Goal: Task Accomplishment & Management: Manage account settings

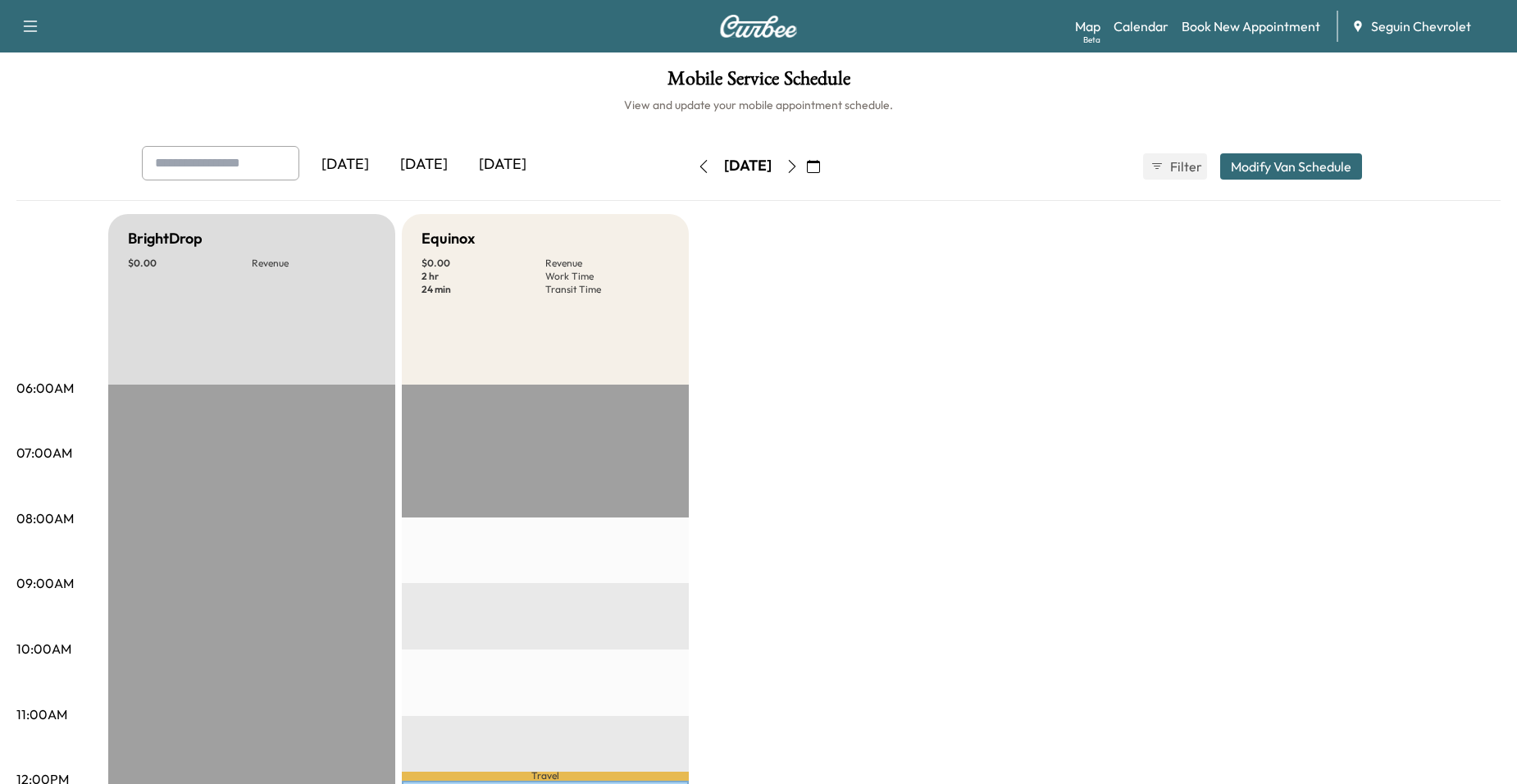
click at [828, 164] on button "button" at bounding box center [813, 166] width 28 height 26
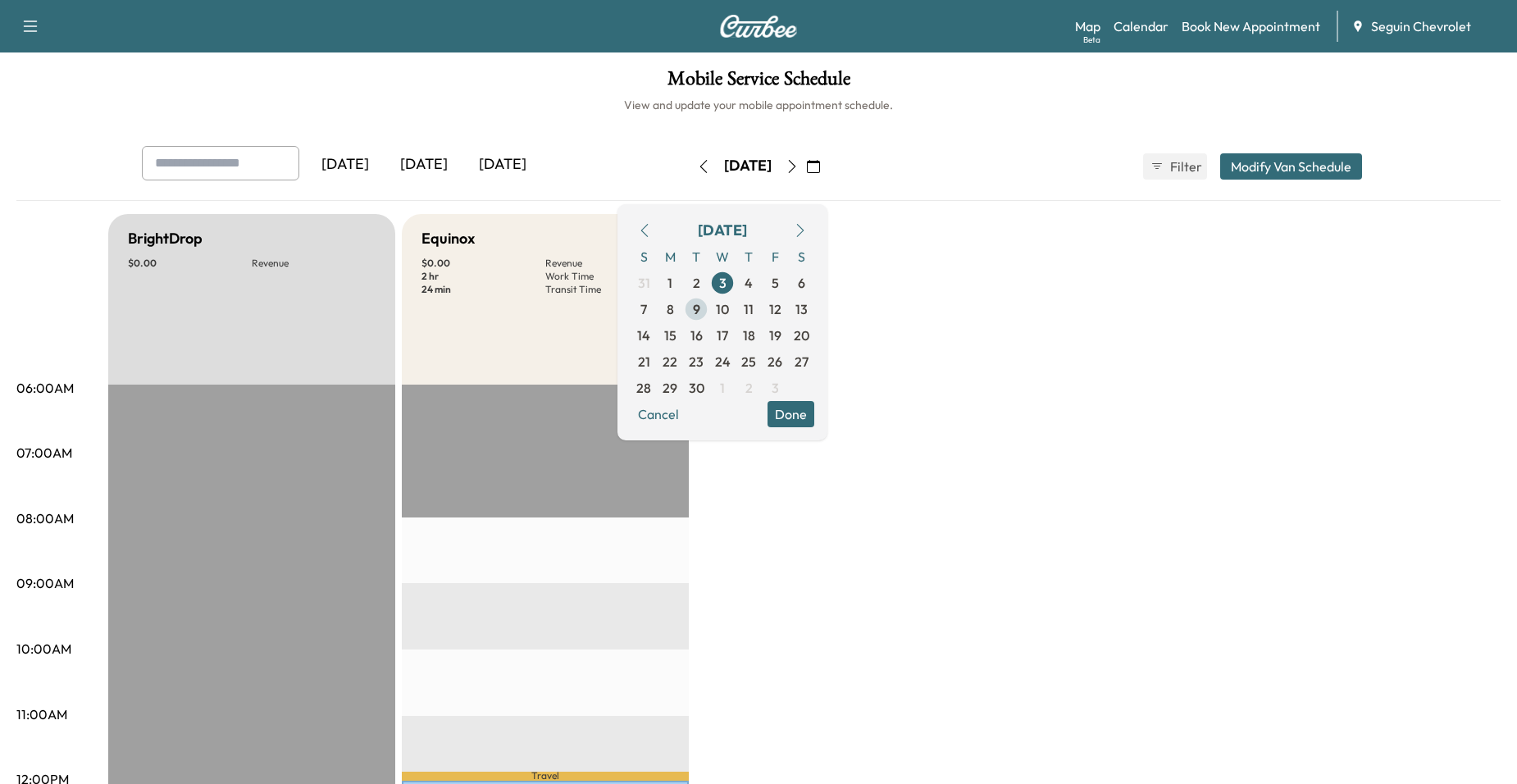
click at [710, 308] on span "9" at bounding box center [696, 308] width 26 height 26
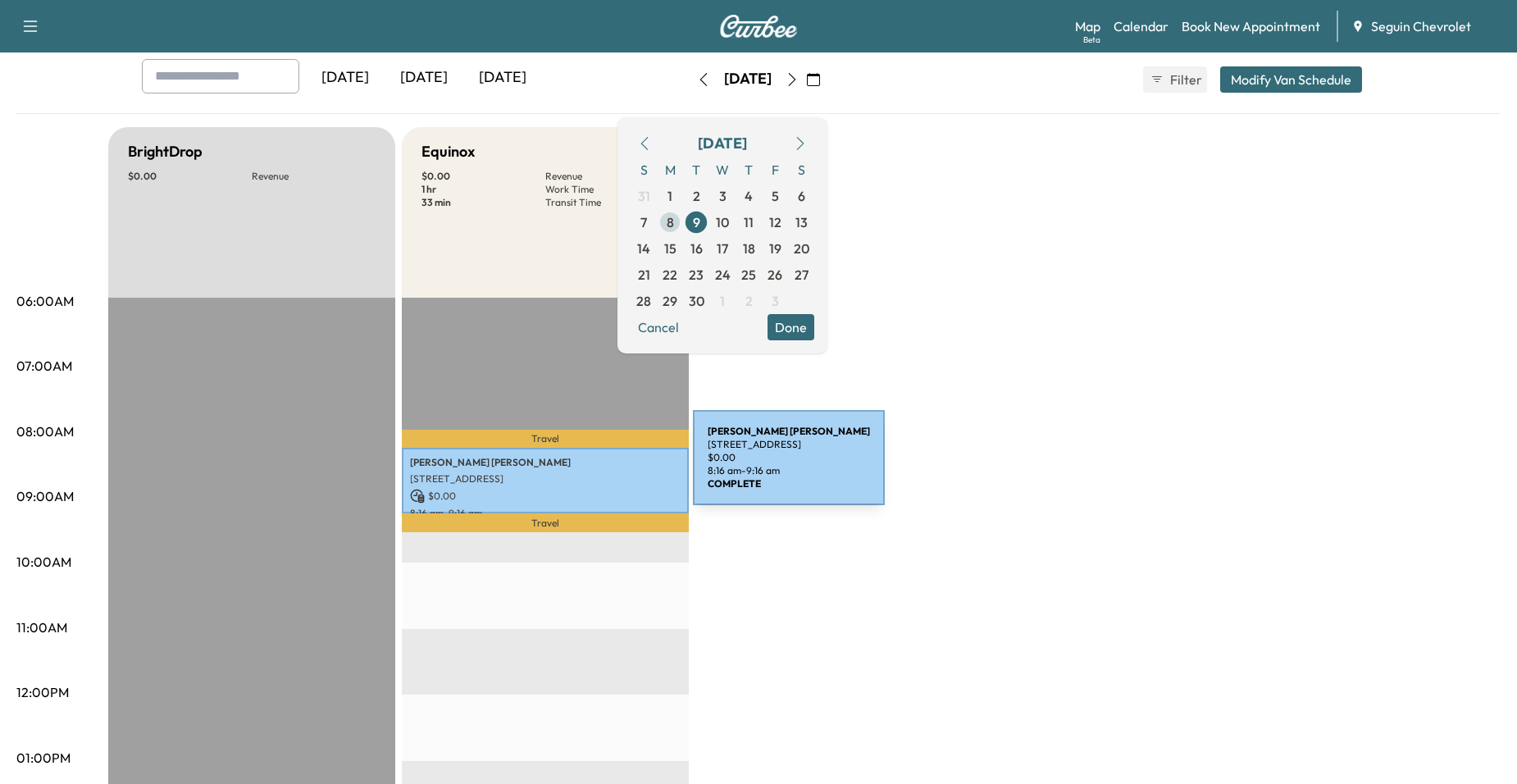
scroll to position [82, 0]
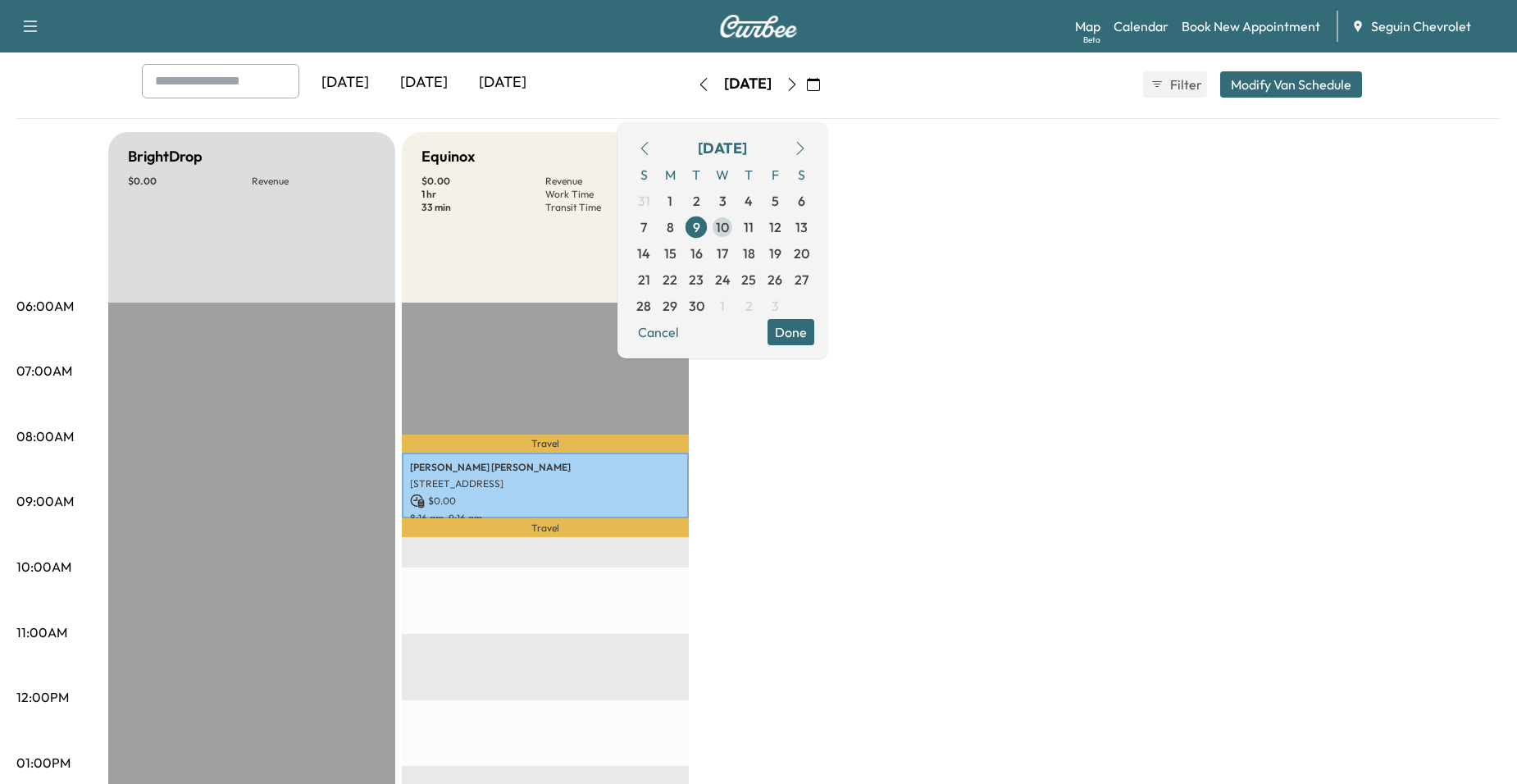
click at [729, 224] on span "10" at bounding box center [723, 227] width 14 height 19
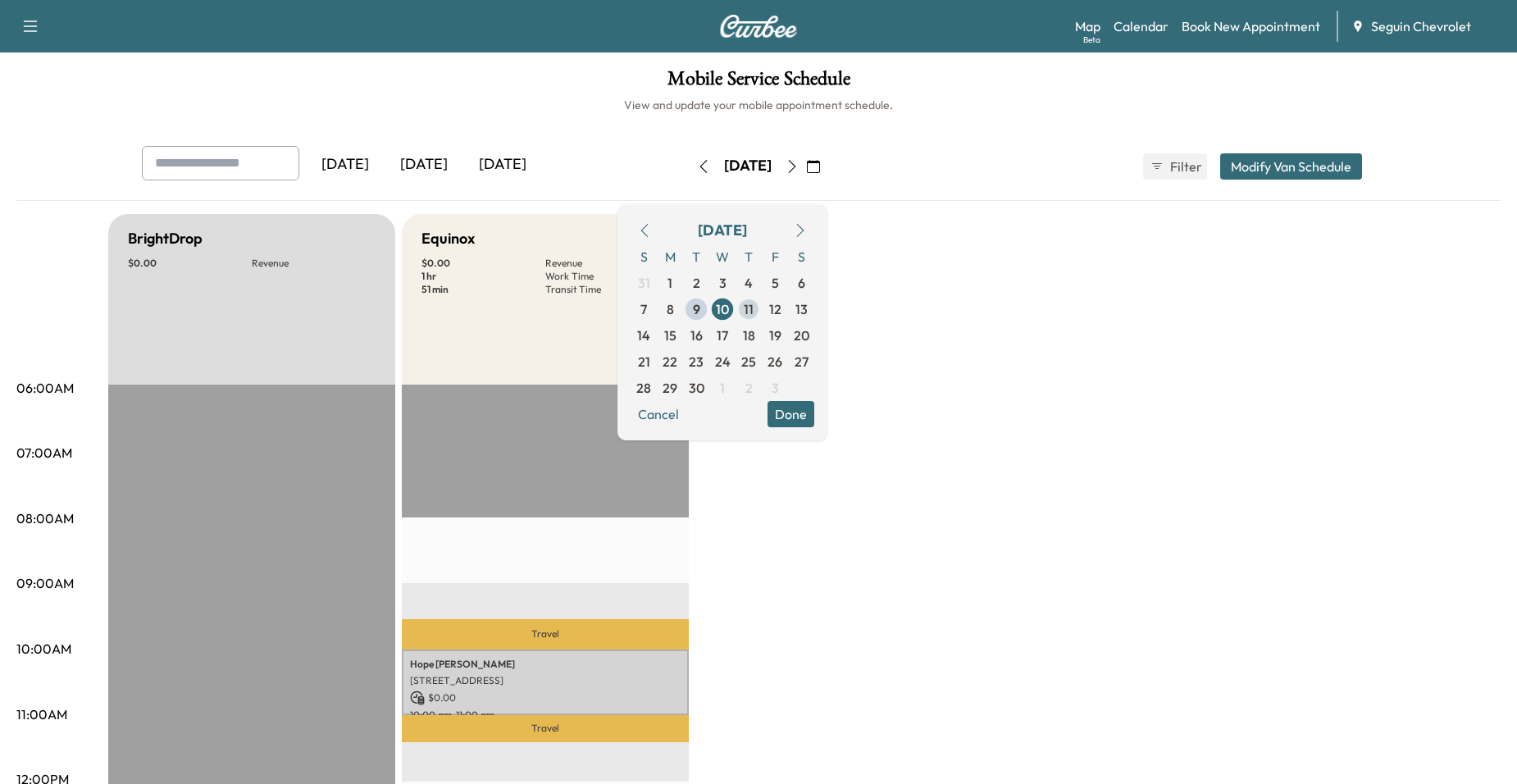
click at [762, 309] on span "11" at bounding box center [748, 308] width 26 height 26
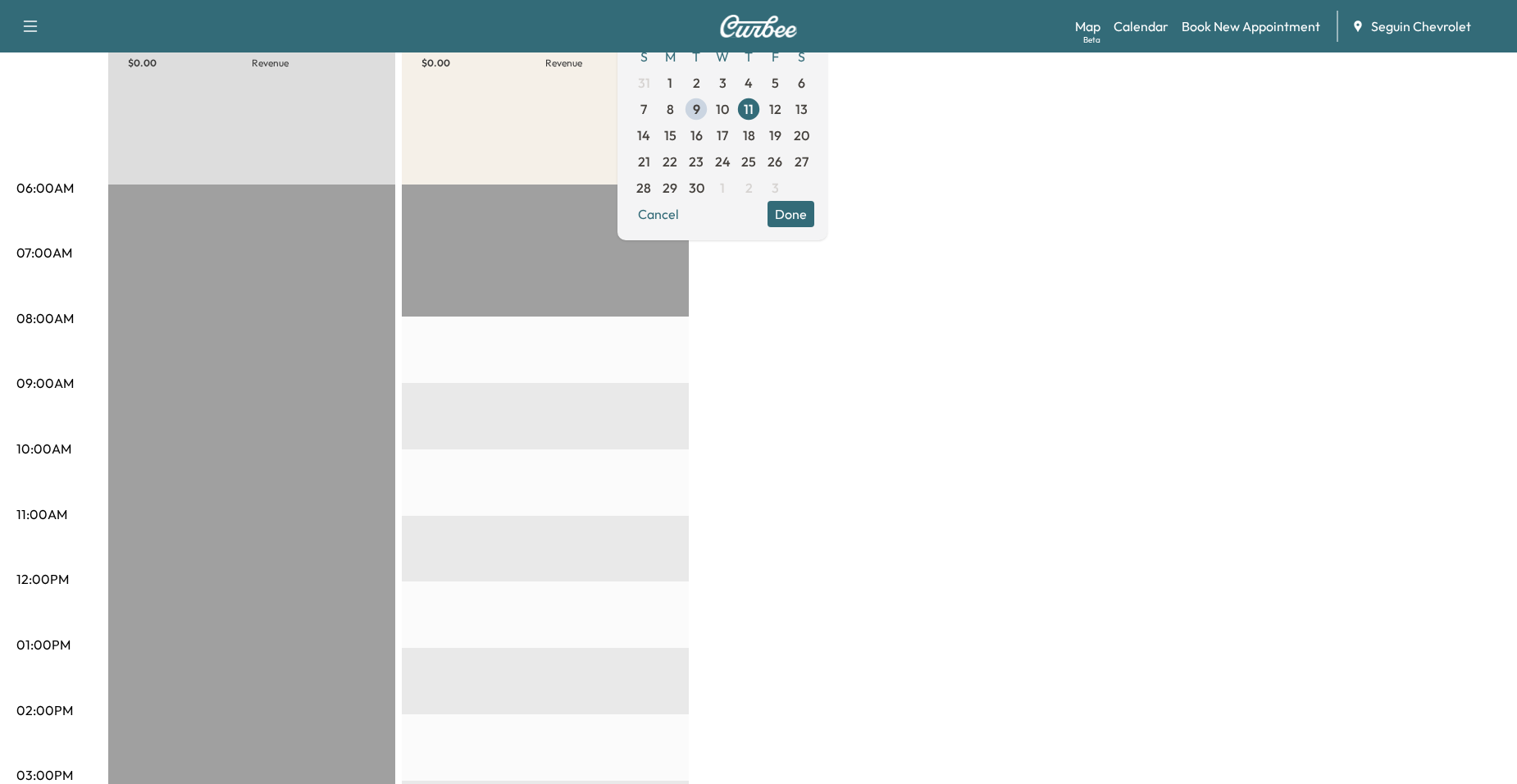
scroll to position [164, 0]
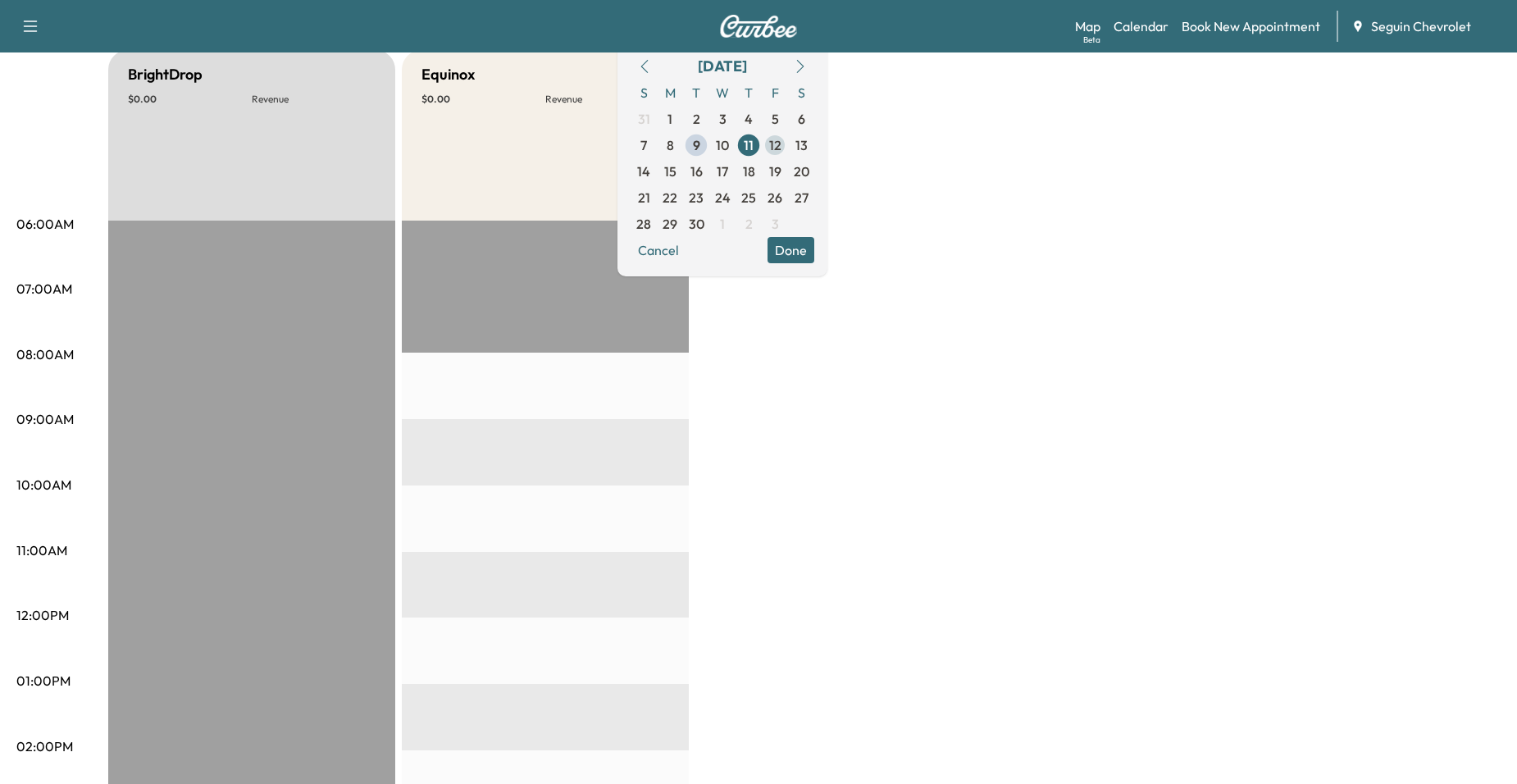
click at [781, 147] on span "12" at bounding box center [775, 145] width 13 height 19
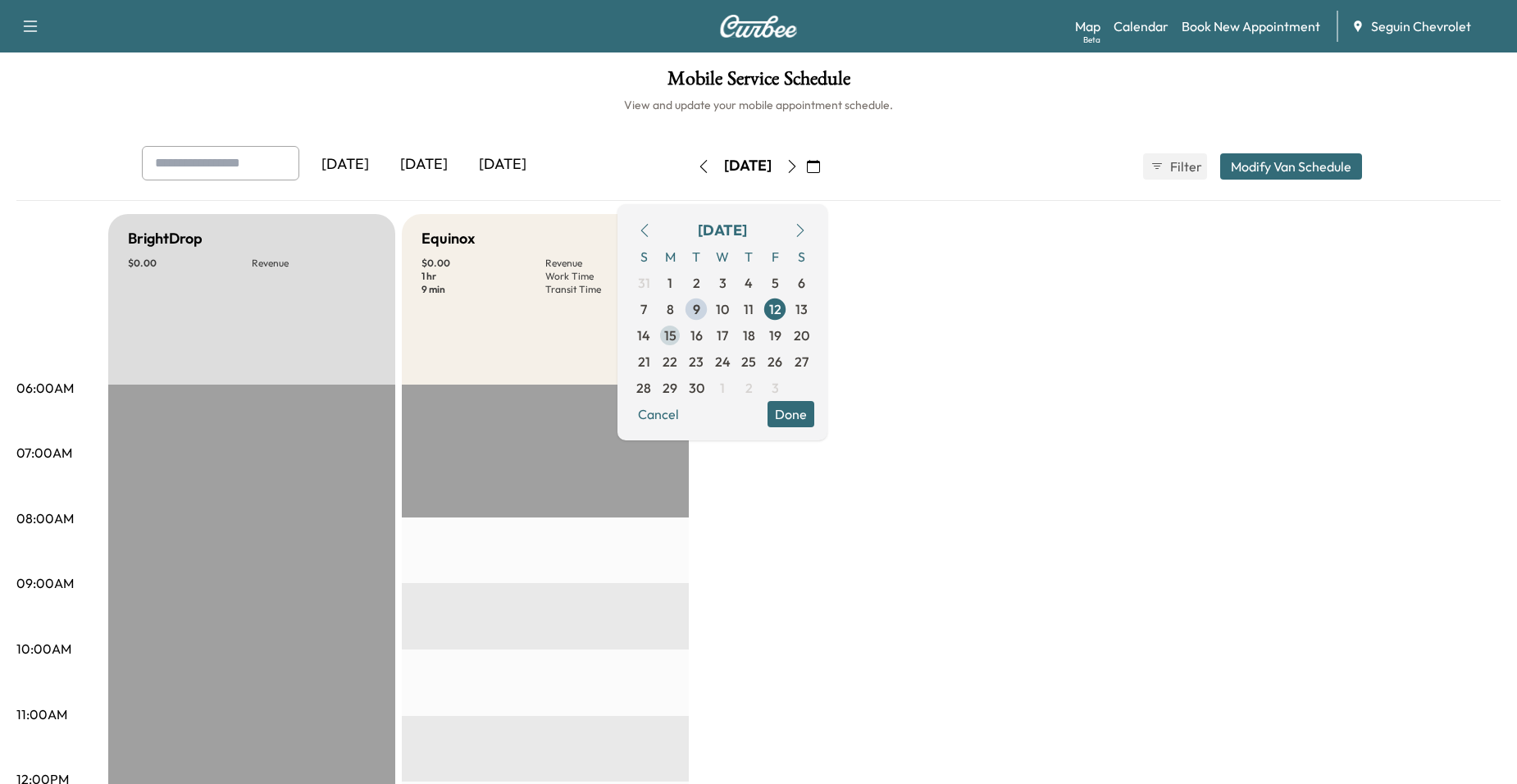
click at [677, 327] on span "15" at bounding box center [670, 335] width 13 height 19
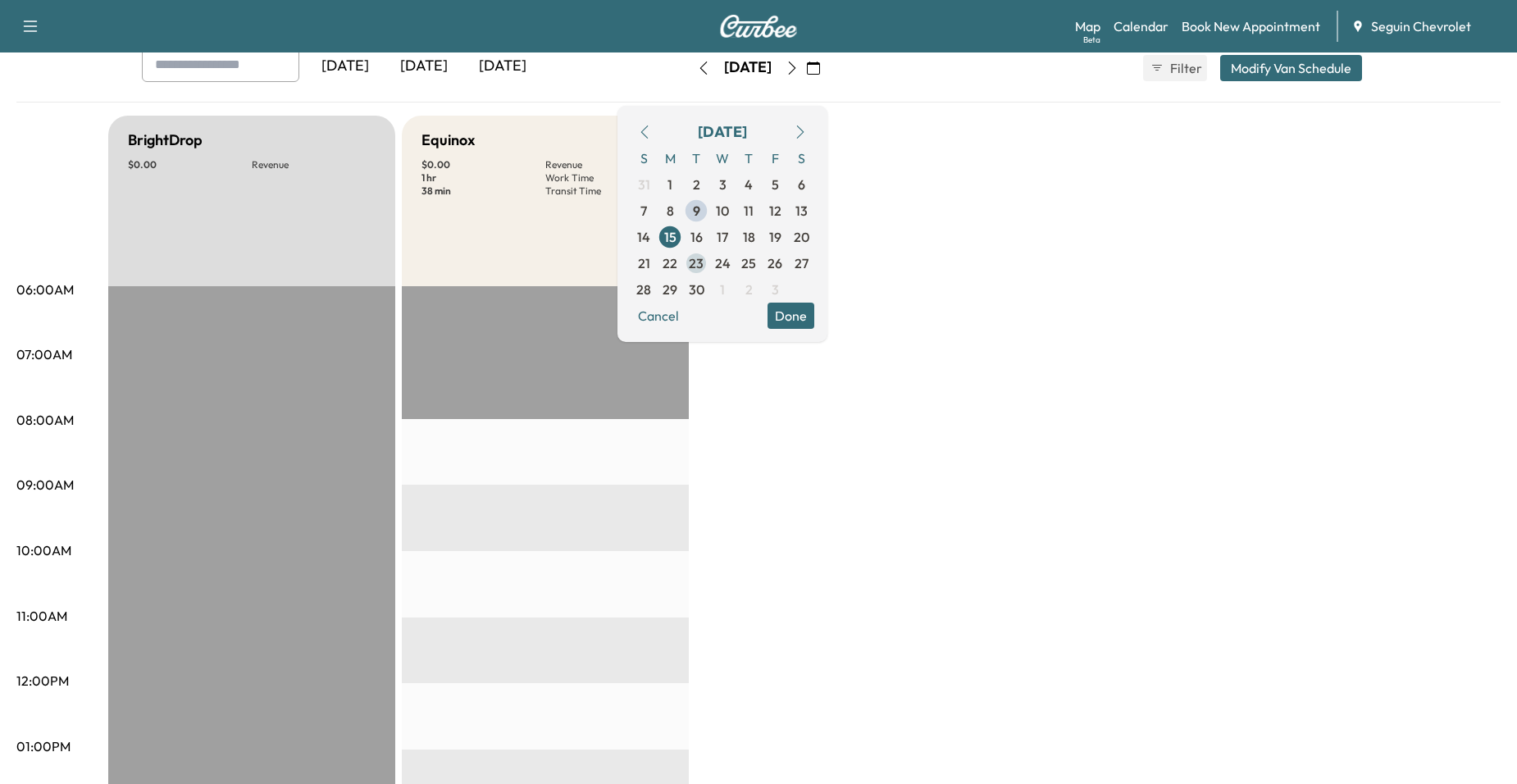
scroll to position [82, 0]
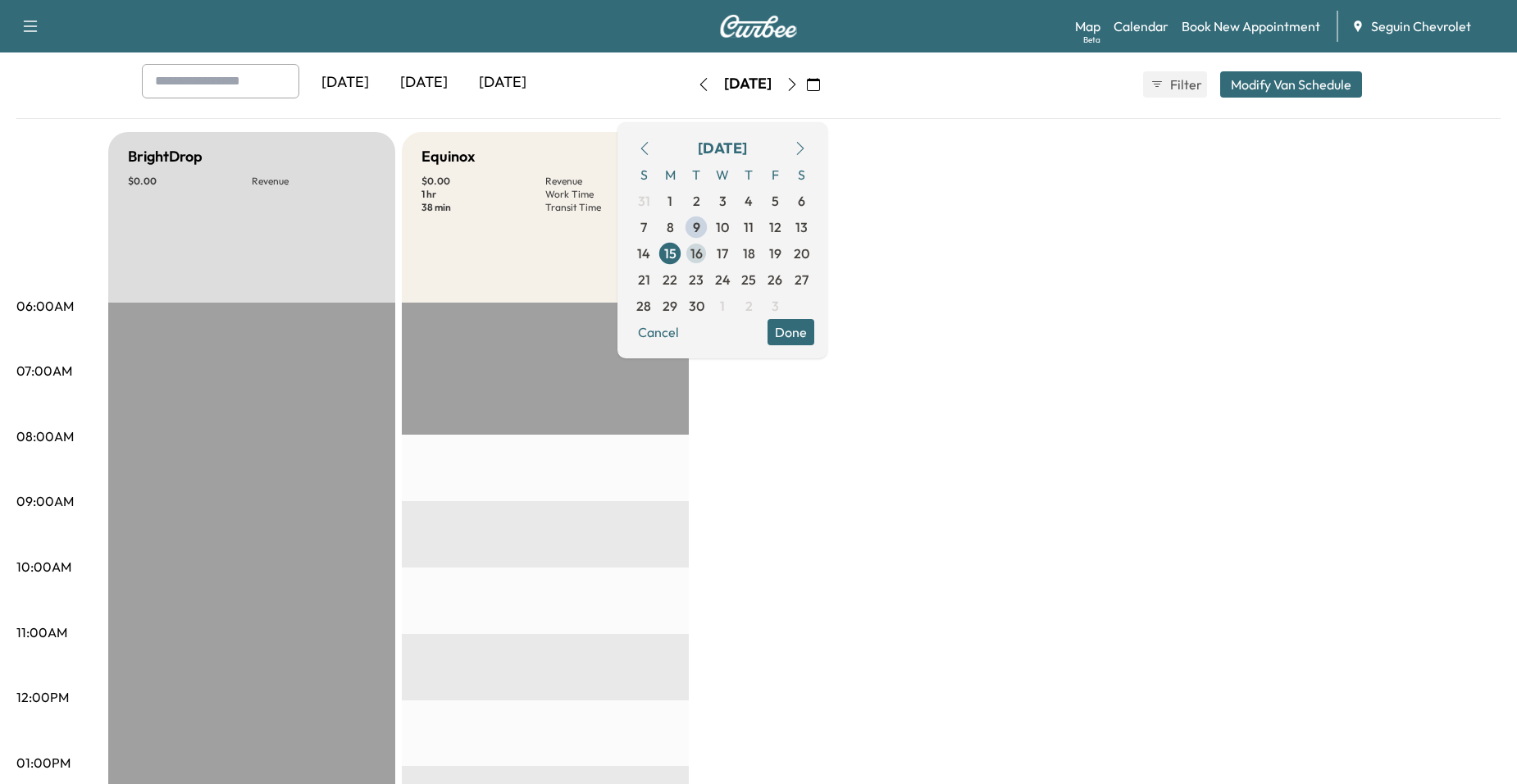
click at [710, 251] on span "16" at bounding box center [696, 253] width 26 height 26
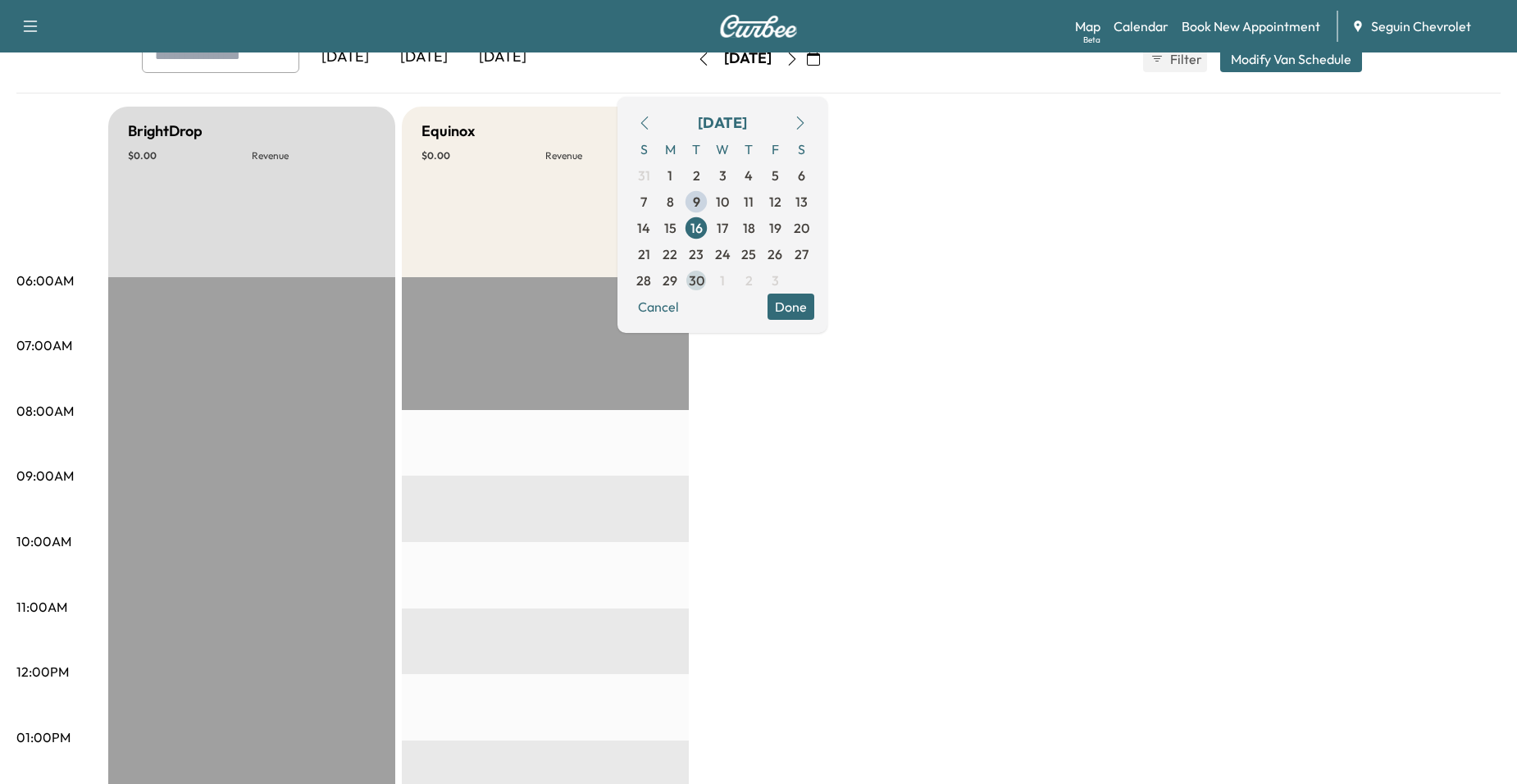
scroll to position [82, 0]
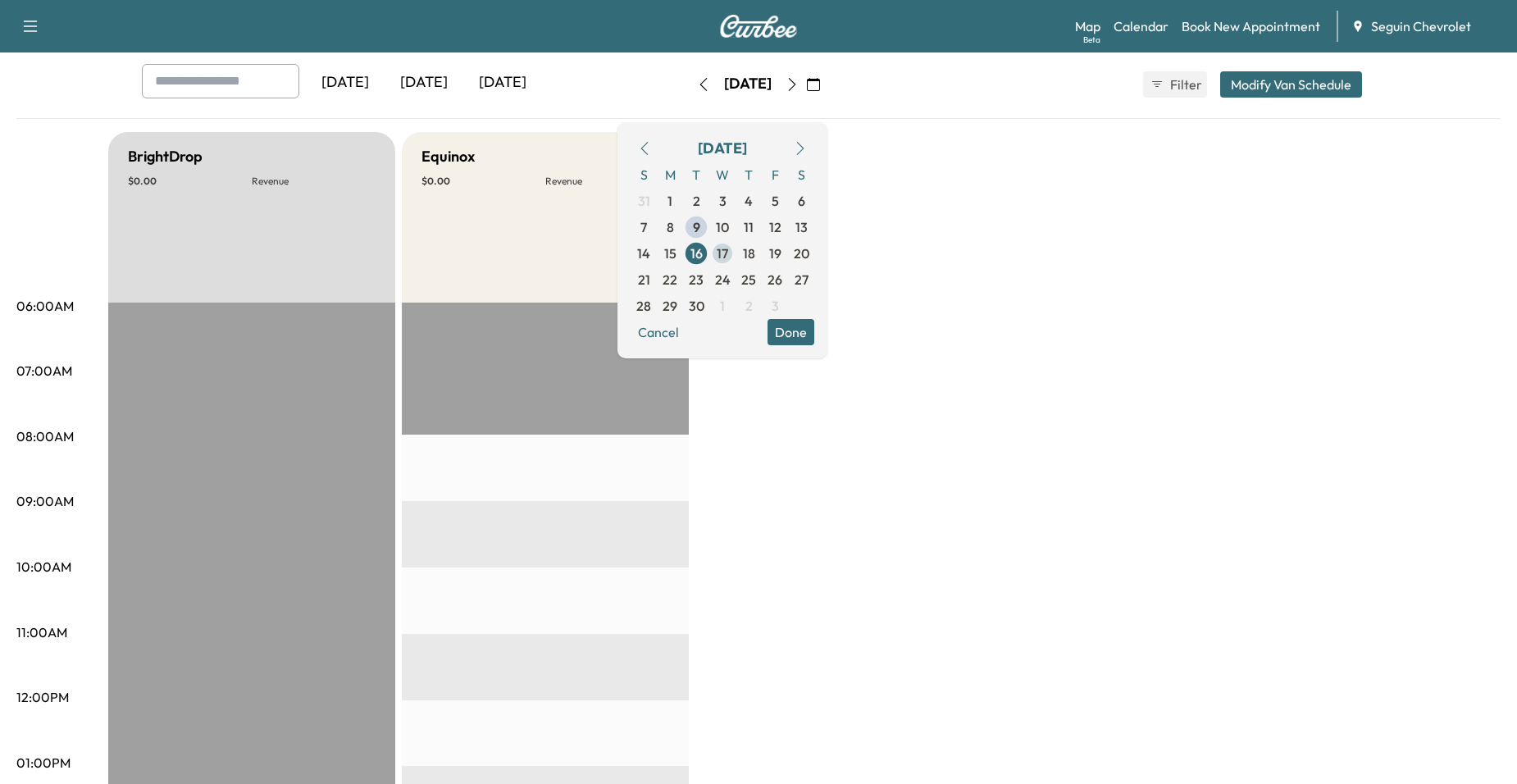
click at [728, 253] on span "17" at bounding box center [722, 253] width 12 height 19
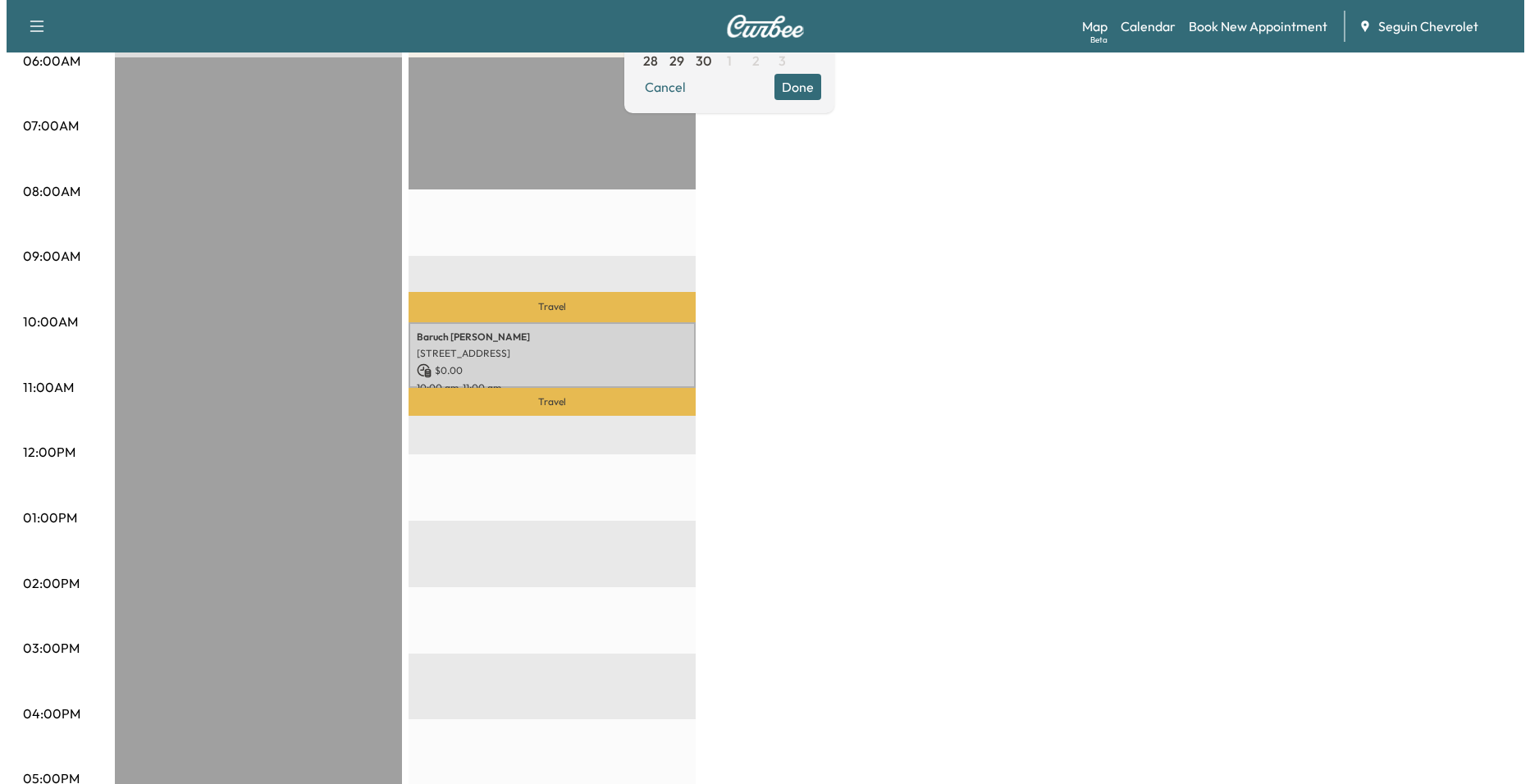
scroll to position [328, 0]
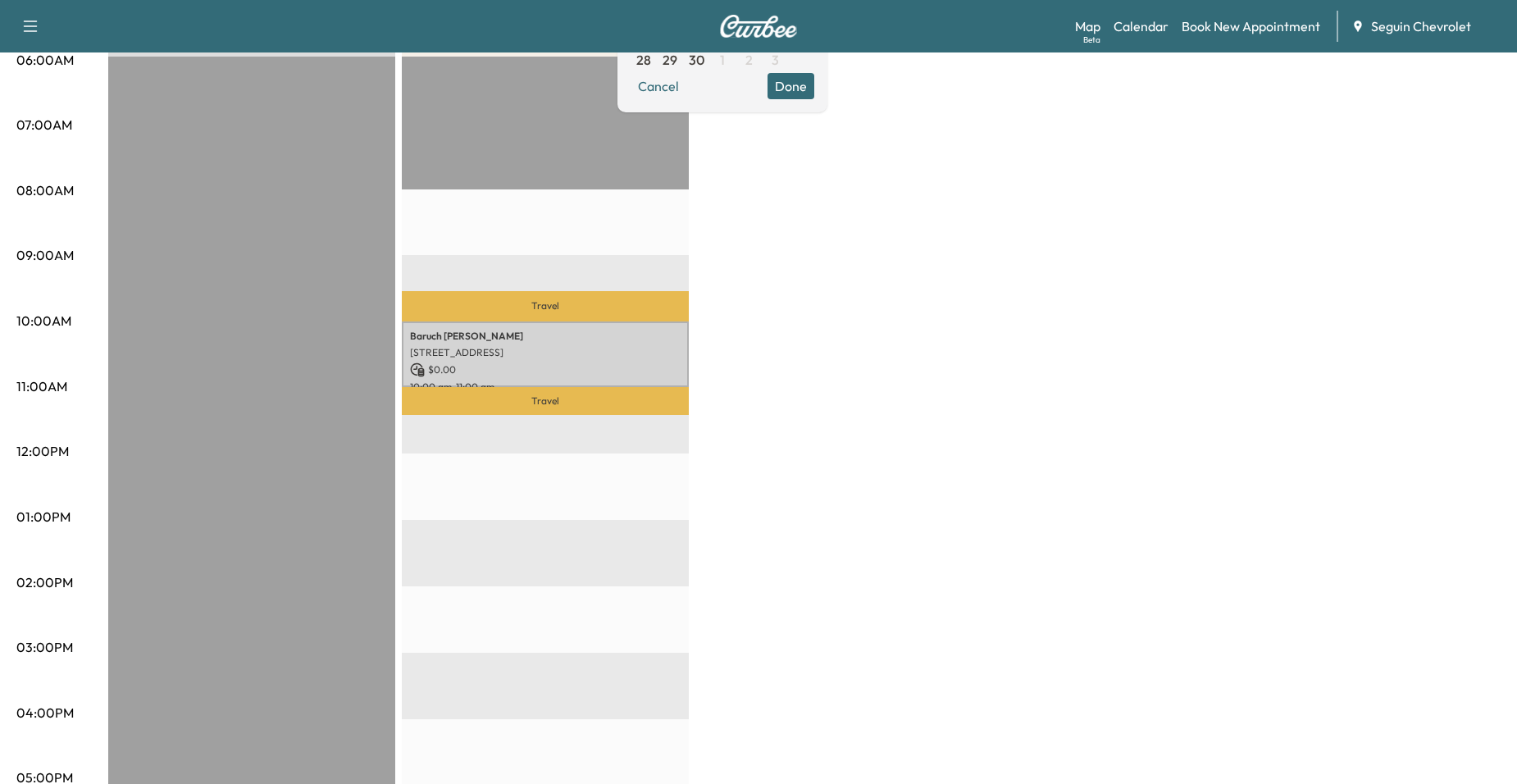
click at [568, 365] on p "$ 0.00" at bounding box center [545, 369] width 271 height 15
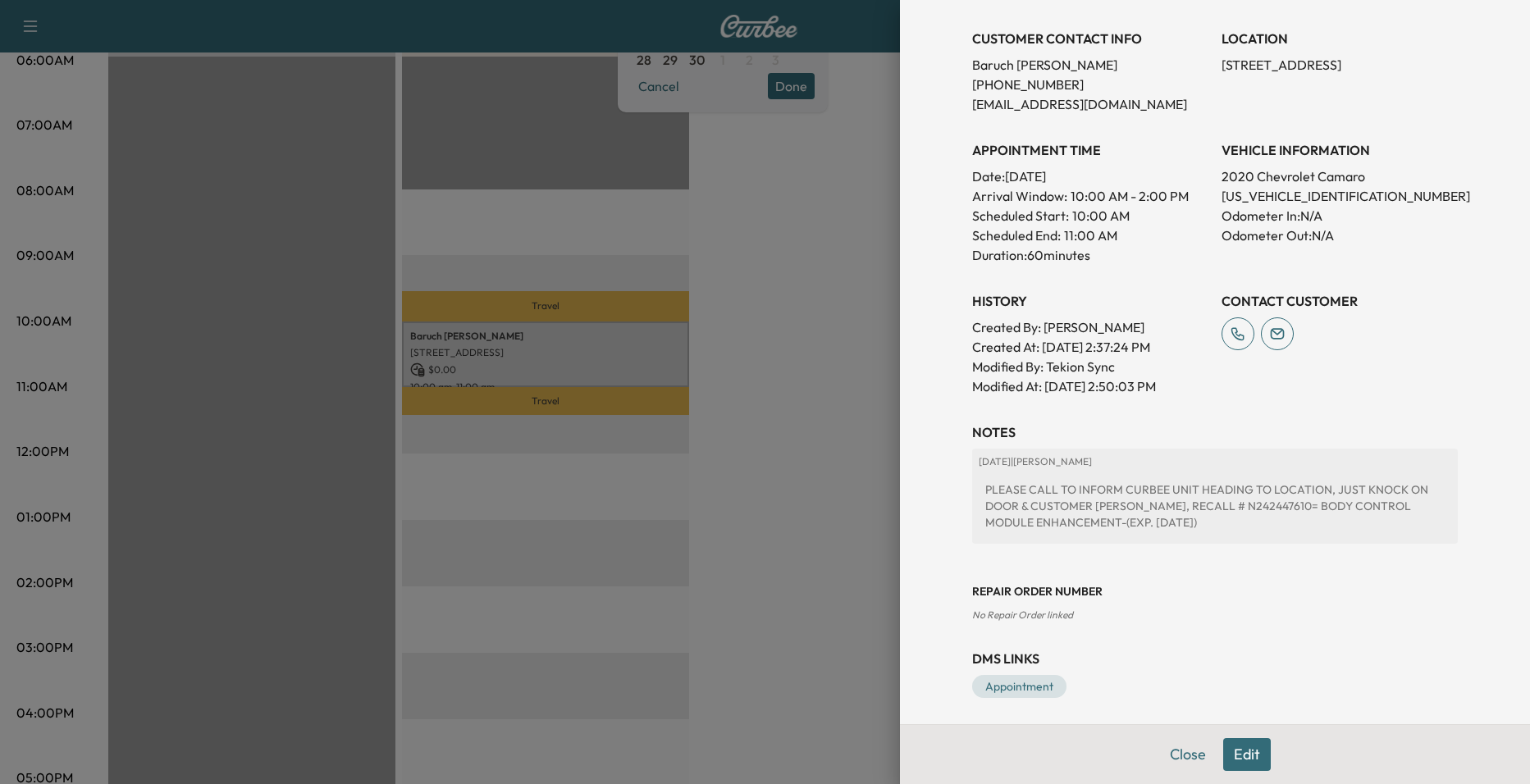
click at [847, 462] on div at bounding box center [765, 392] width 1530 height 784
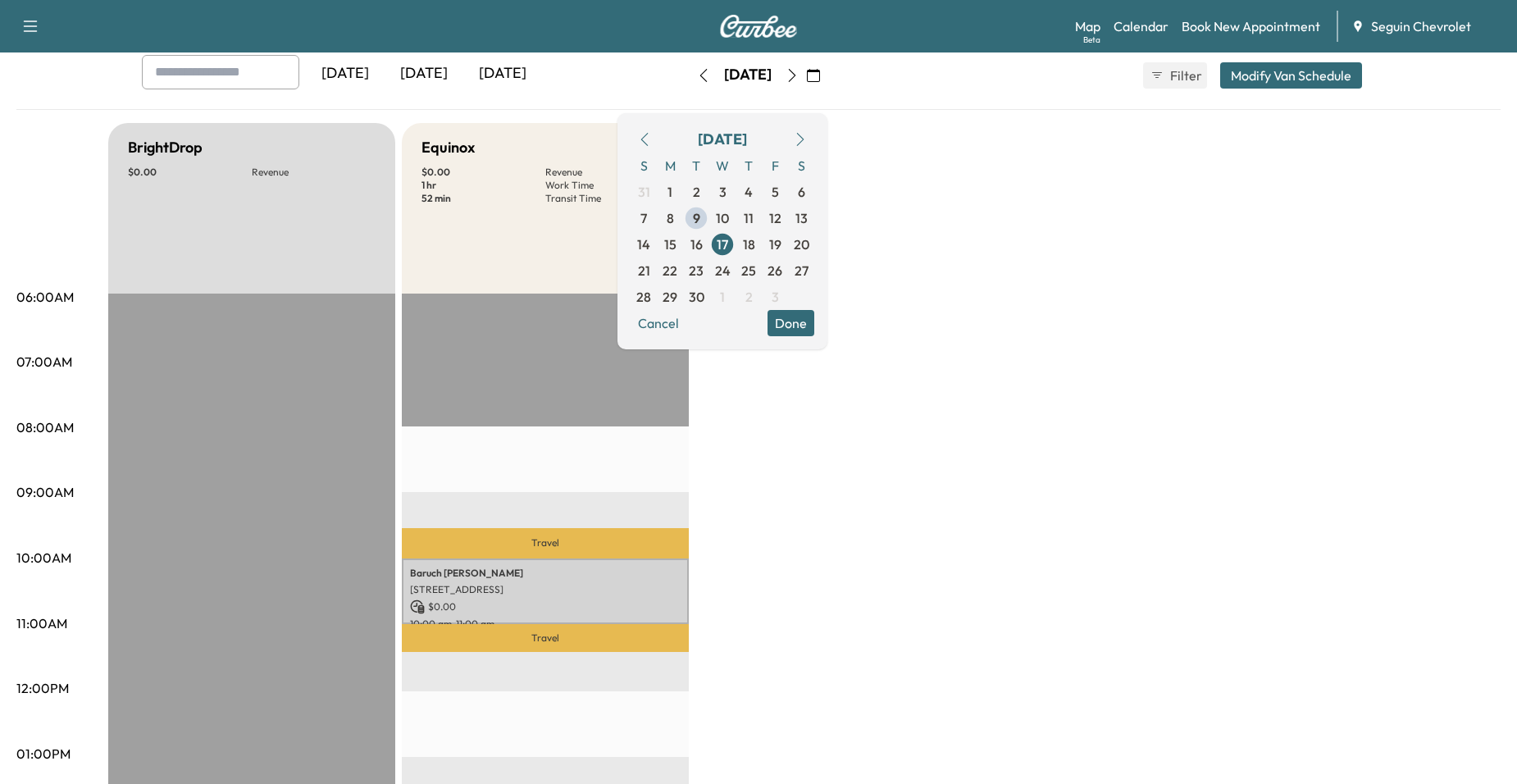
scroll to position [82, 0]
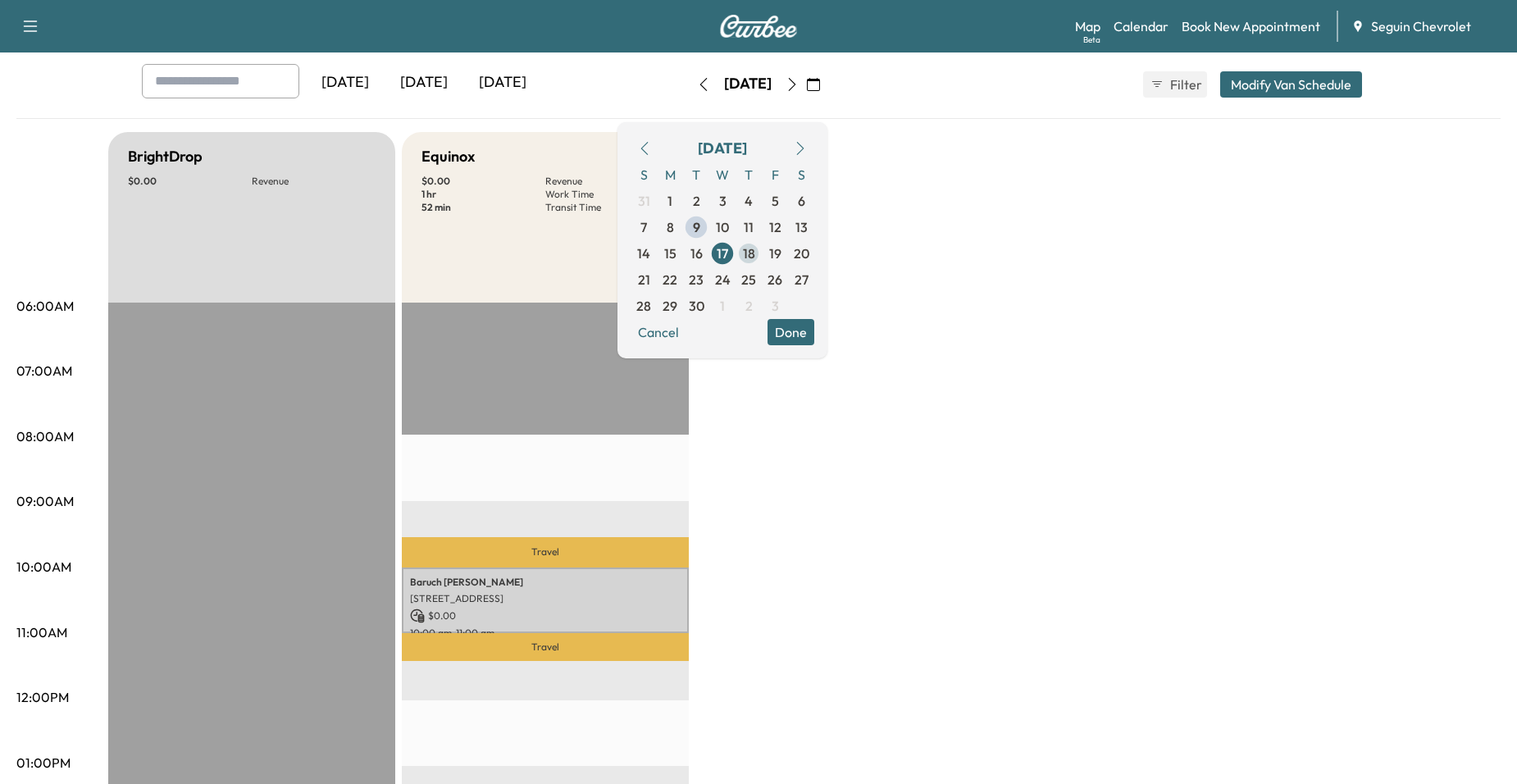
click at [755, 253] on span "18" at bounding box center [749, 253] width 13 height 19
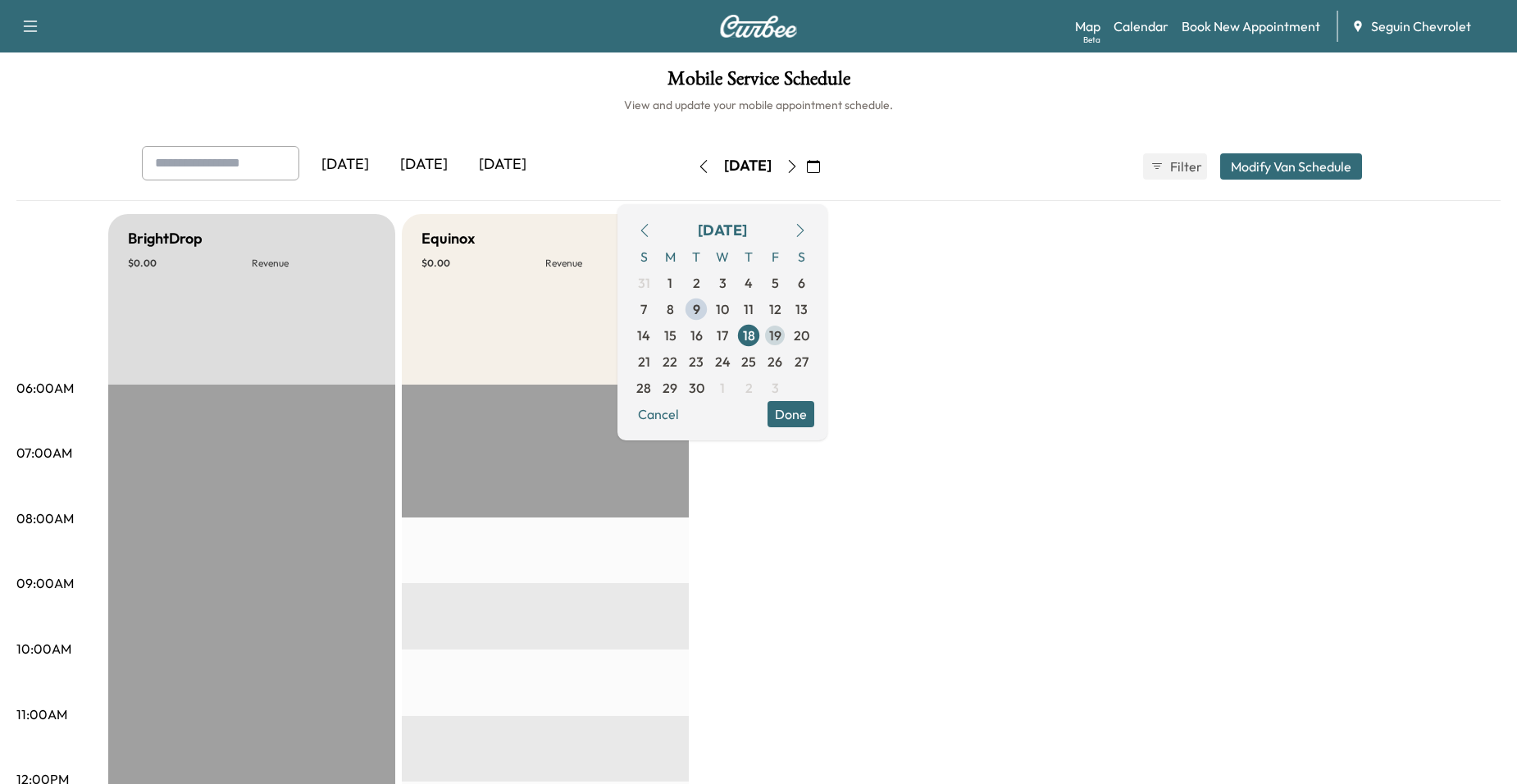
click at [788, 340] on span "19" at bounding box center [774, 334] width 26 height 26
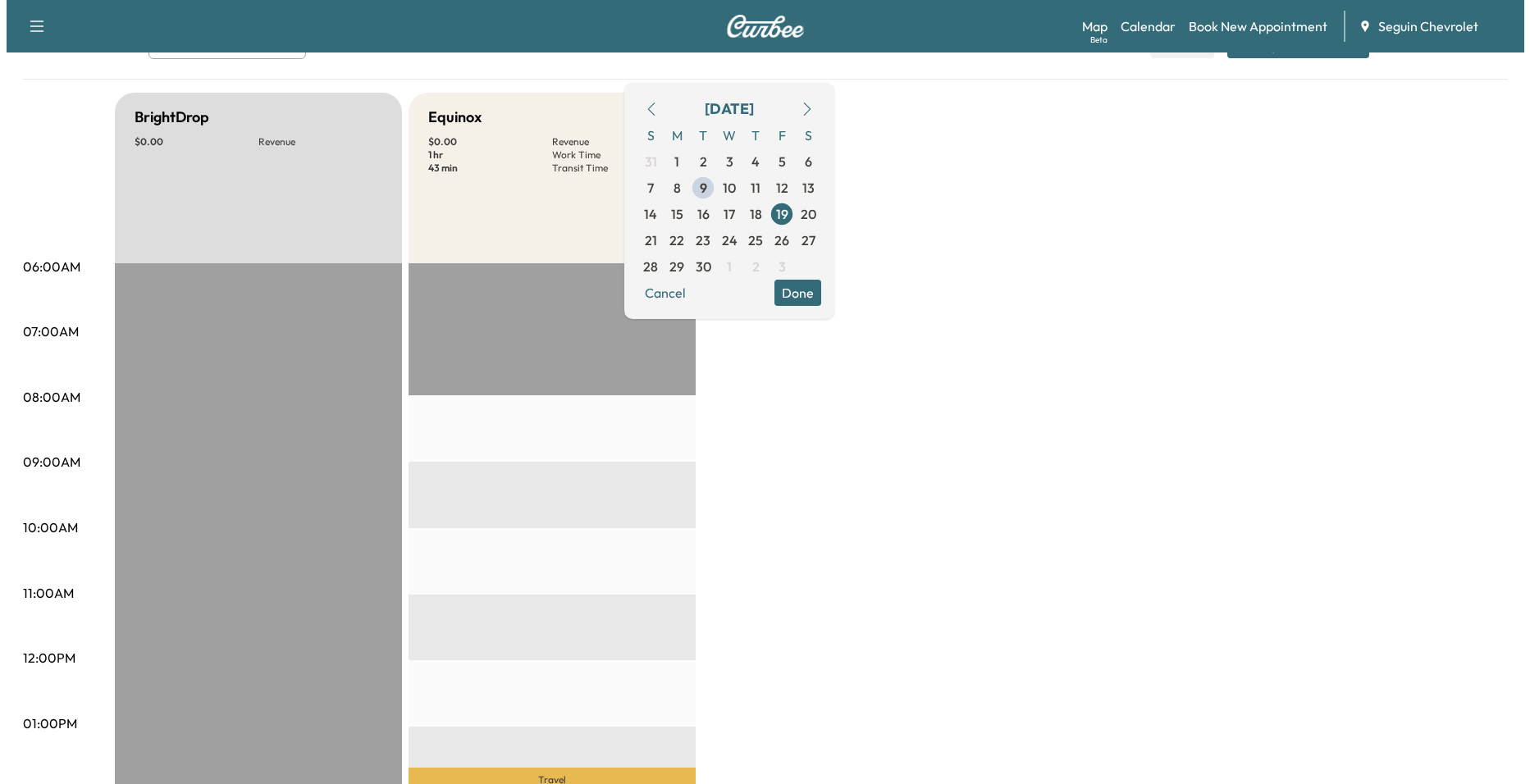
scroll to position [410, 0]
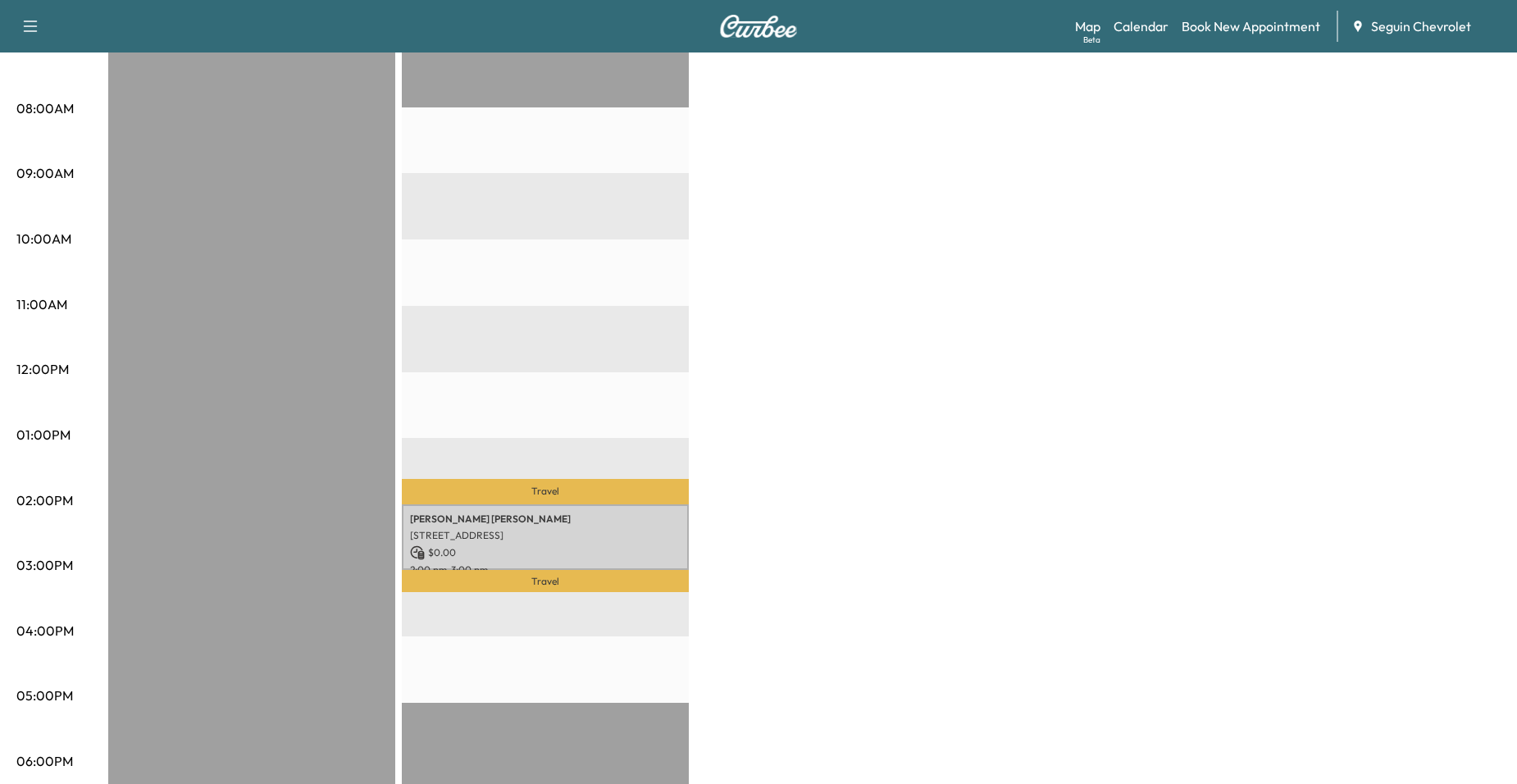
click at [609, 493] on p "Travel" at bounding box center [545, 491] width 287 height 25
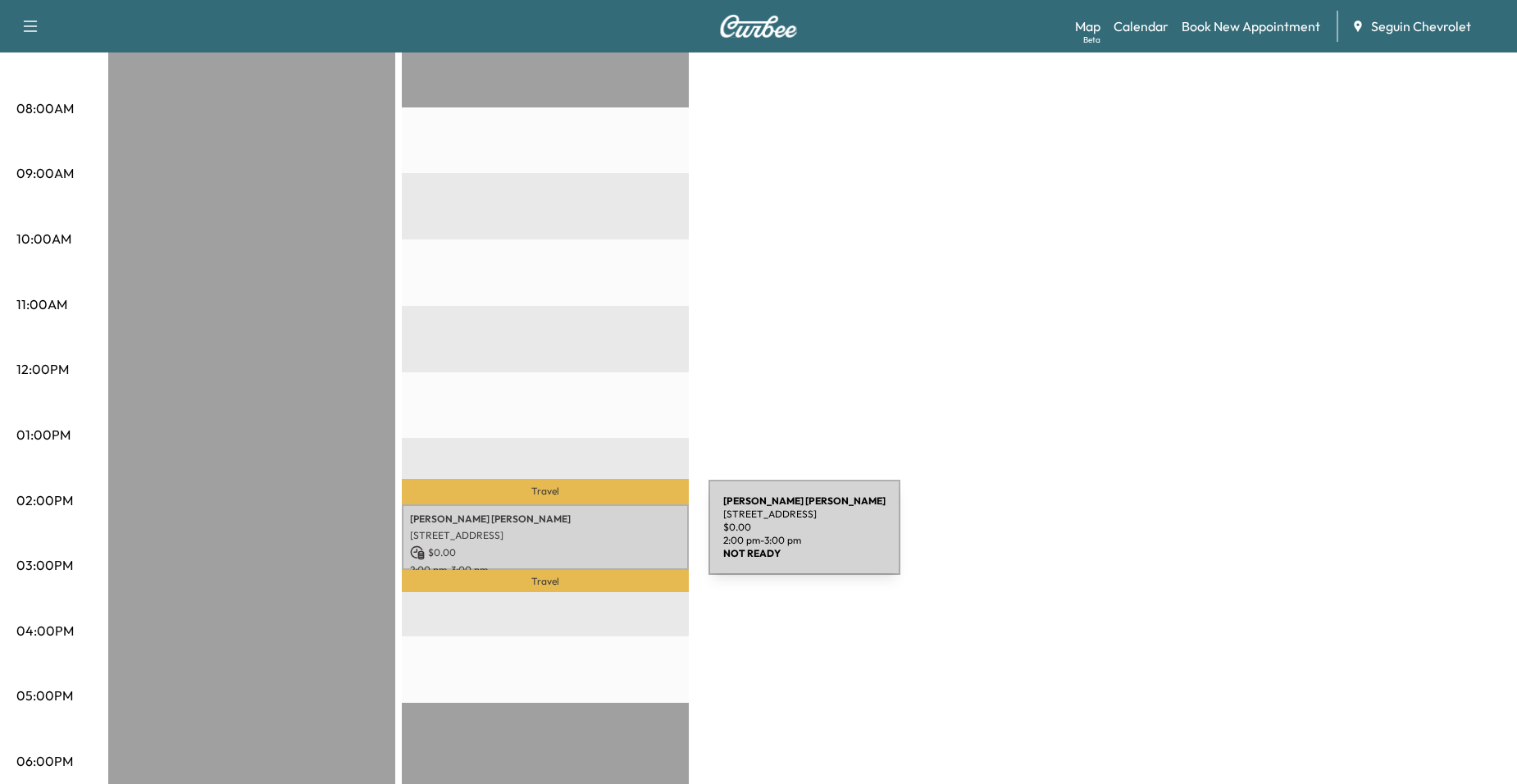
click at [586, 537] on div "[PERSON_NAME] [PERSON_NAME] [STREET_ADDRESS] $ 0.00 2:00 pm - 3:00 pm" at bounding box center [545, 537] width 287 height 67
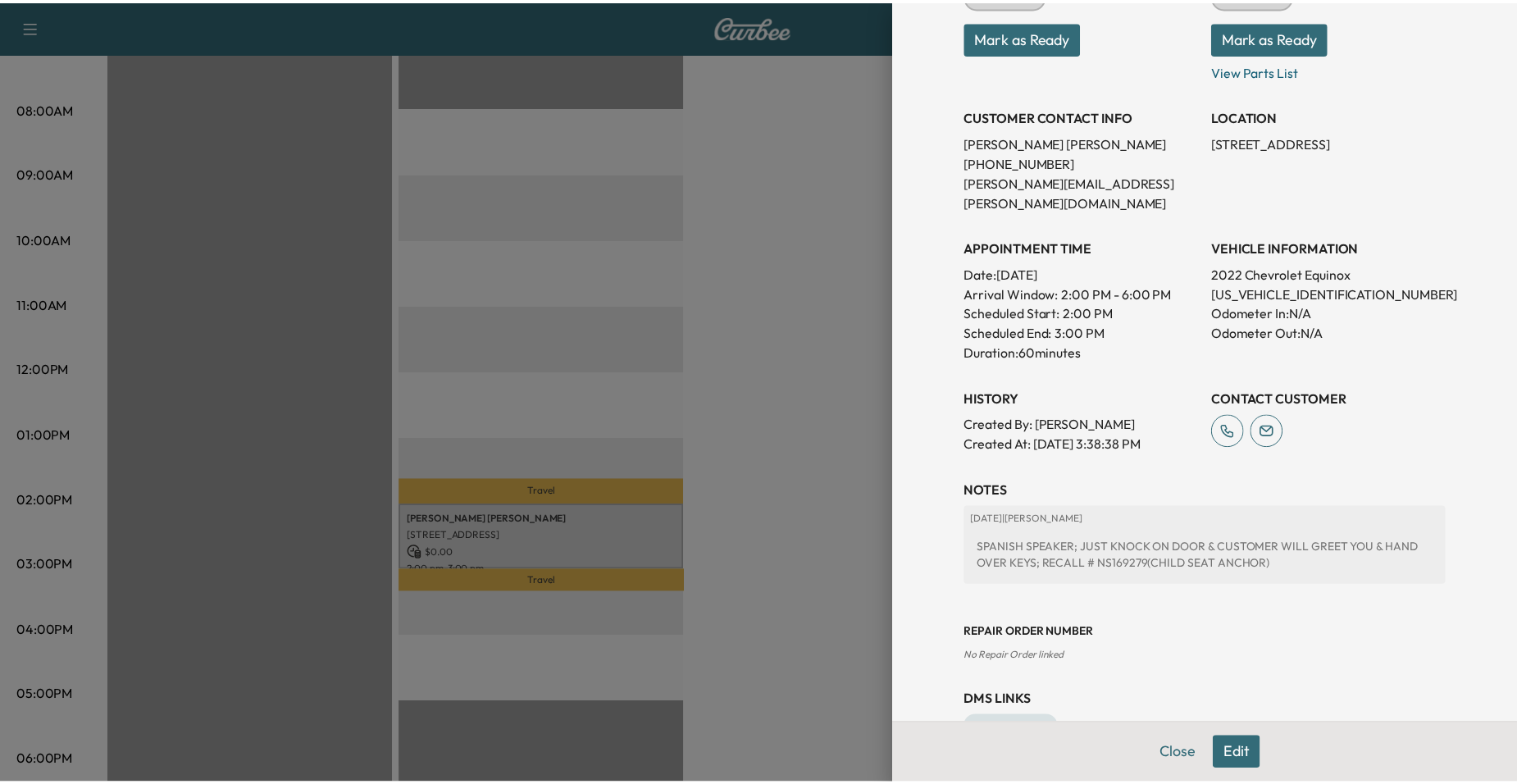
scroll to position [278, 0]
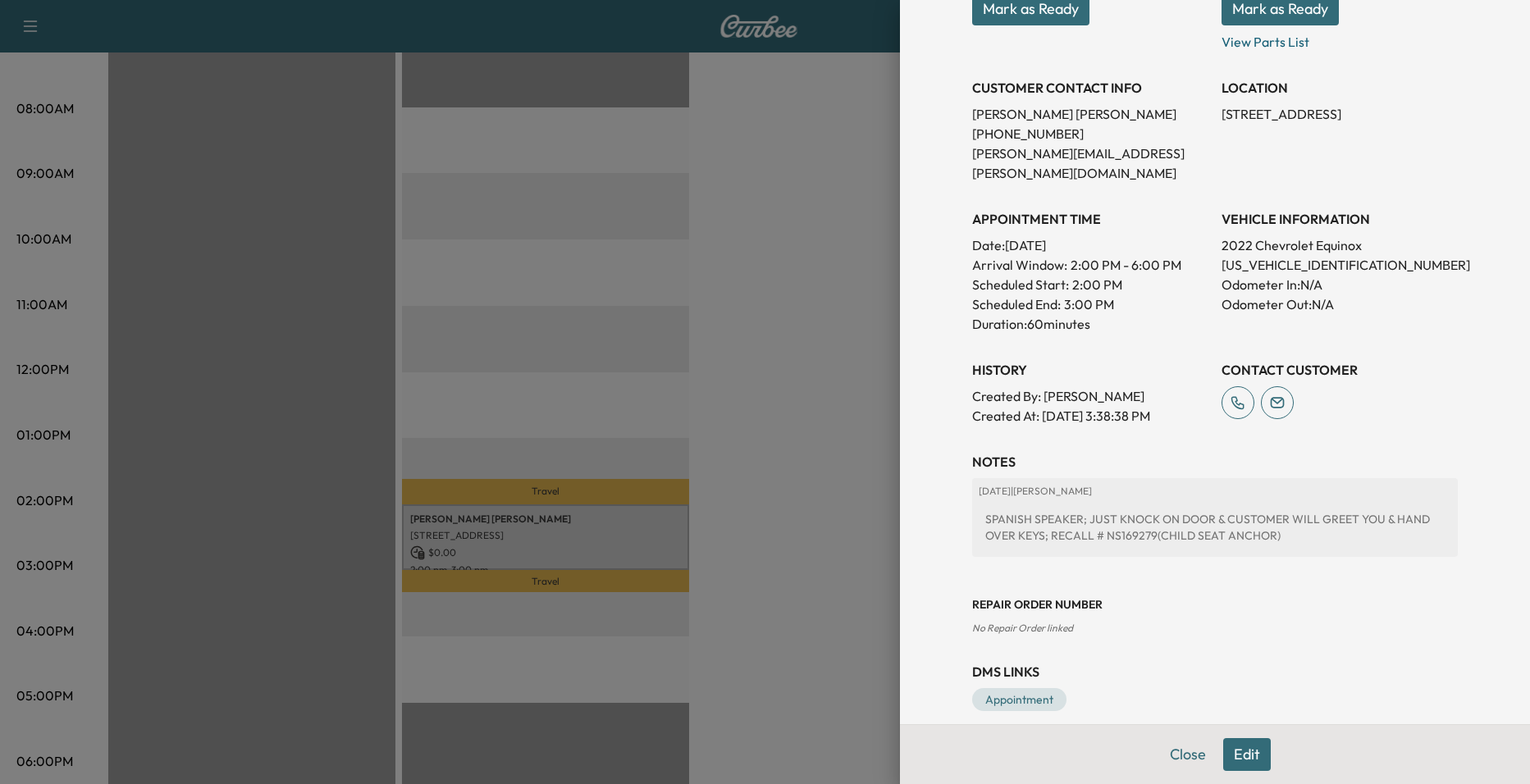
click at [780, 386] on div at bounding box center [765, 392] width 1530 height 784
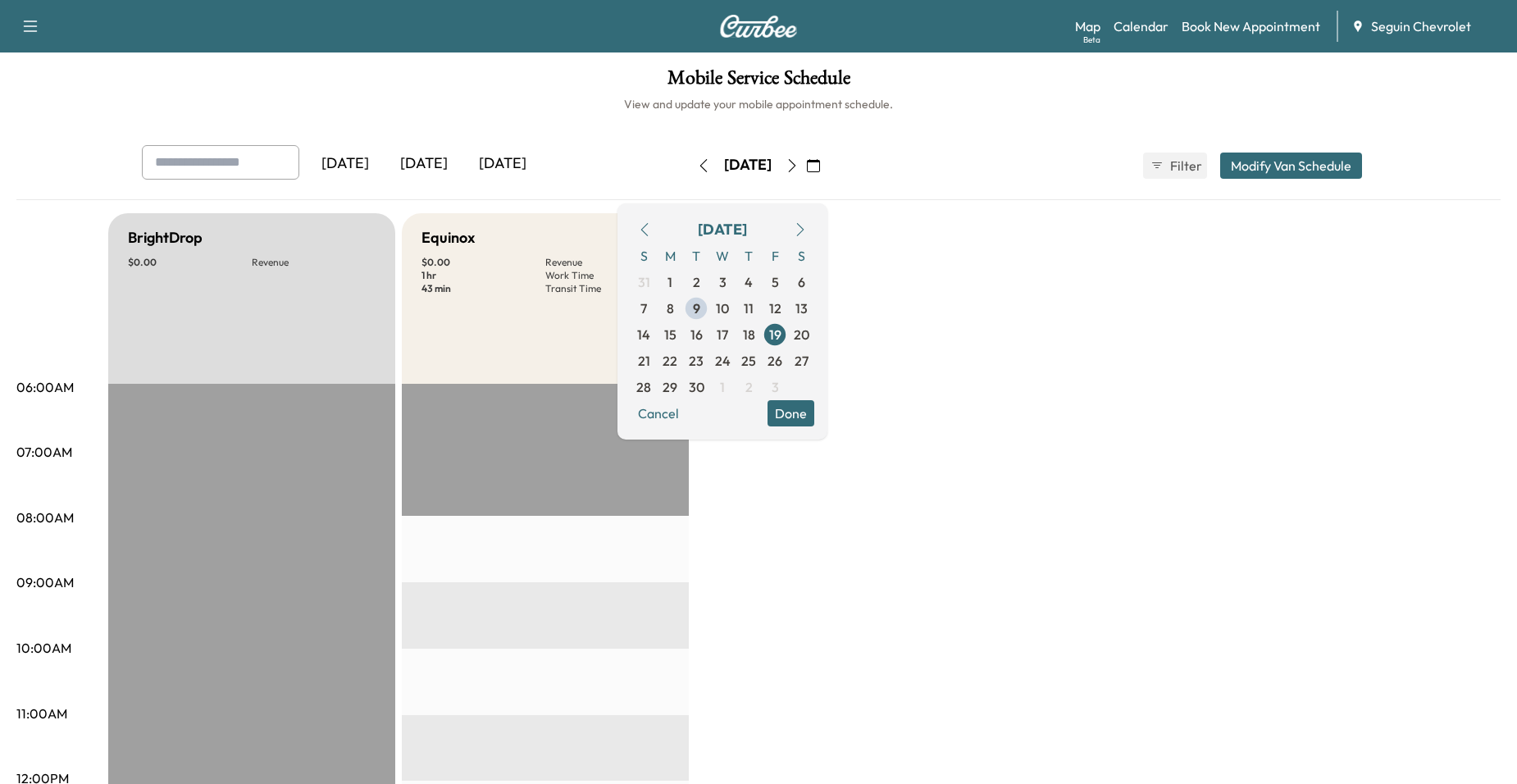
scroll to position [0, 0]
click at [684, 369] on span "22" at bounding box center [670, 362] width 26 height 26
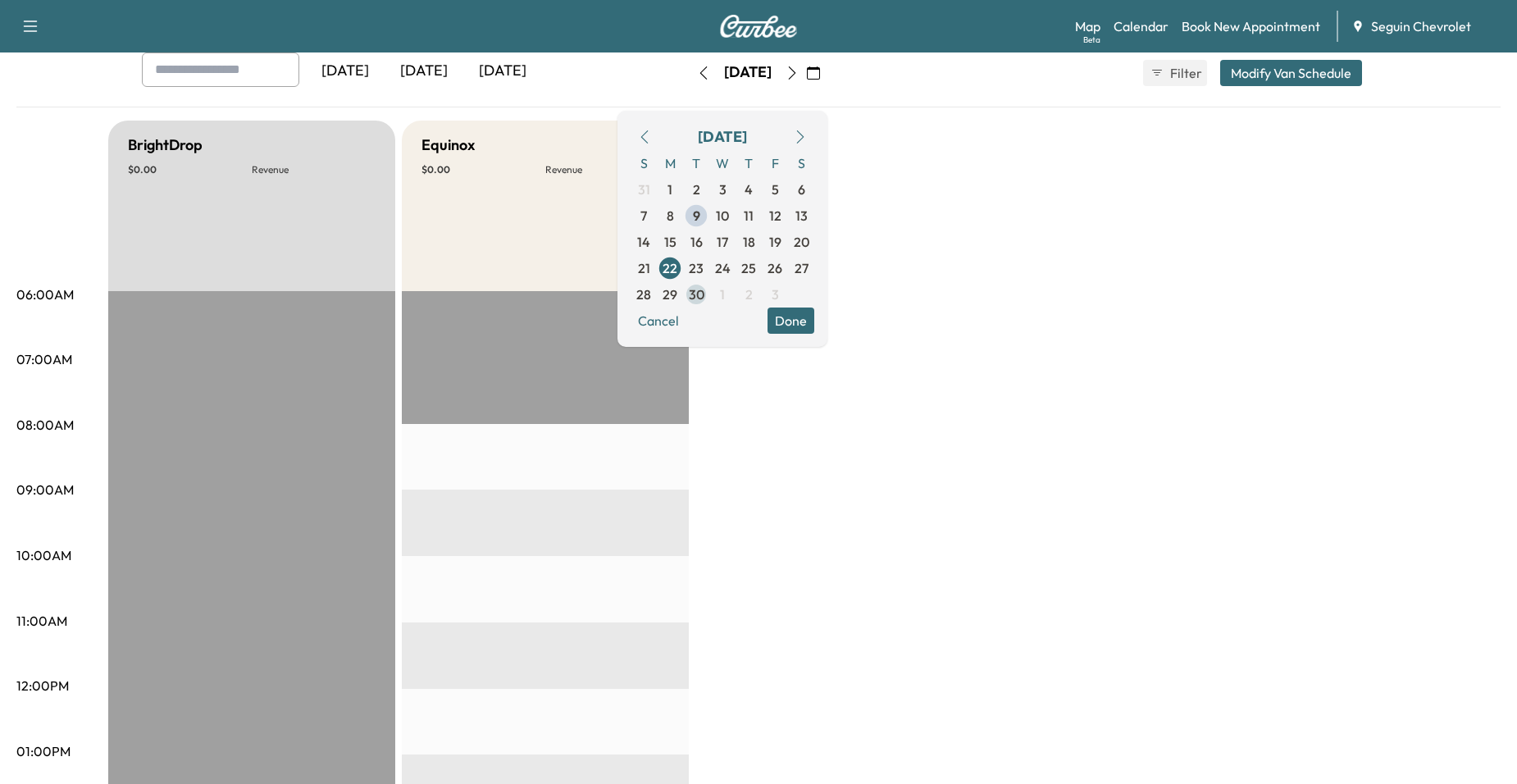
scroll to position [82, 0]
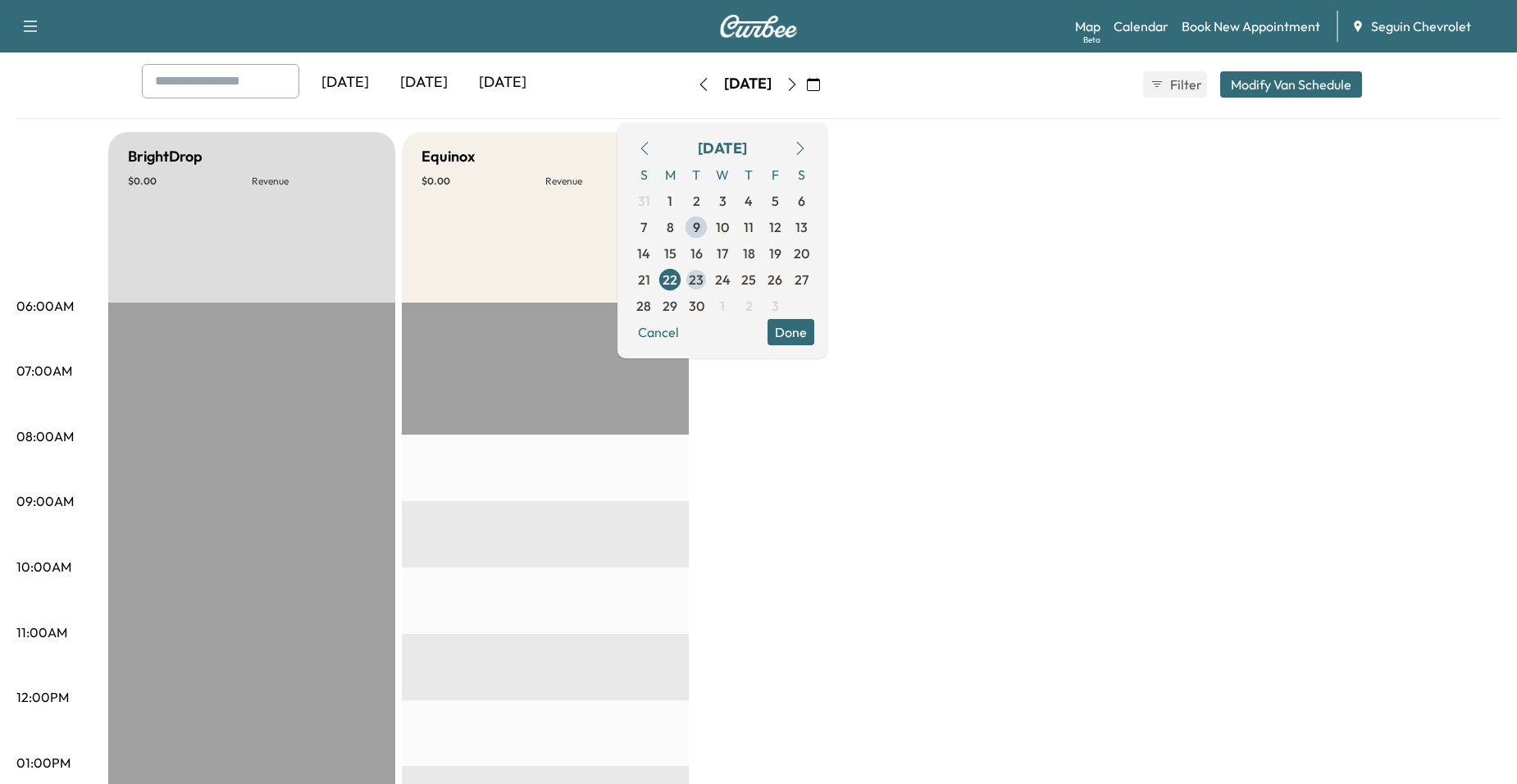
click at [710, 289] on span "23" at bounding box center [696, 279] width 26 height 26
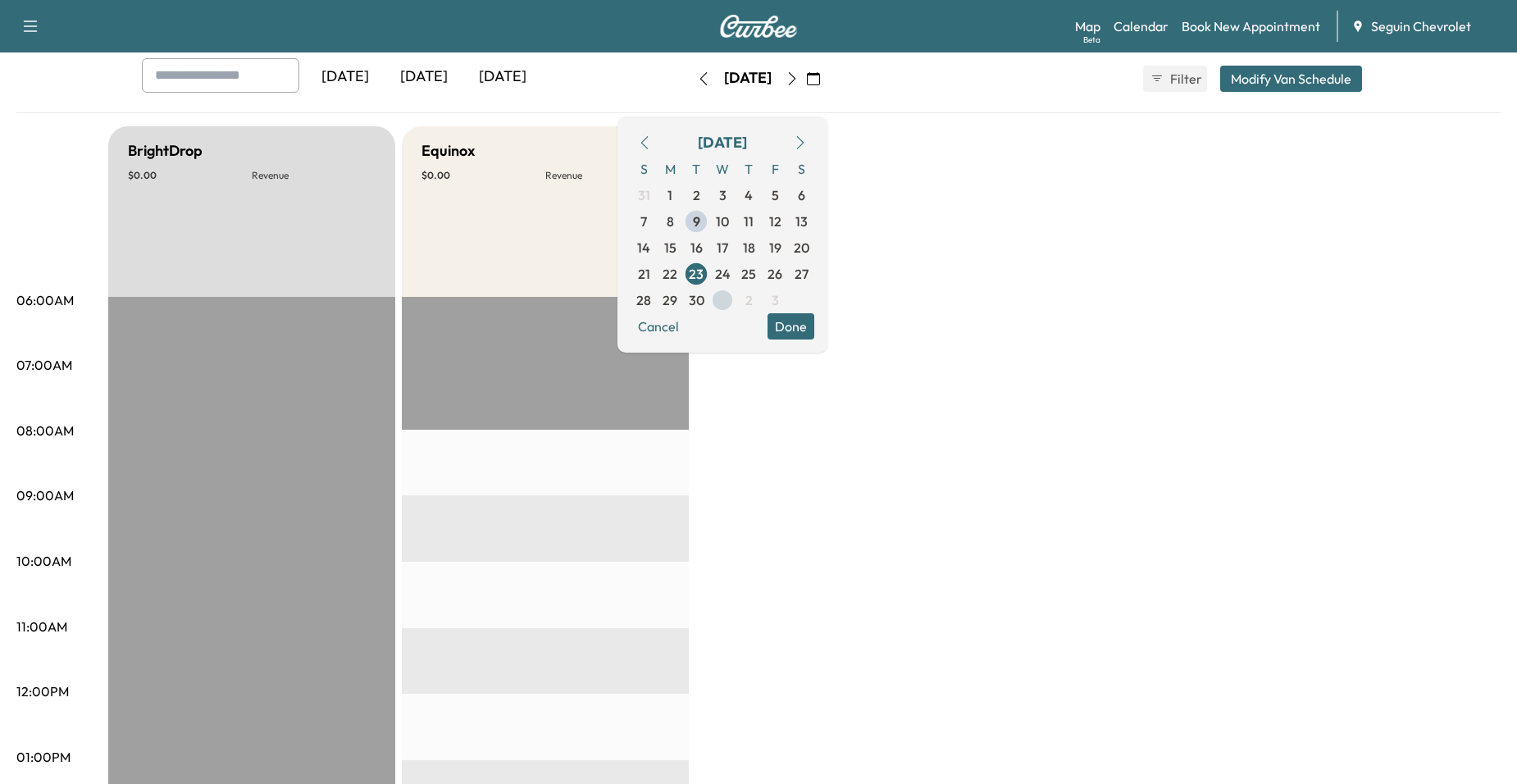
scroll to position [82, 0]
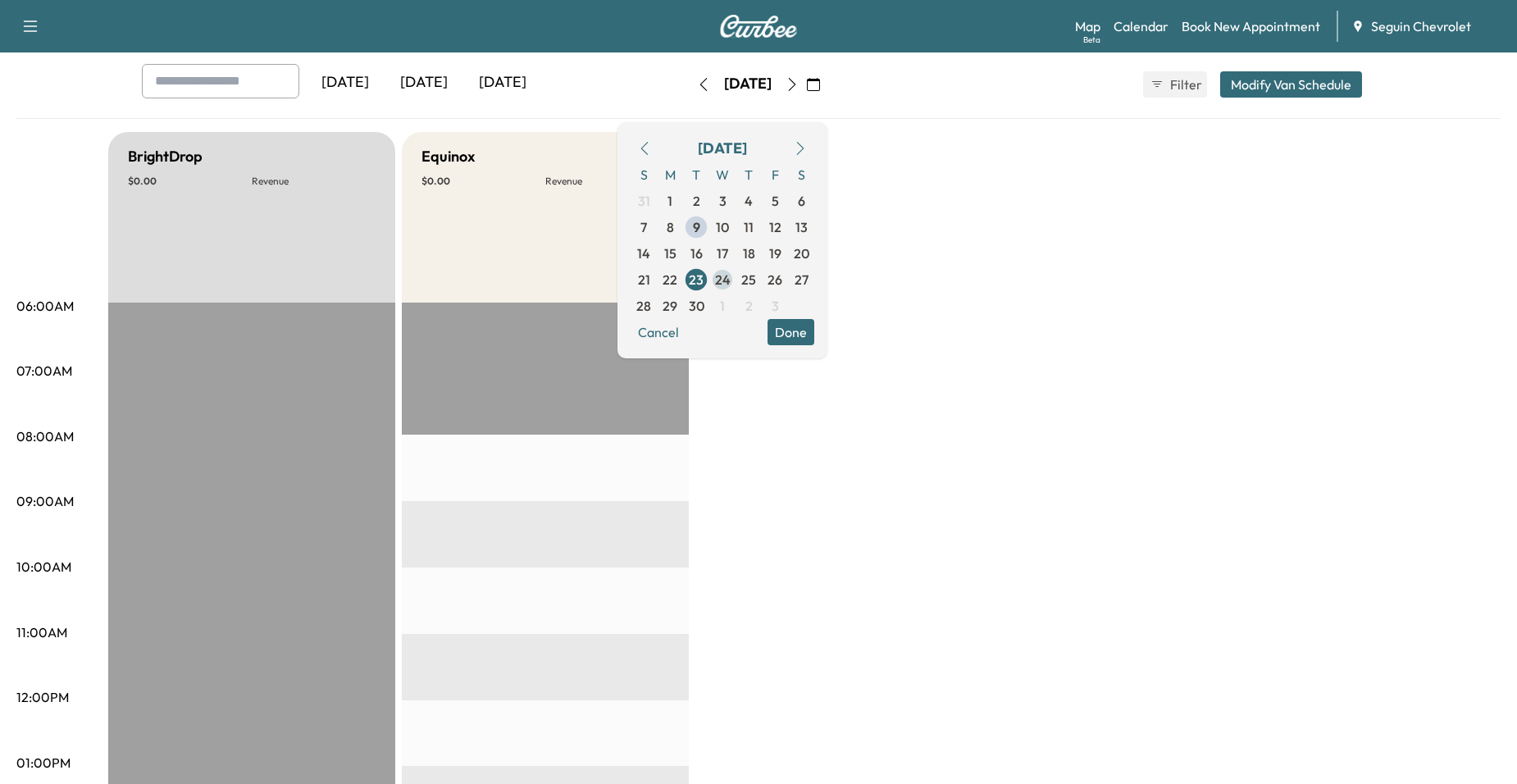
click at [731, 284] on span "24" at bounding box center [723, 279] width 15 height 19
click at [756, 278] on span "25" at bounding box center [748, 279] width 15 height 19
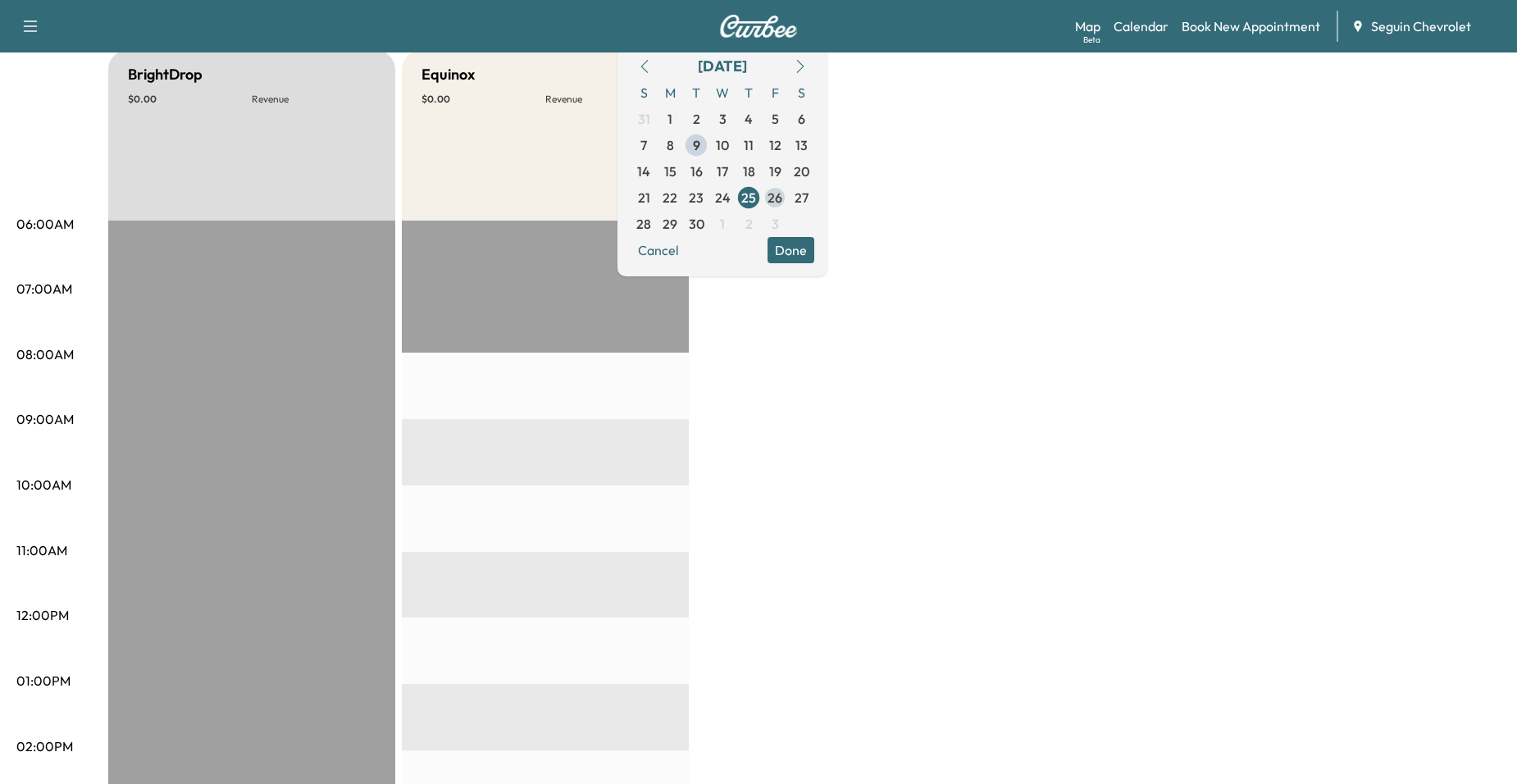
click at [782, 202] on span "26" at bounding box center [774, 197] width 15 height 19
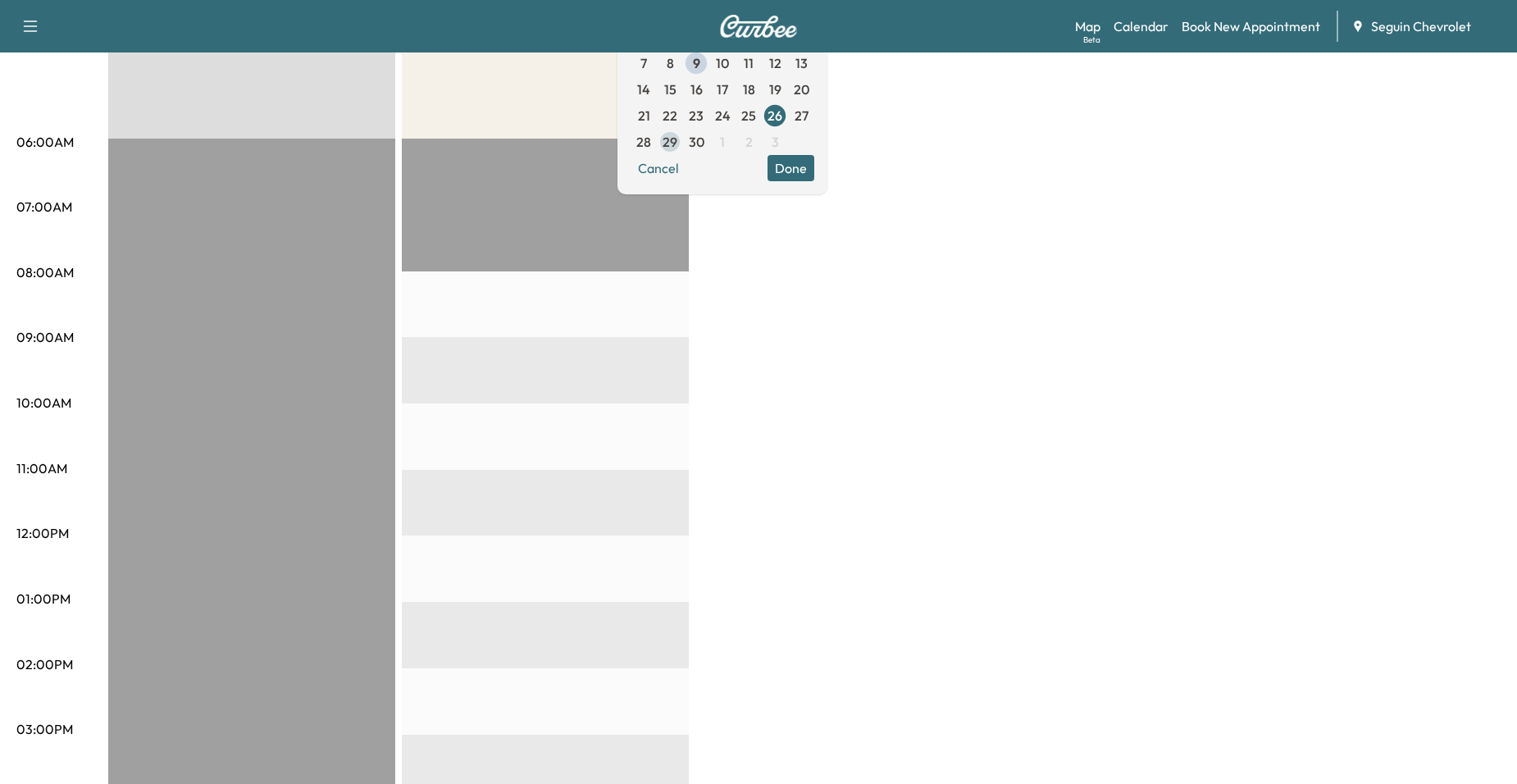
click at [678, 144] on span "29" at bounding box center [669, 142] width 15 height 19
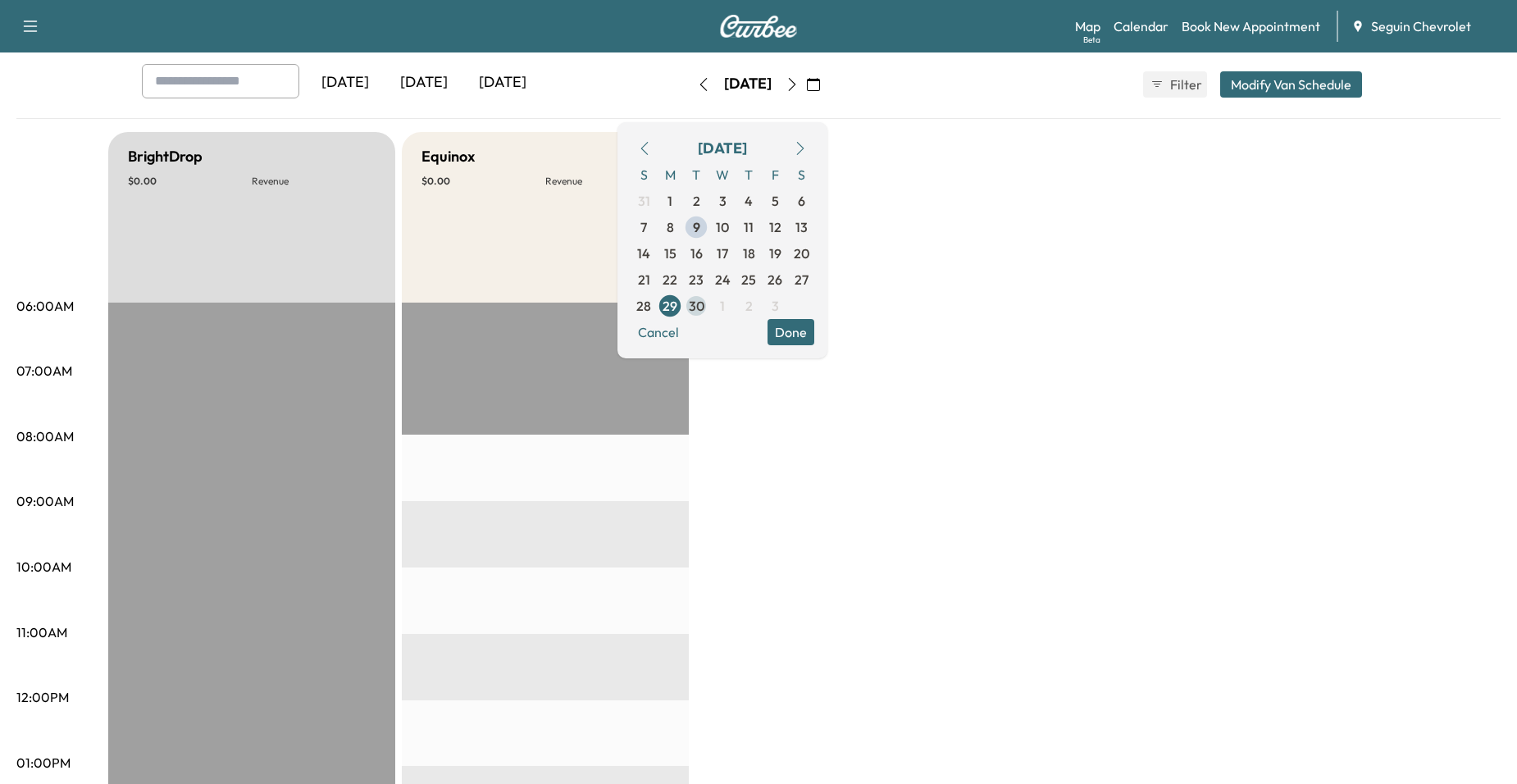
click at [705, 306] on span "30" at bounding box center [697, 305] width 15 height 19
click at [700, 225] on span "9" at bounding box center [697, 227] width 8 height 19
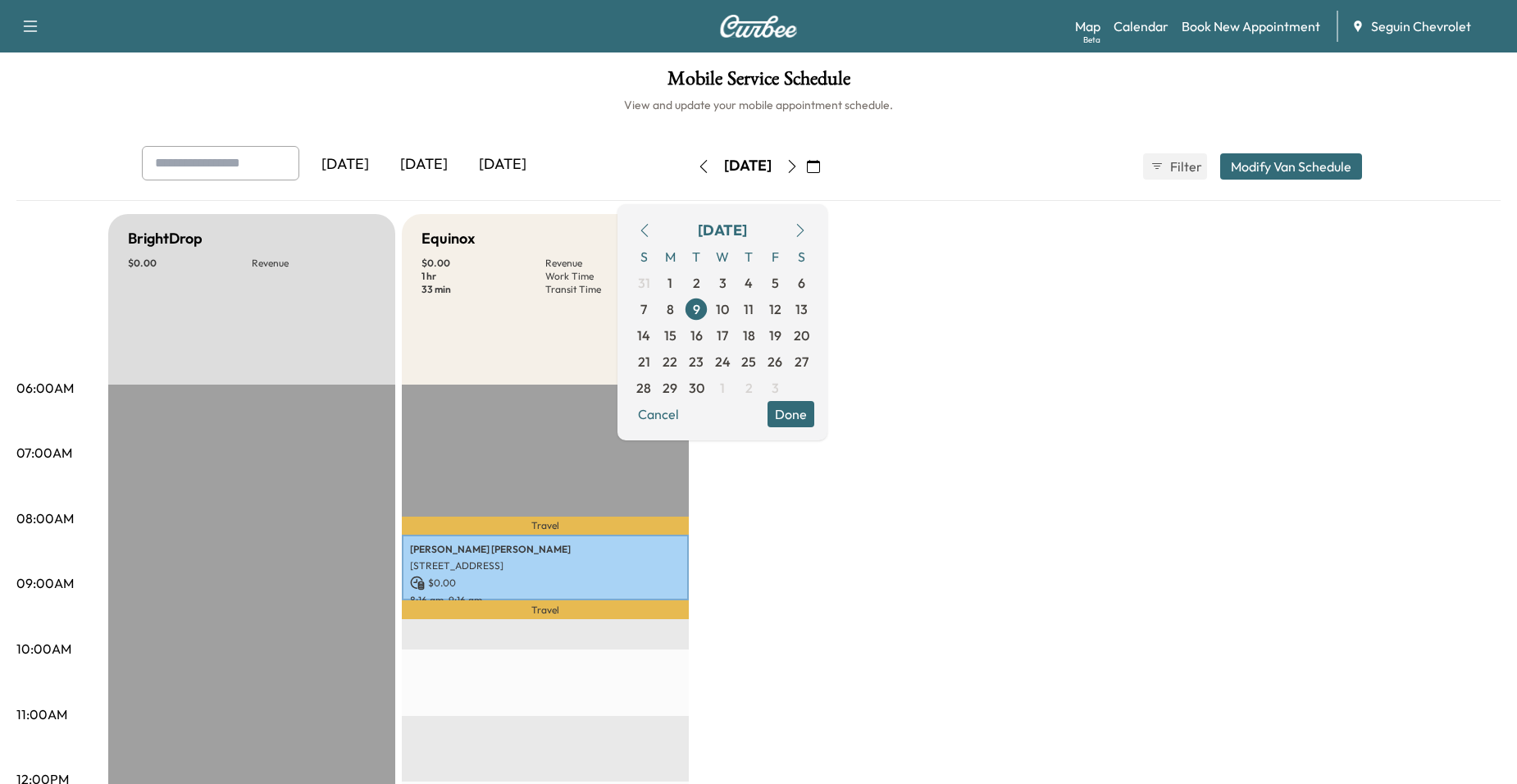
click at [814, 420] on button "Done" at bounding box center [791, 414] width 46 height 26
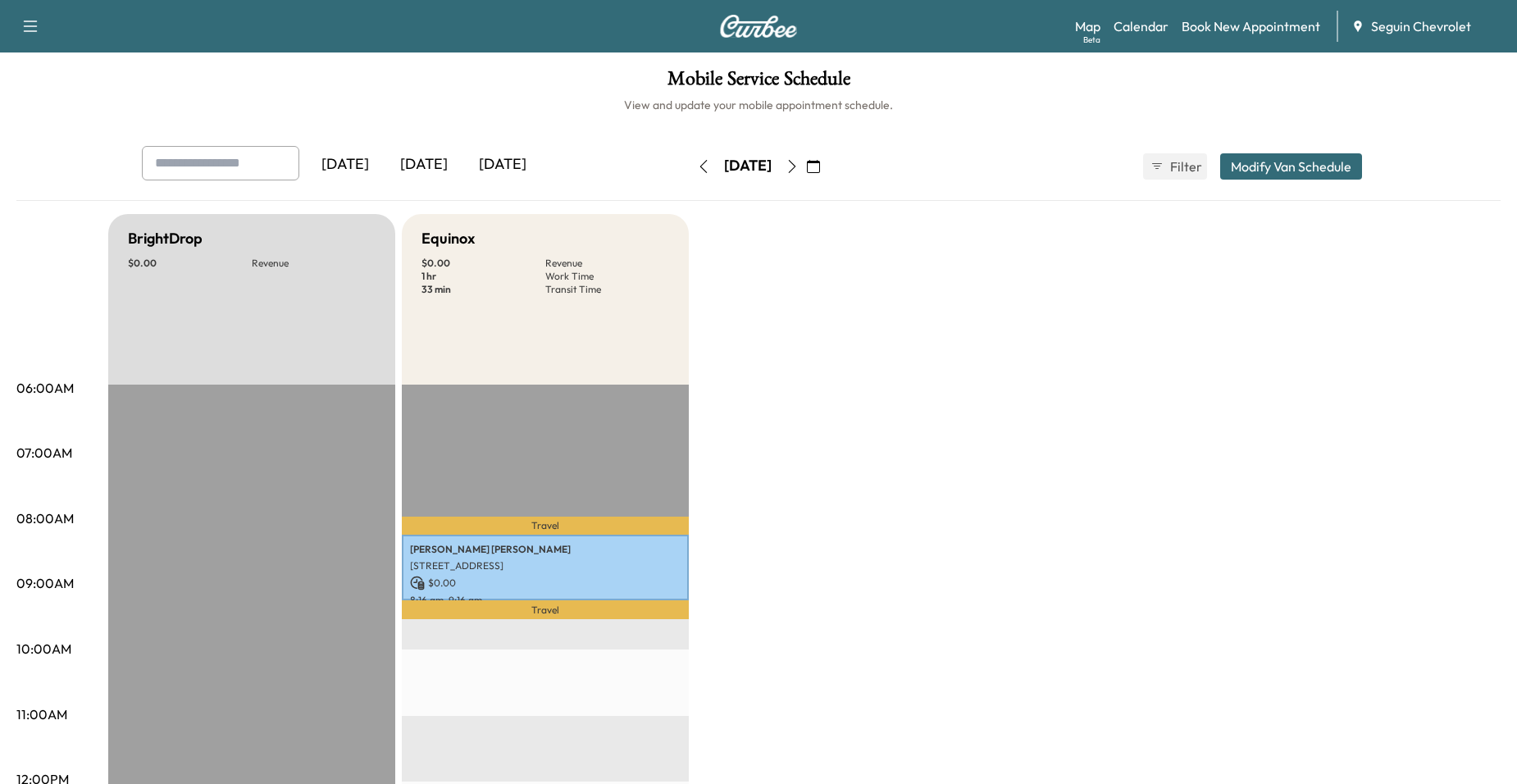
click at [799, 168] on icon "button" at bounding box center [793, 166] width 14 height 14
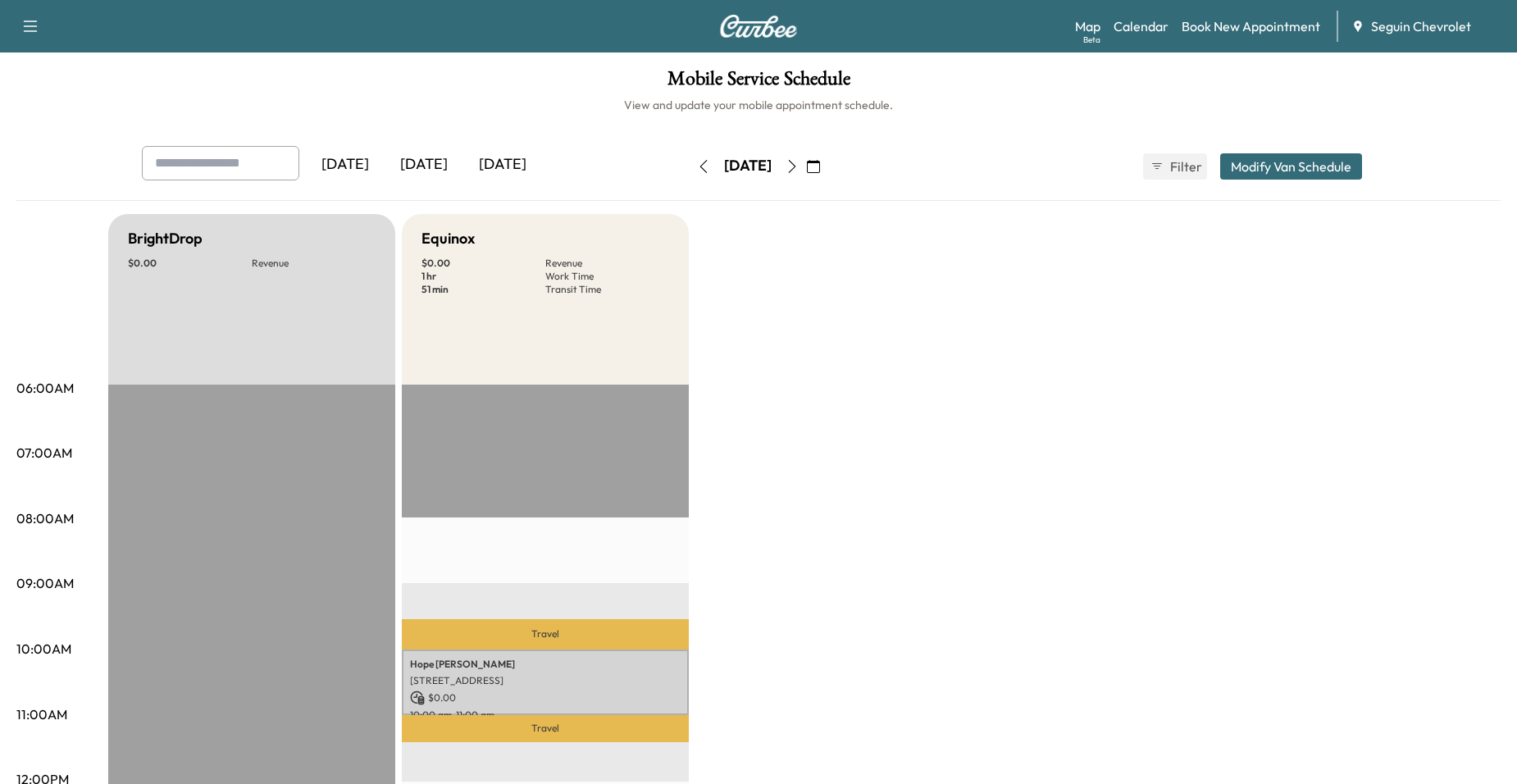
click at [772, 168] on div "[DATE]" at bounding box center [747, 165] width 47 height 20
click at [799, 162] on icon "button" at bounding box center [793, 166] width 14 height 14
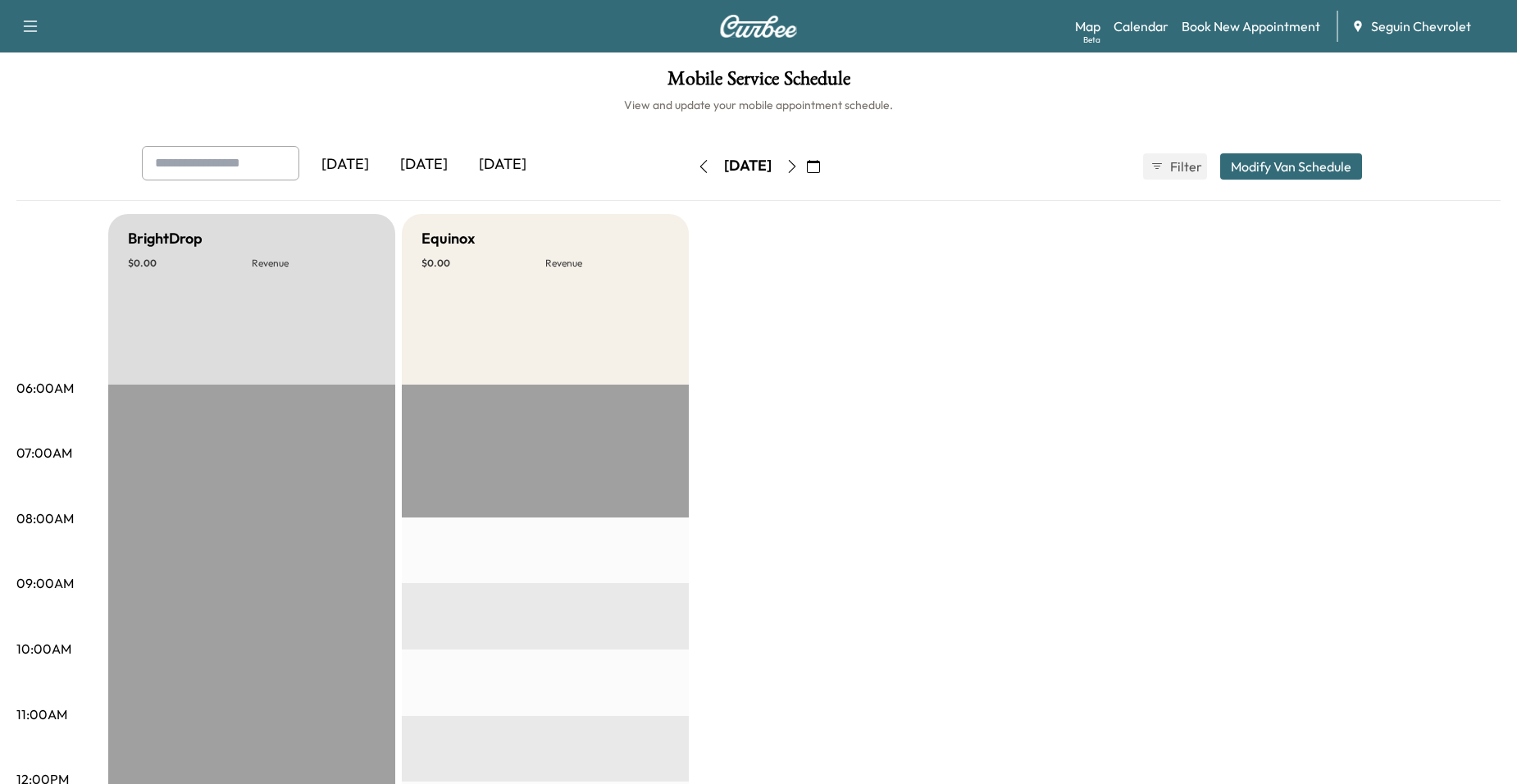
click at [799, 162] on icon "button" at bounding box center [793, 166] width 14 height 14
click at [799, 161] on icon "button" at bounding box center [793, 166] width 14 height 14
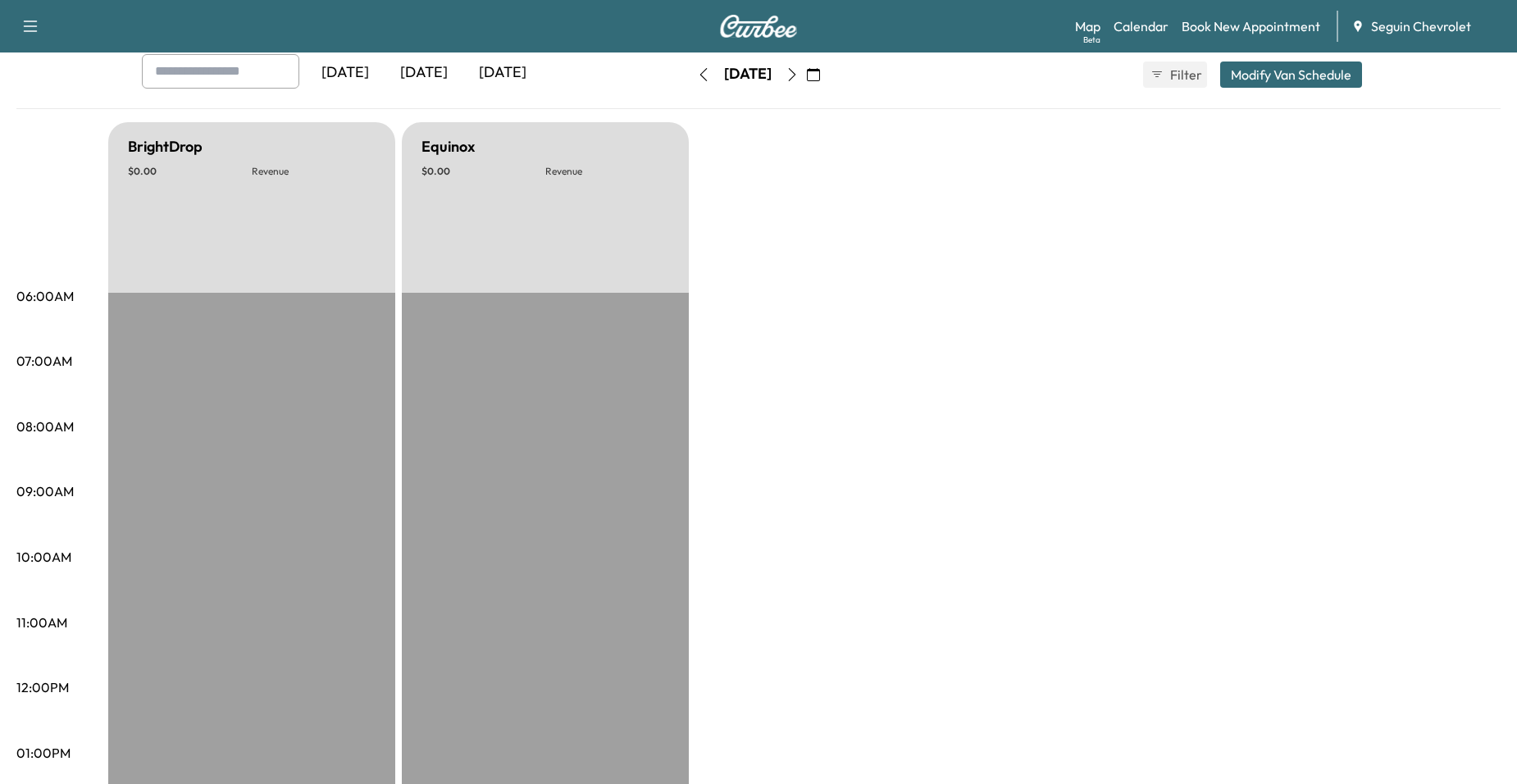
scroll to position [82, 0]
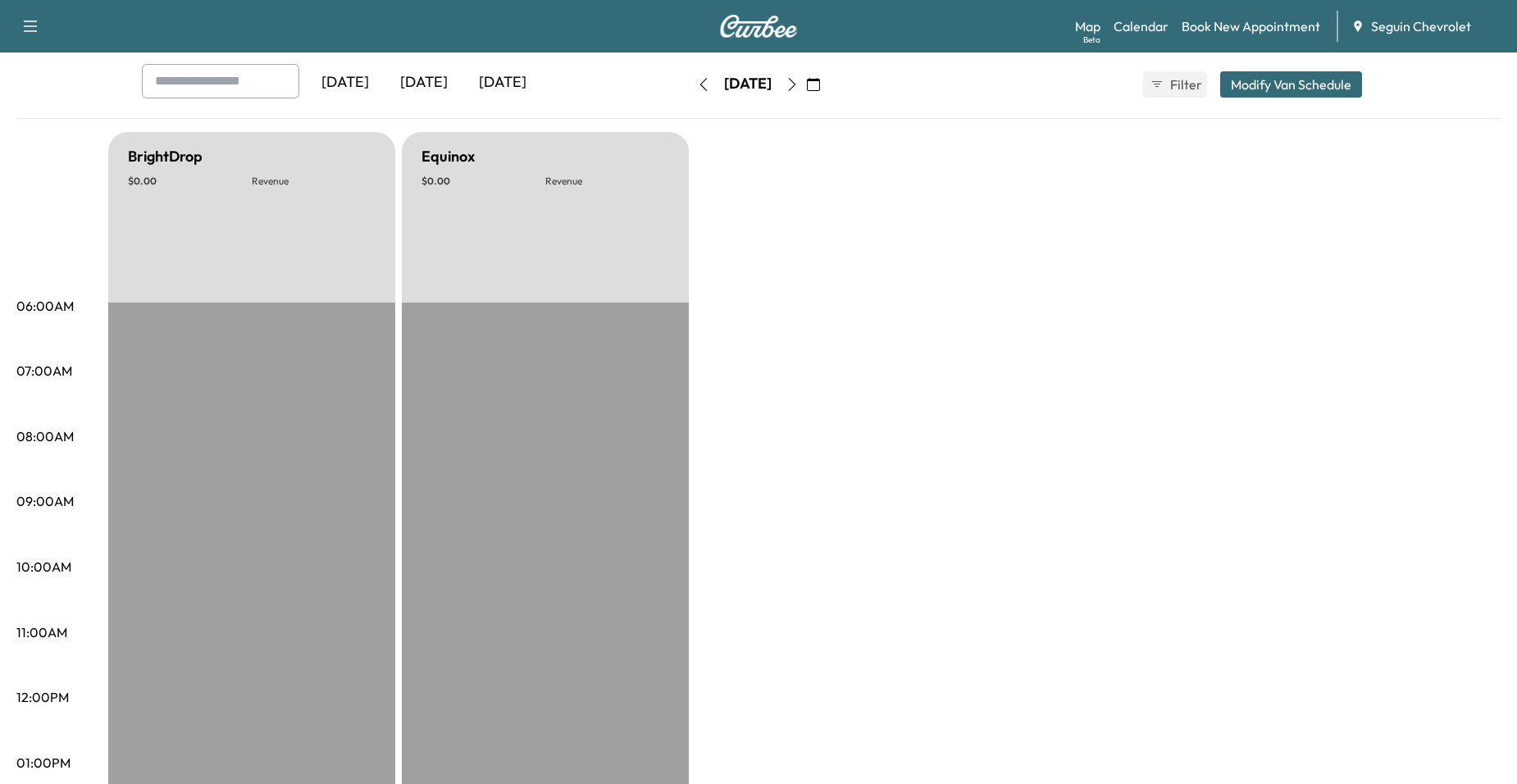
click at [806, 91] on button "button" at bounding box center [792, 84] width 28 height 26
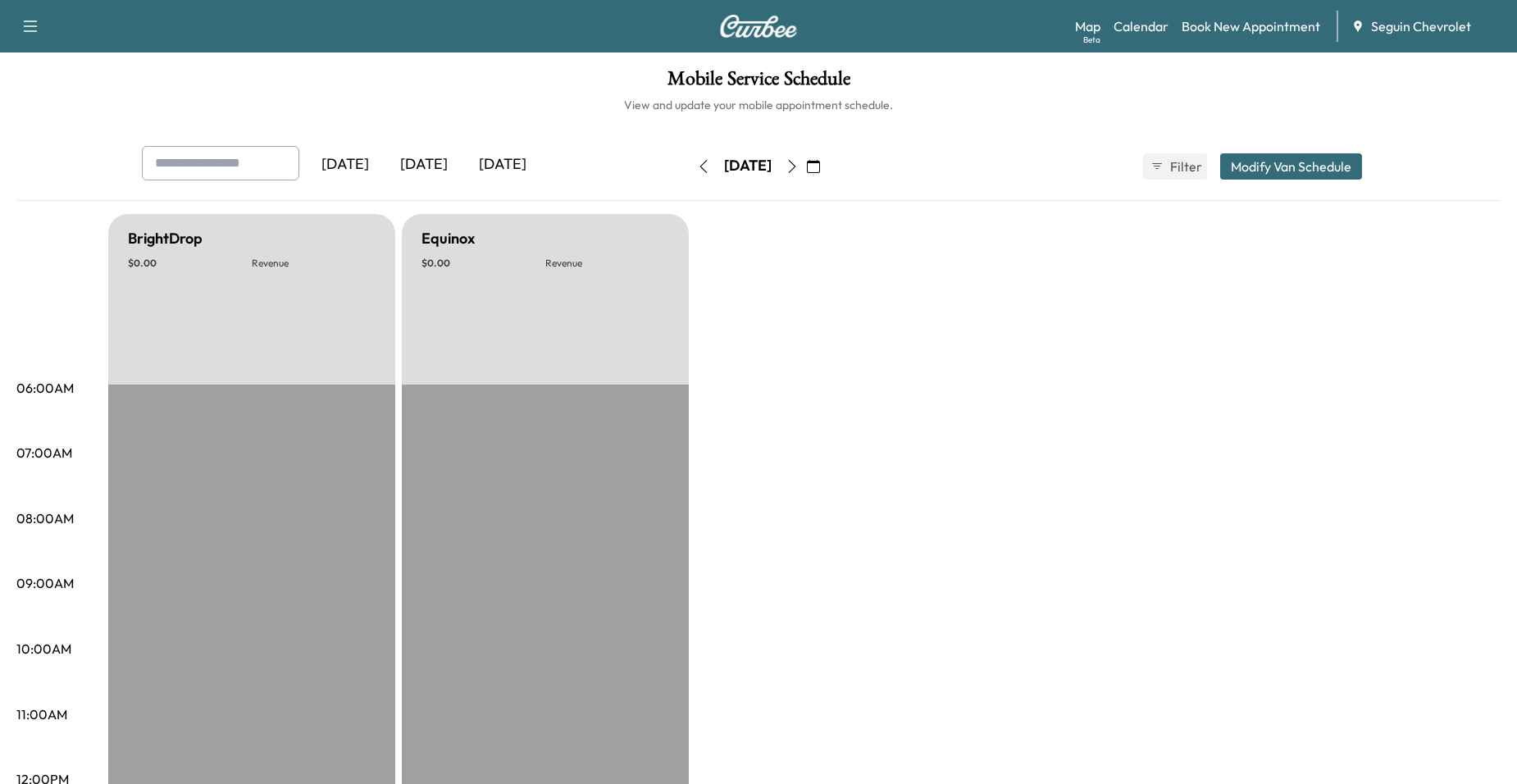
click at [828, 161] on button "button" at bounding box center [813, 166] width 28 height 26
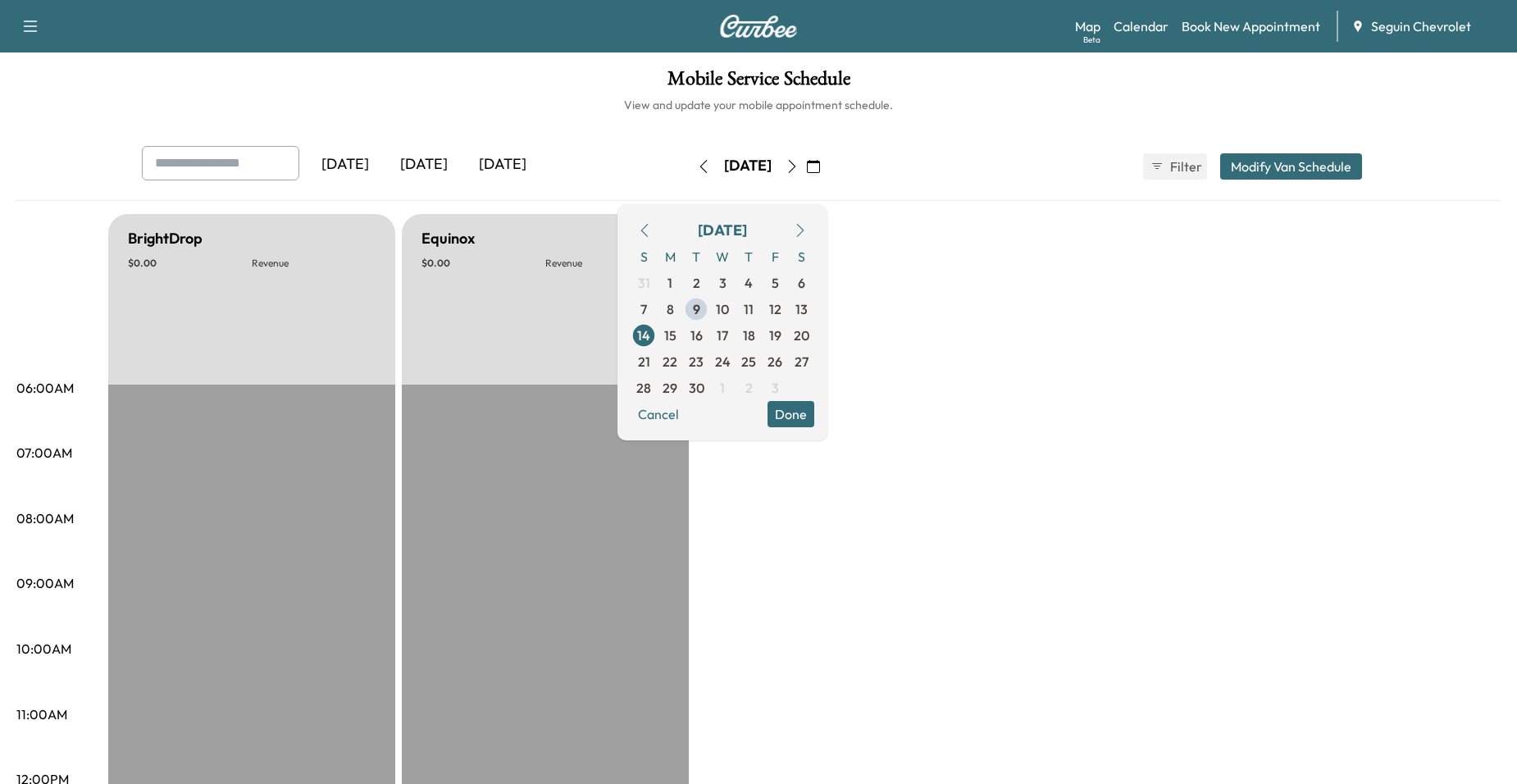
click at [799, 170] on icon "button" at bounding box center [793, 166] width 14 height 14
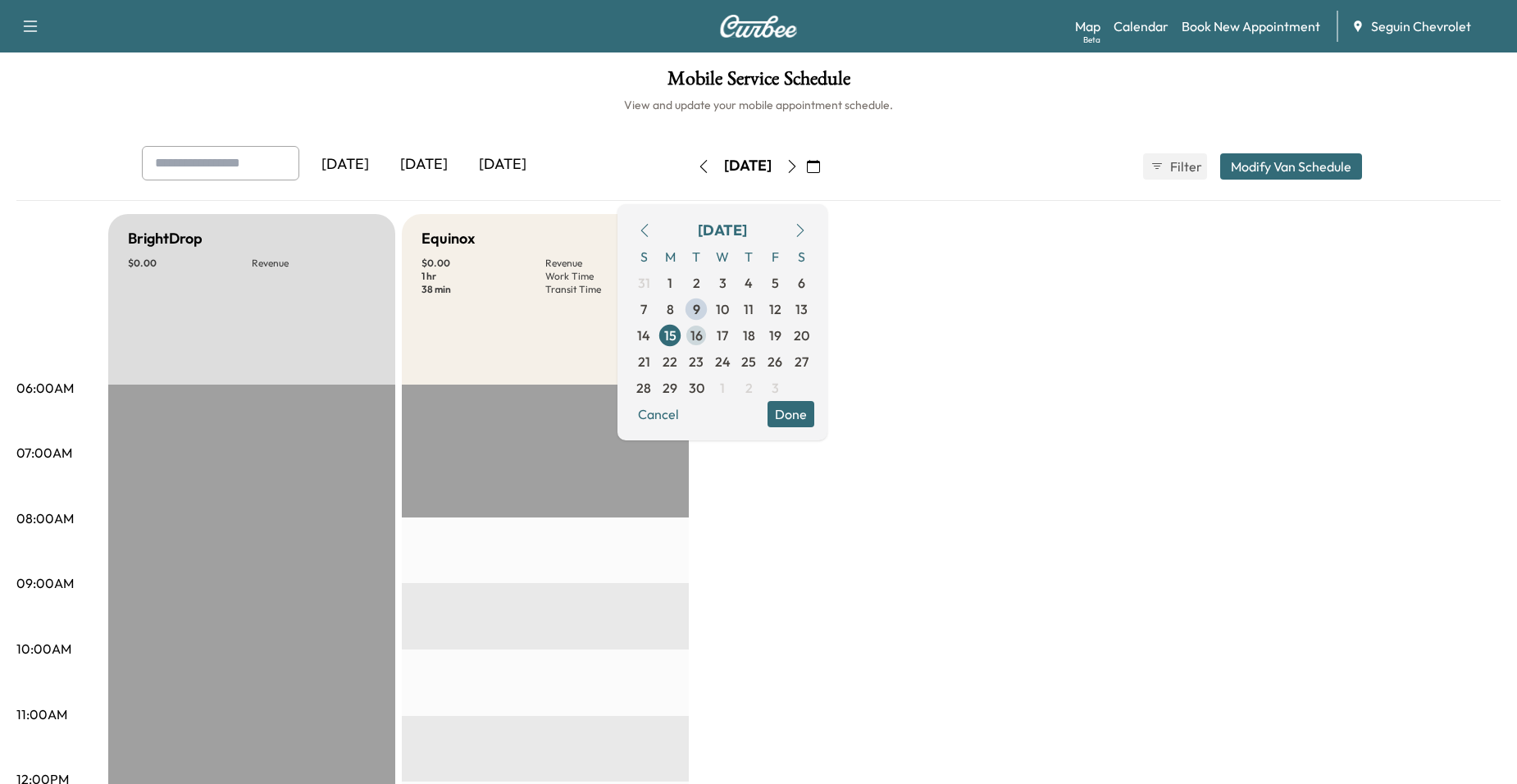
click at [703, 339] on span "16" at bounding box center [696, 335] width 13 height 19
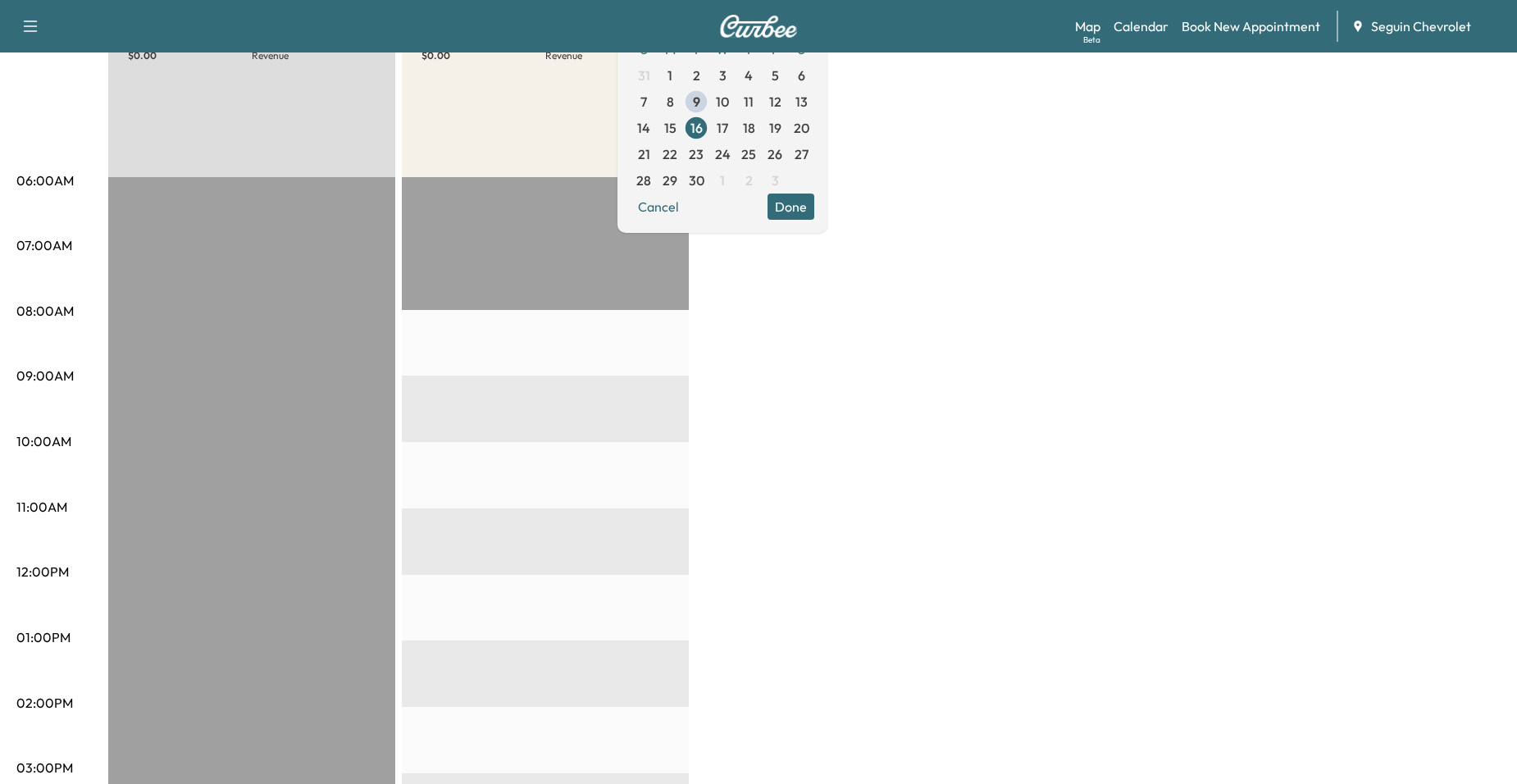
scroll to position [164, 0]
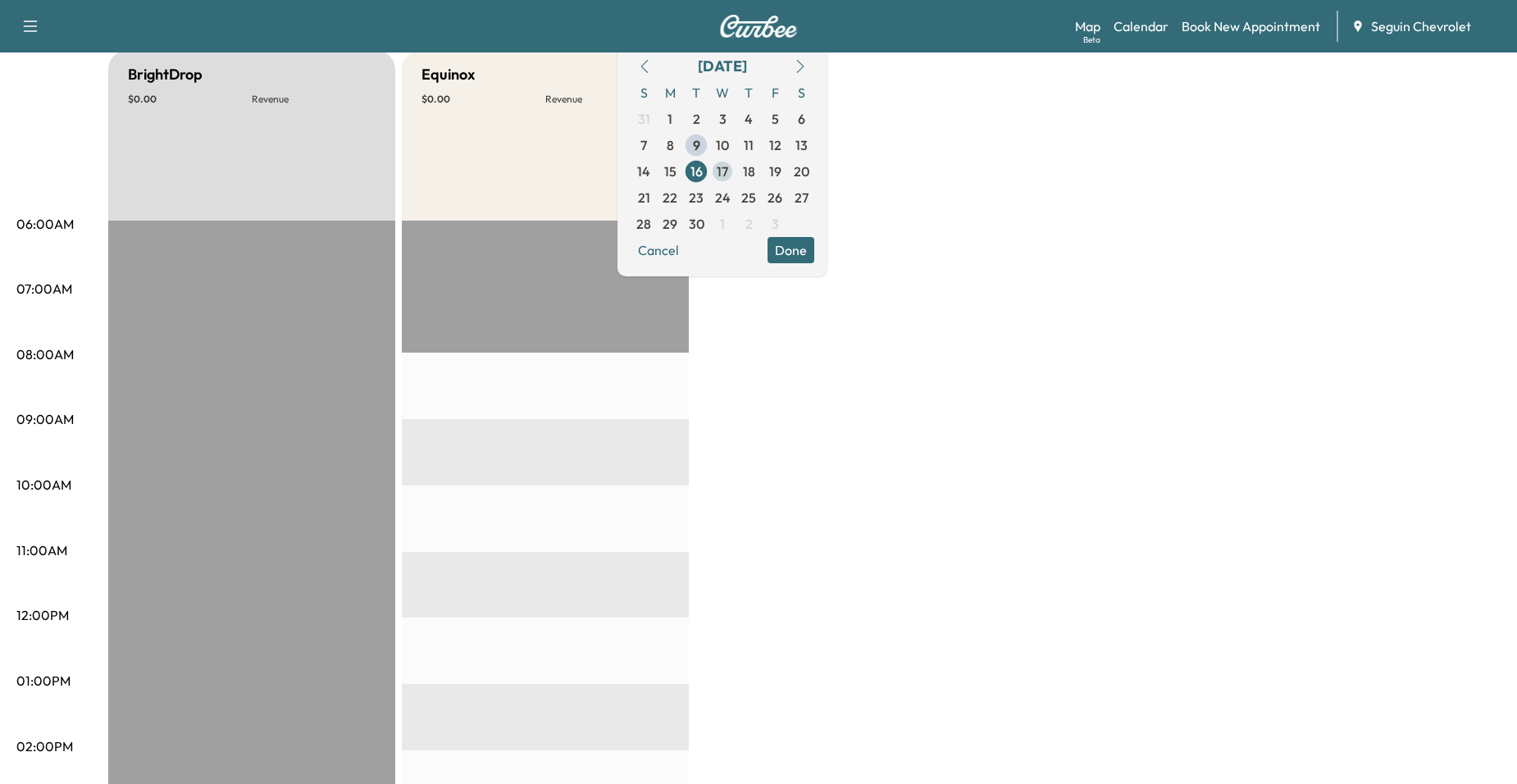
click at [736, 171] on span "17" at bounding box center [722, 171] width 26 height 26
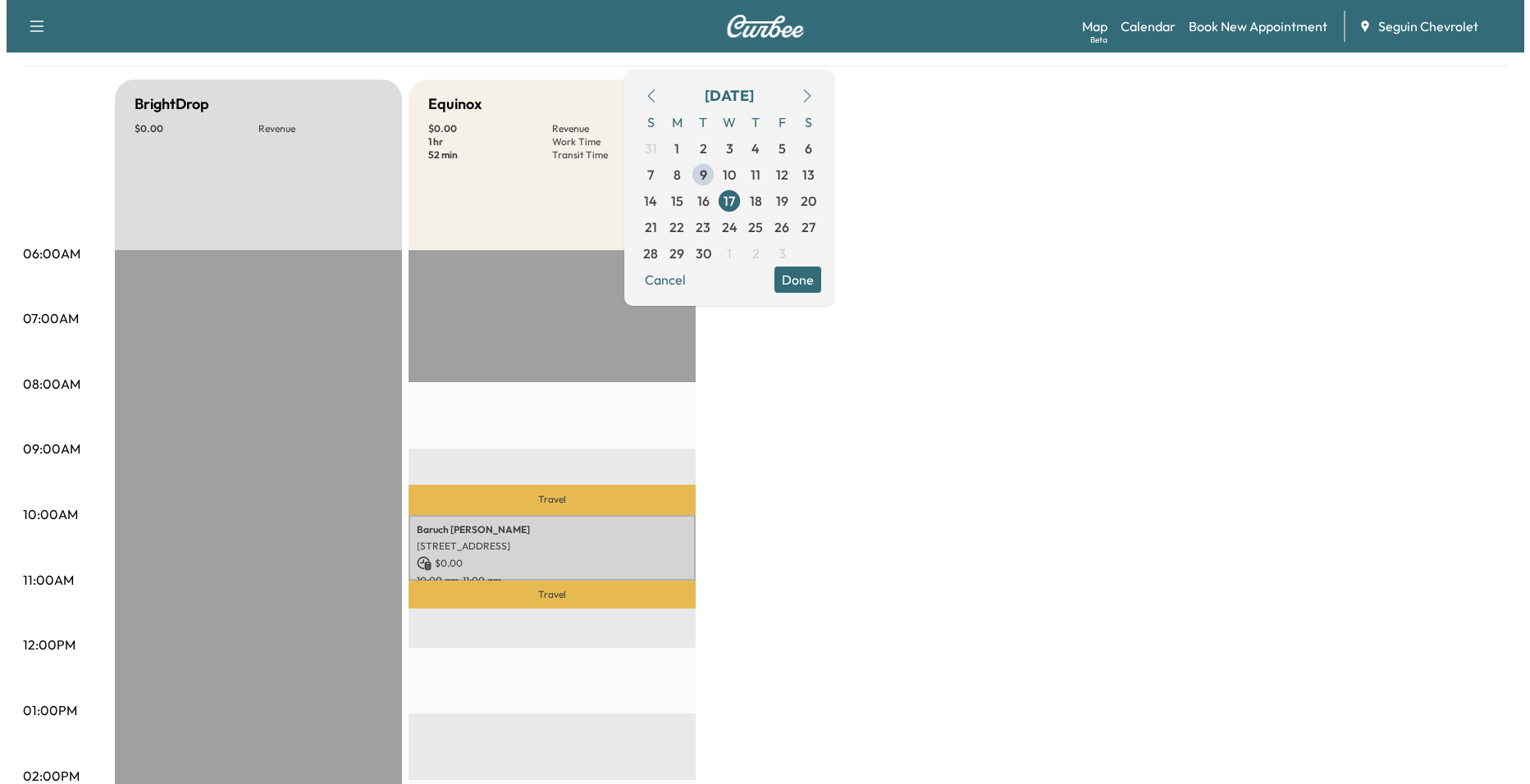
scroll to position [410, 0]
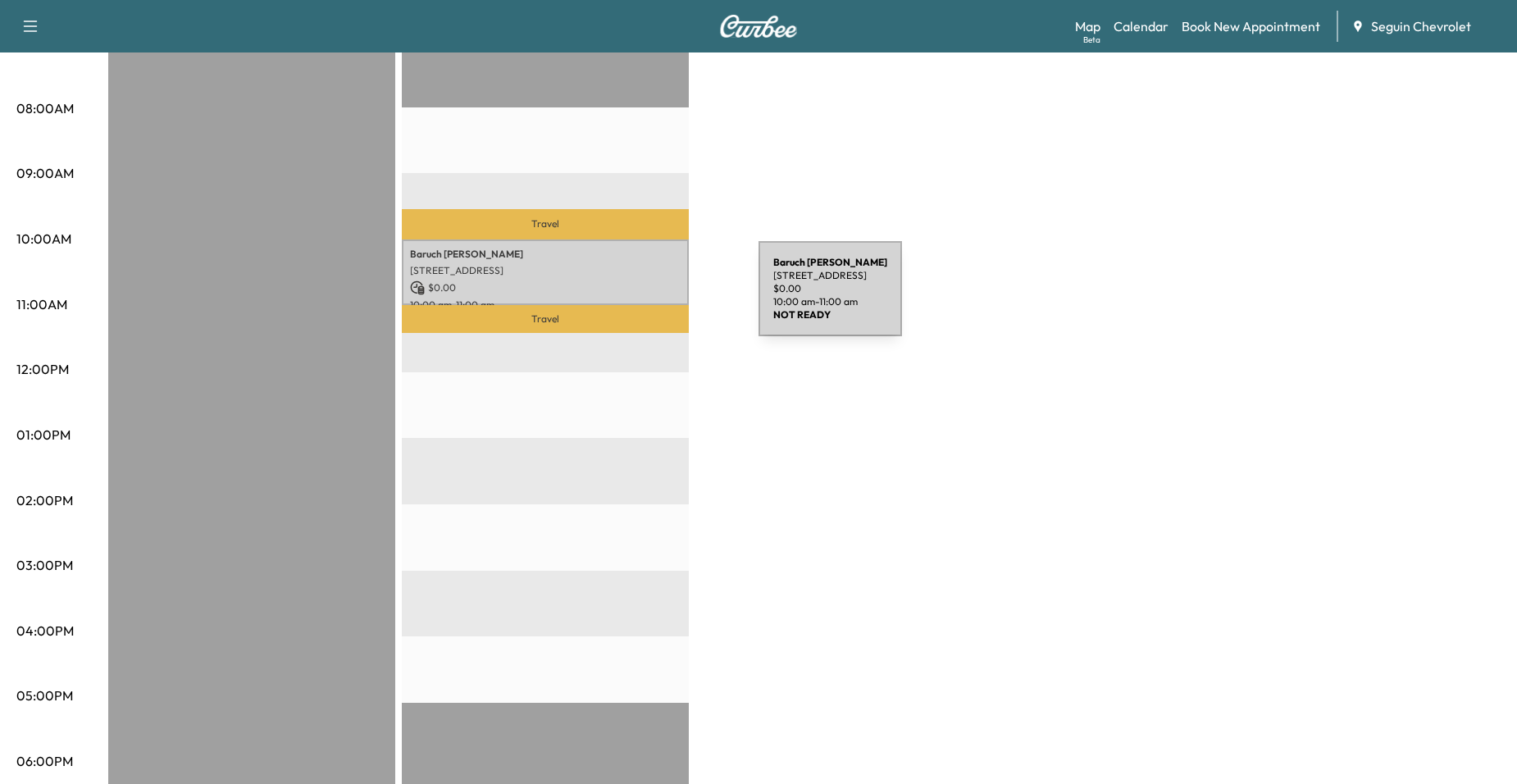
click at [635, 300] on p "10:00 am - 11:00 am" at bounding box center [545, 305] width 271 height 14
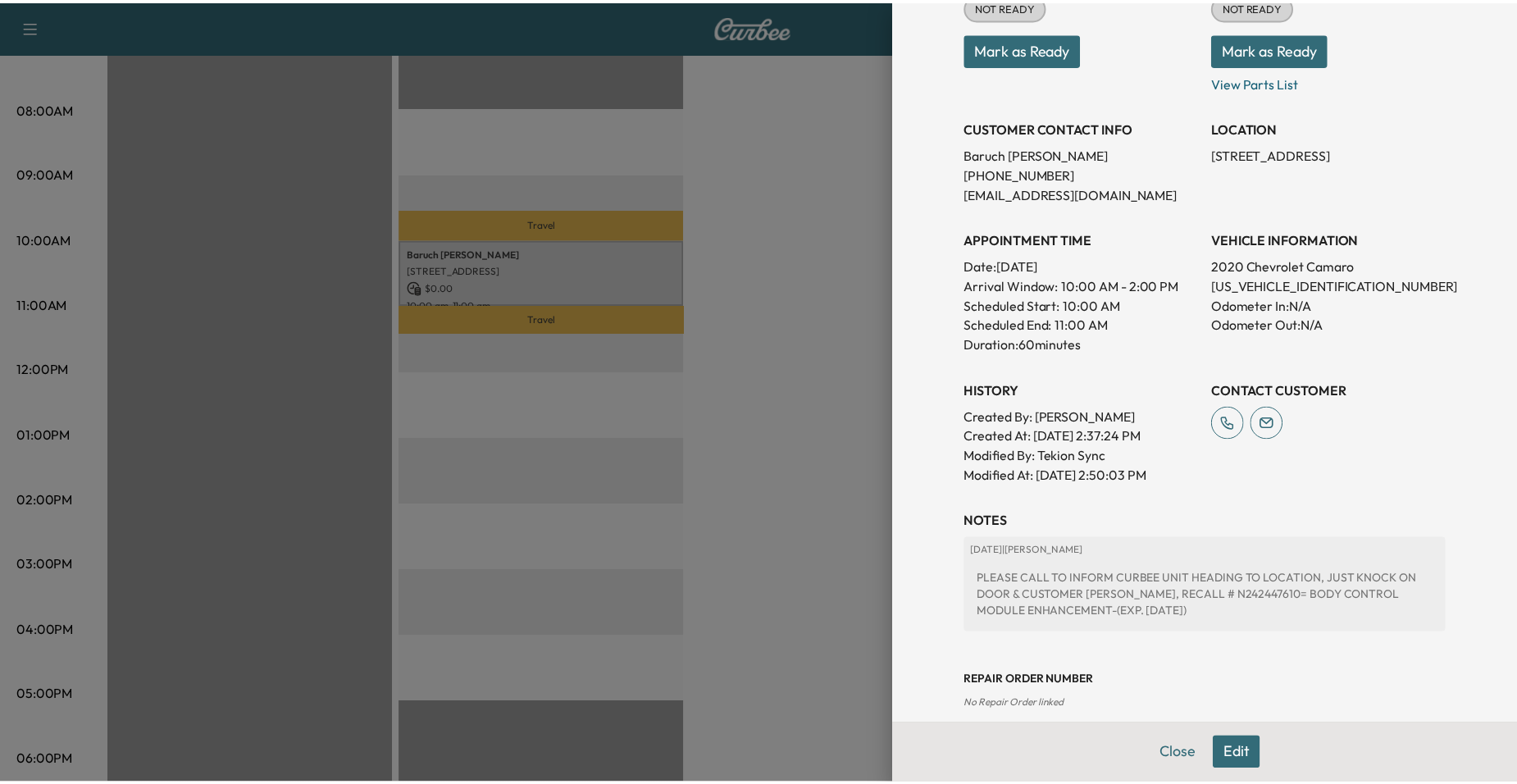
scroll to position [247, 0]
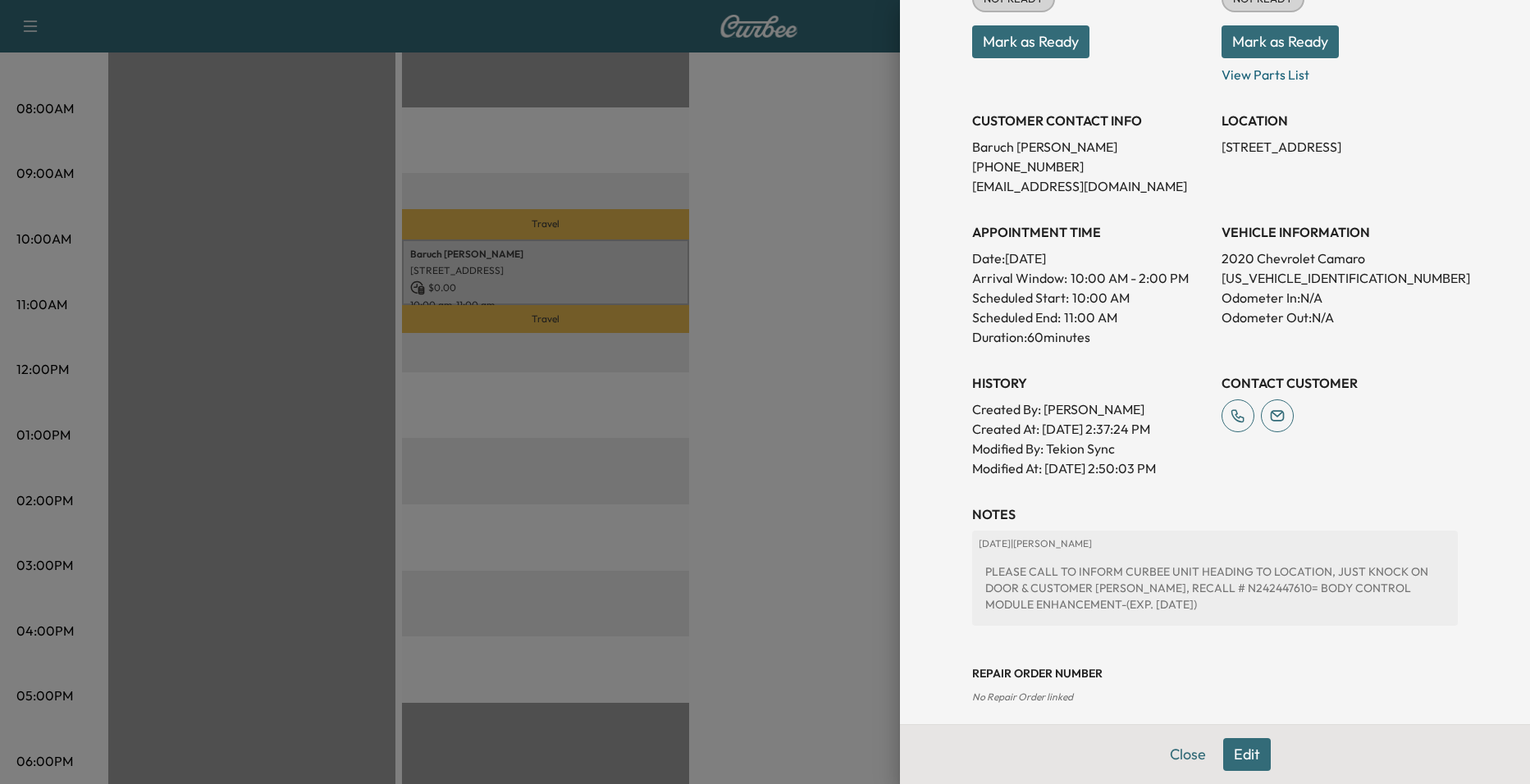
click at [804, 283] on div at bounding box center [765, 392] width 1530 height 784
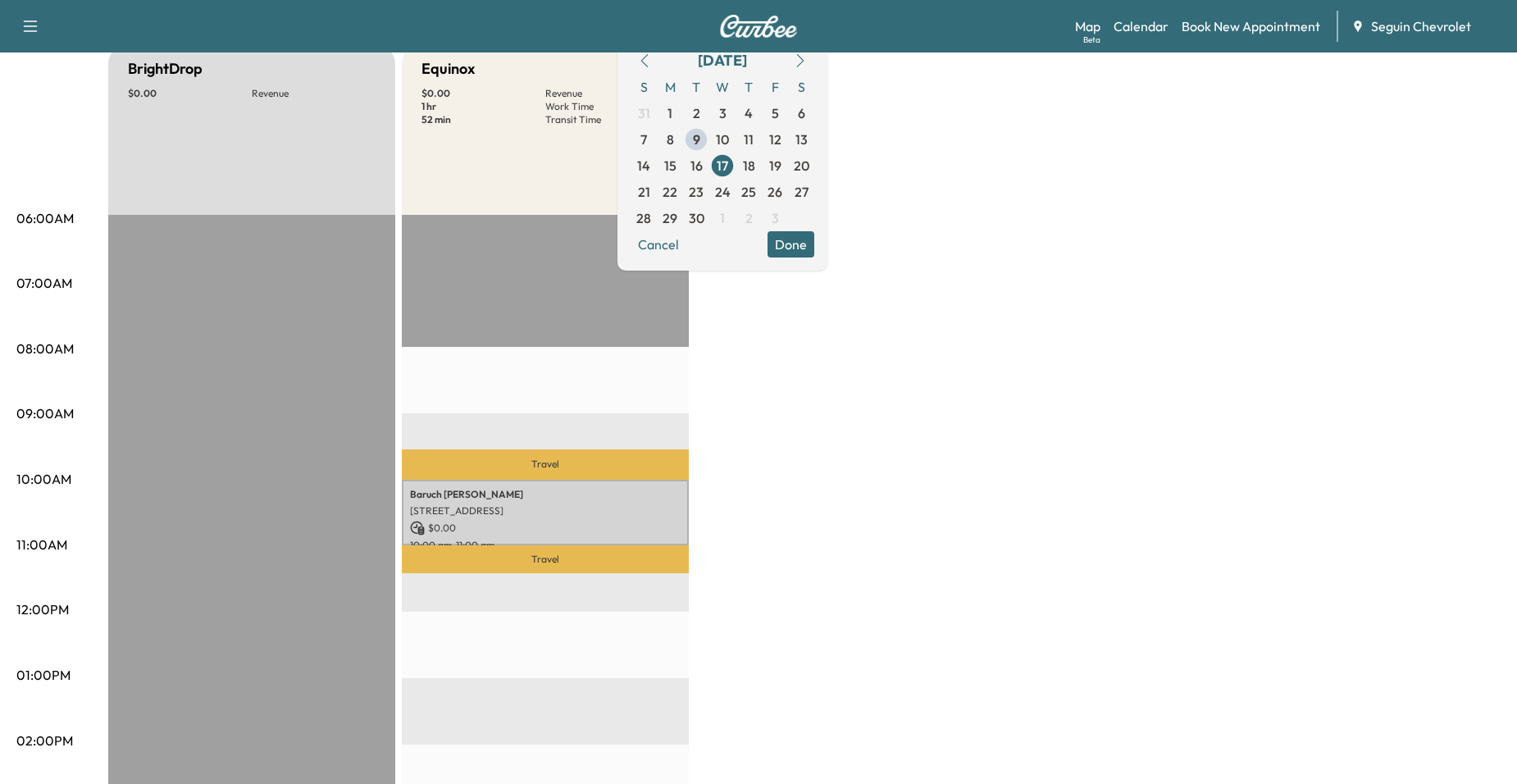
scroll to position [164, 0]
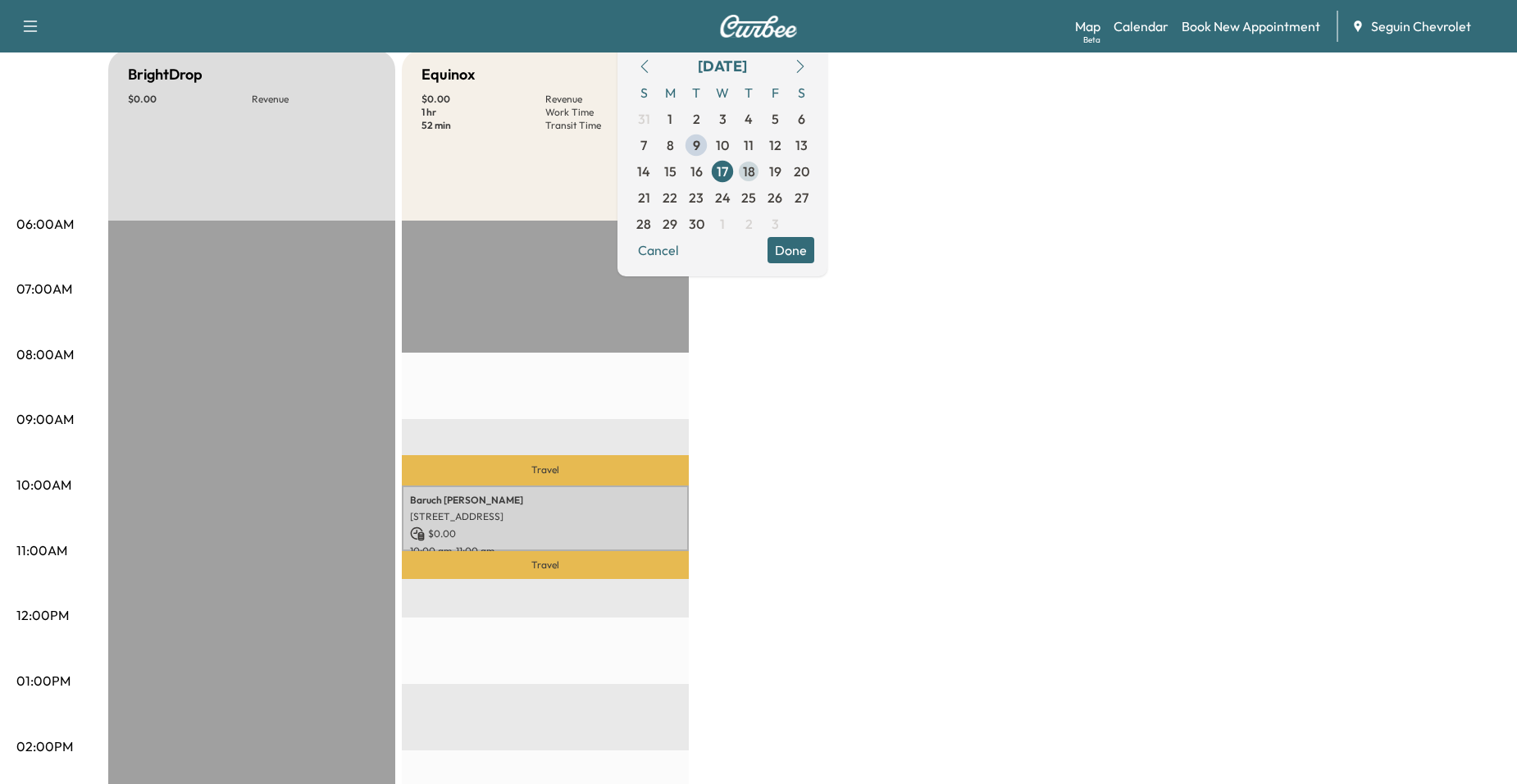
click at [762, 174] on span "18" at bounding box center [748, 171] width 26 height 26
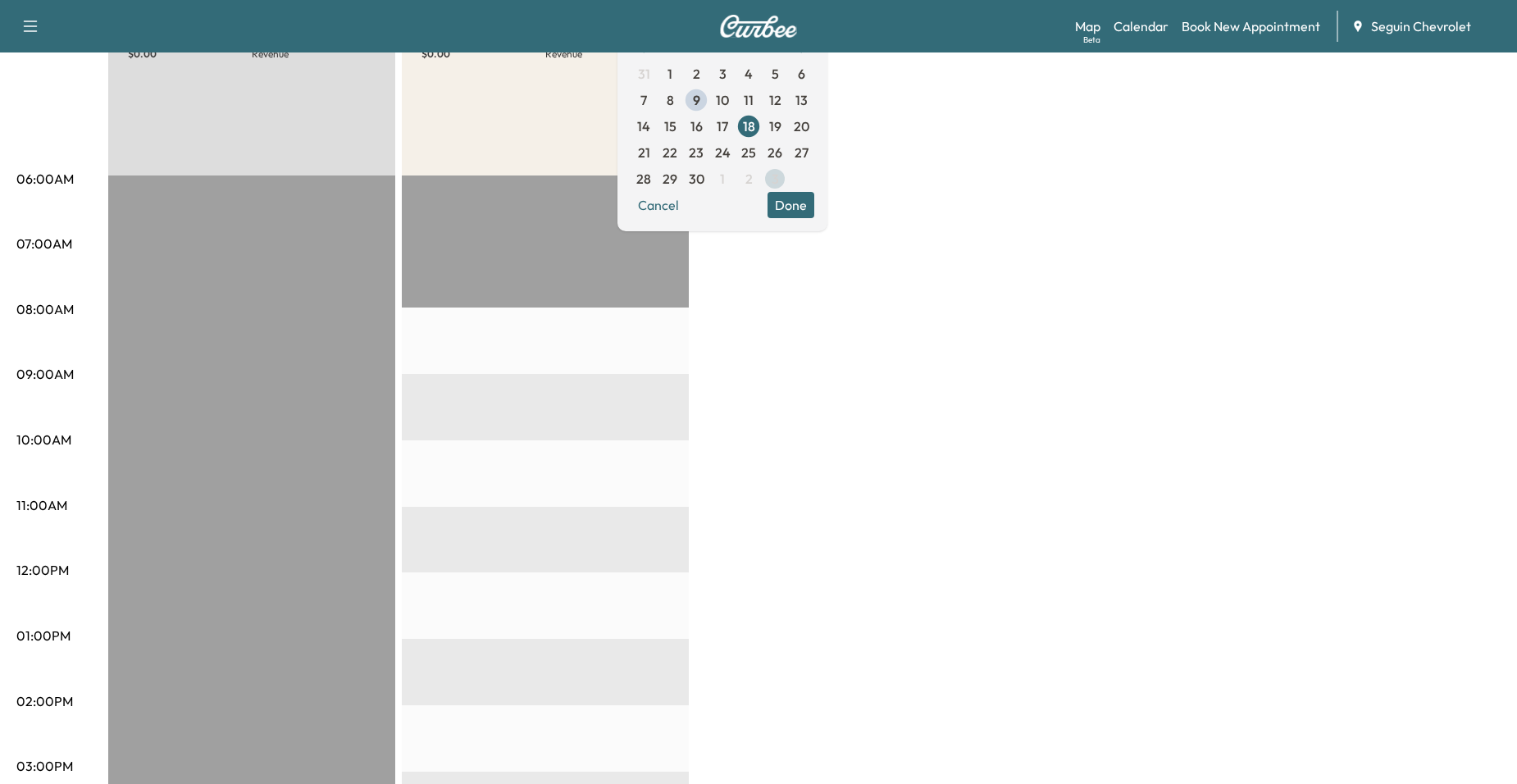
scroll to position [164, 0]
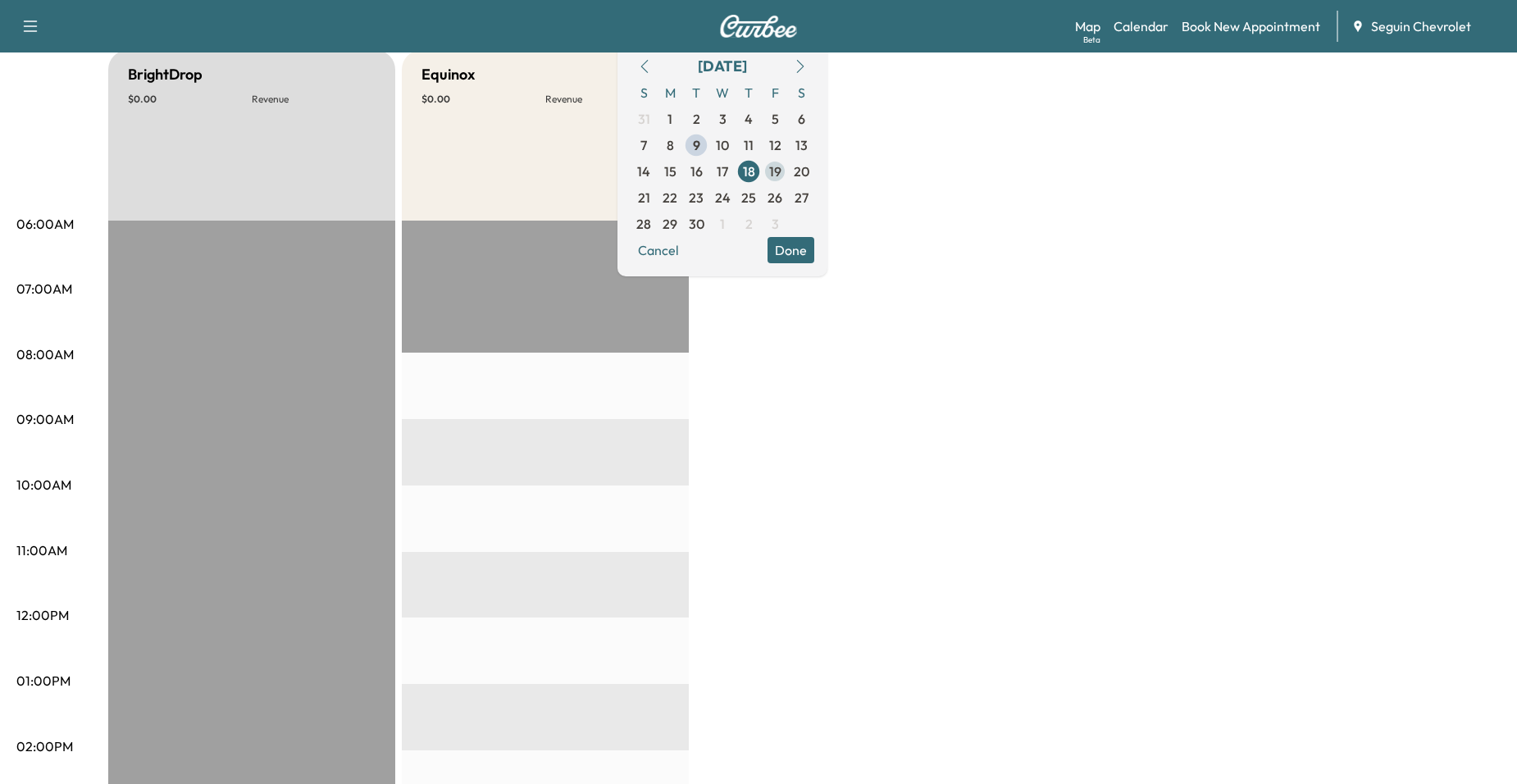
click at [781, 180] on span "19" at bounding box center [775, 171] width 13 height 19
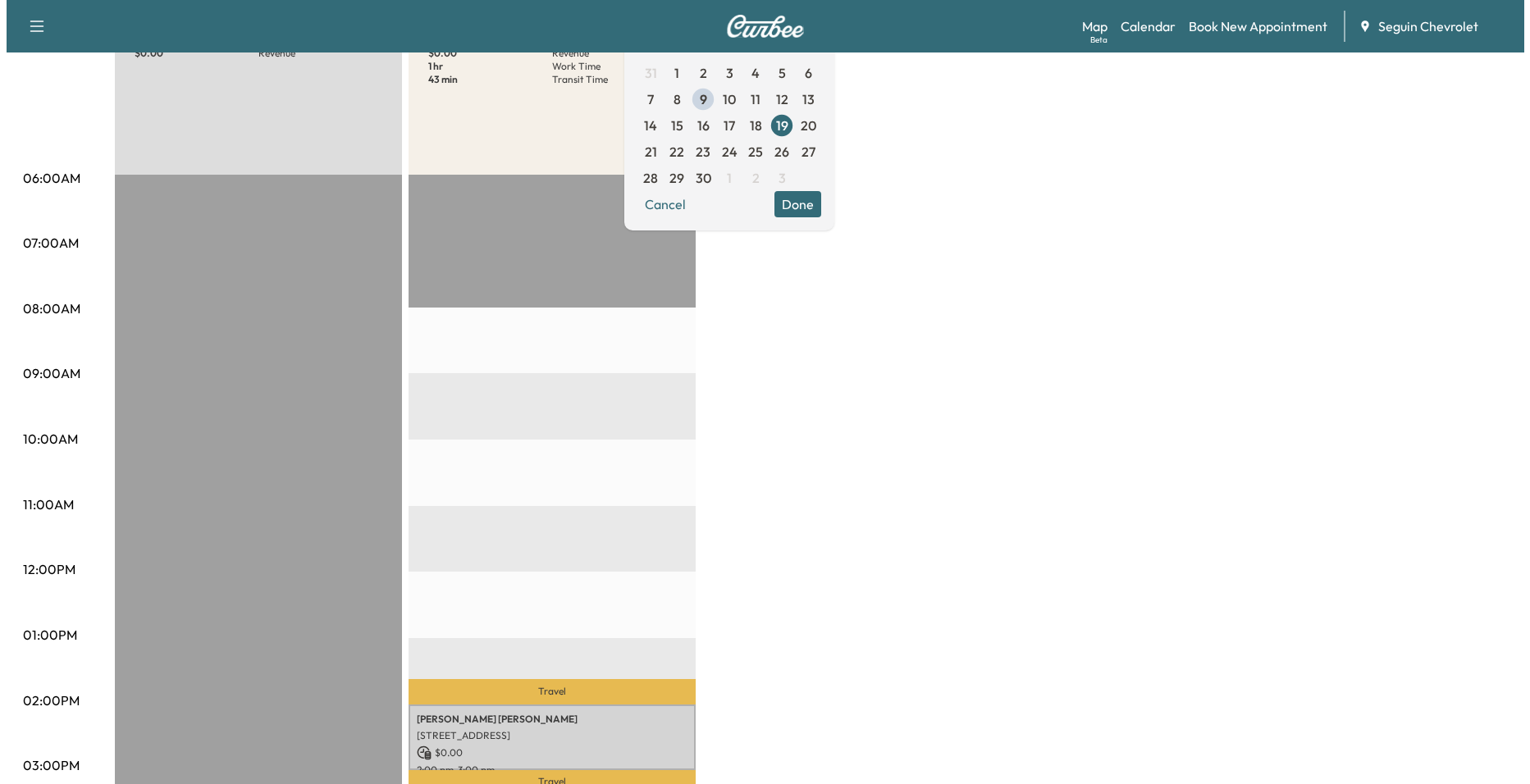
scroll to position [247, 0]
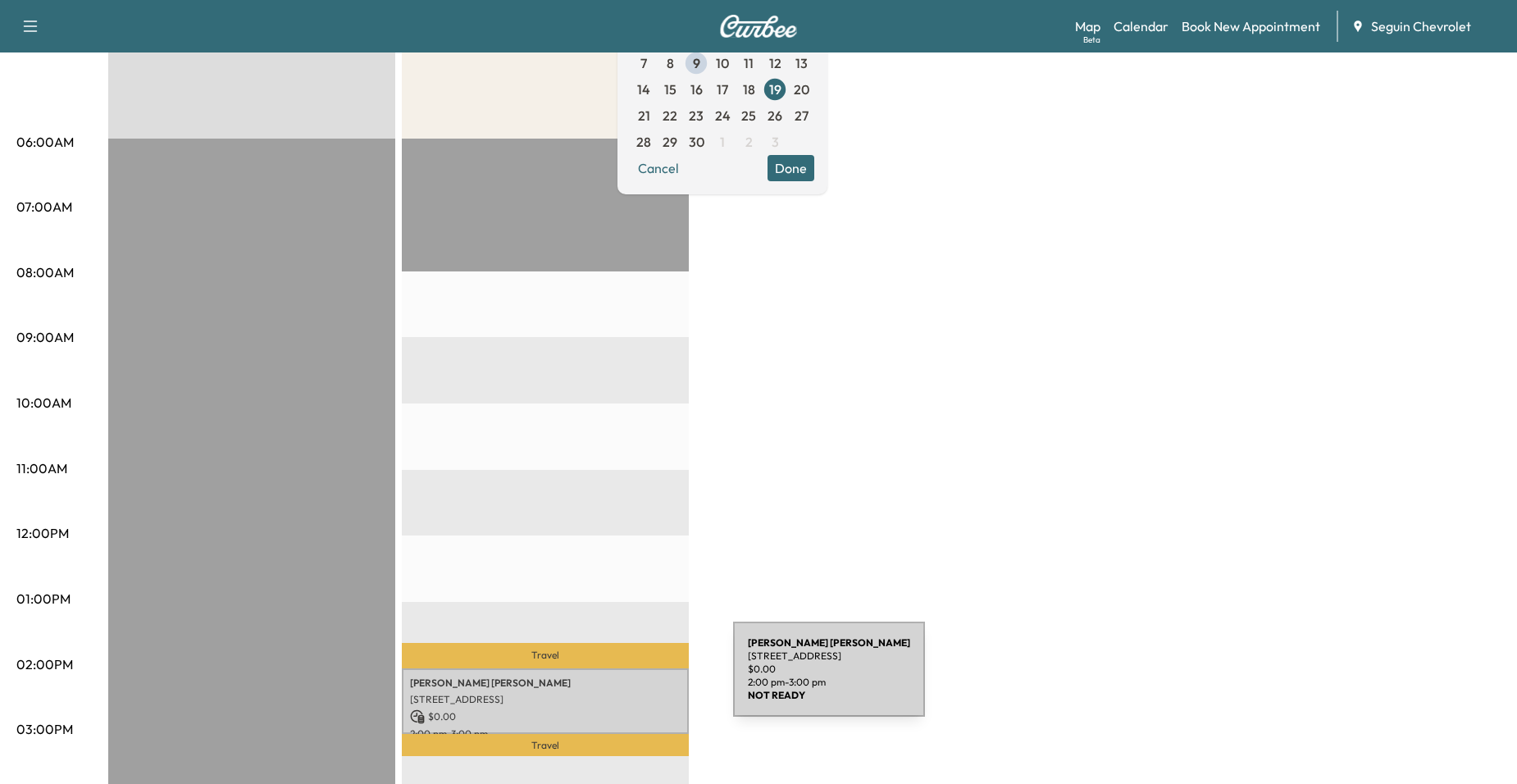
click at [611, 679] on p "[PERSON_NAME] [PERSON_NAME]" at bounding box center [545, 683] width 271 height 14
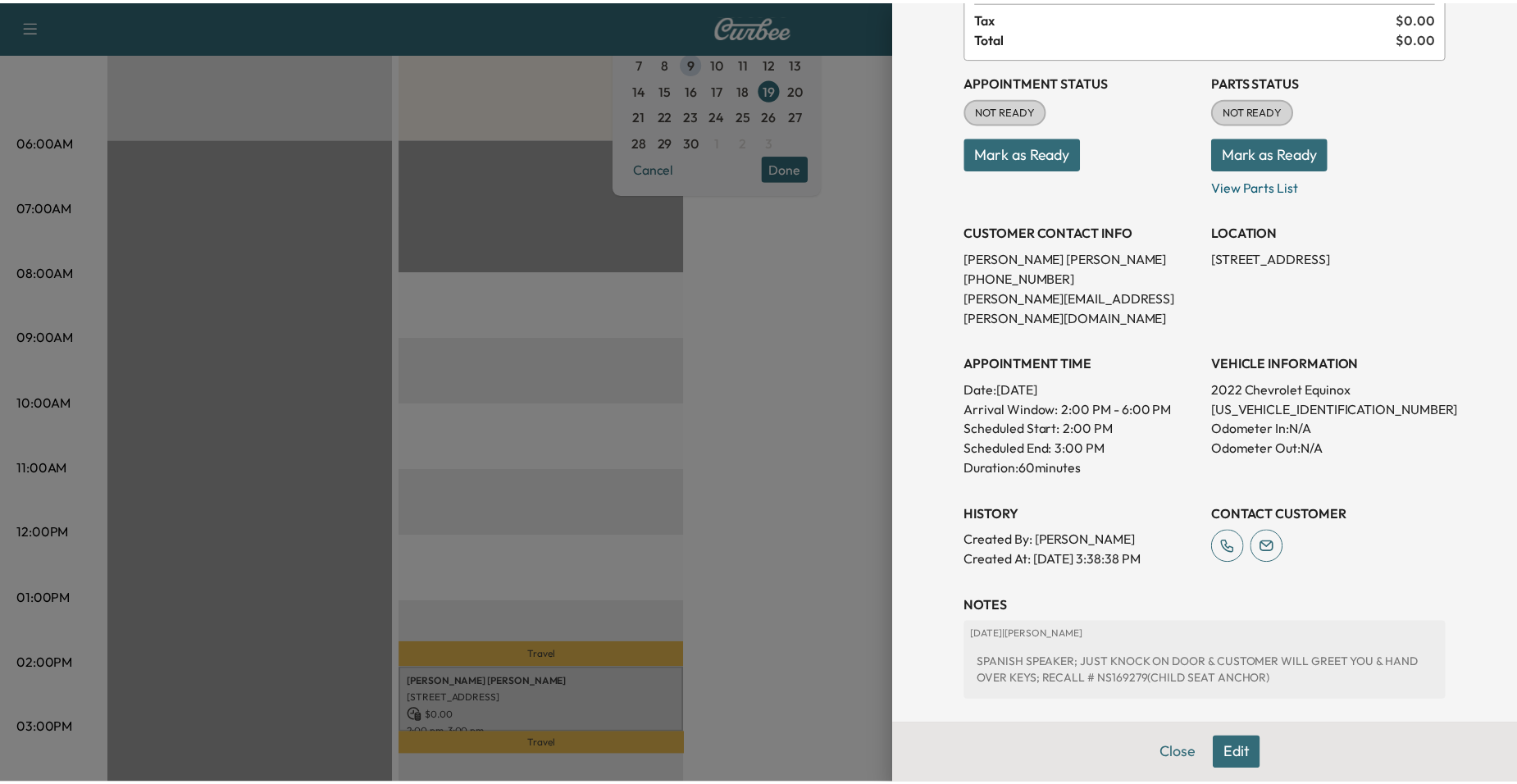
scroll to position [115, 0]
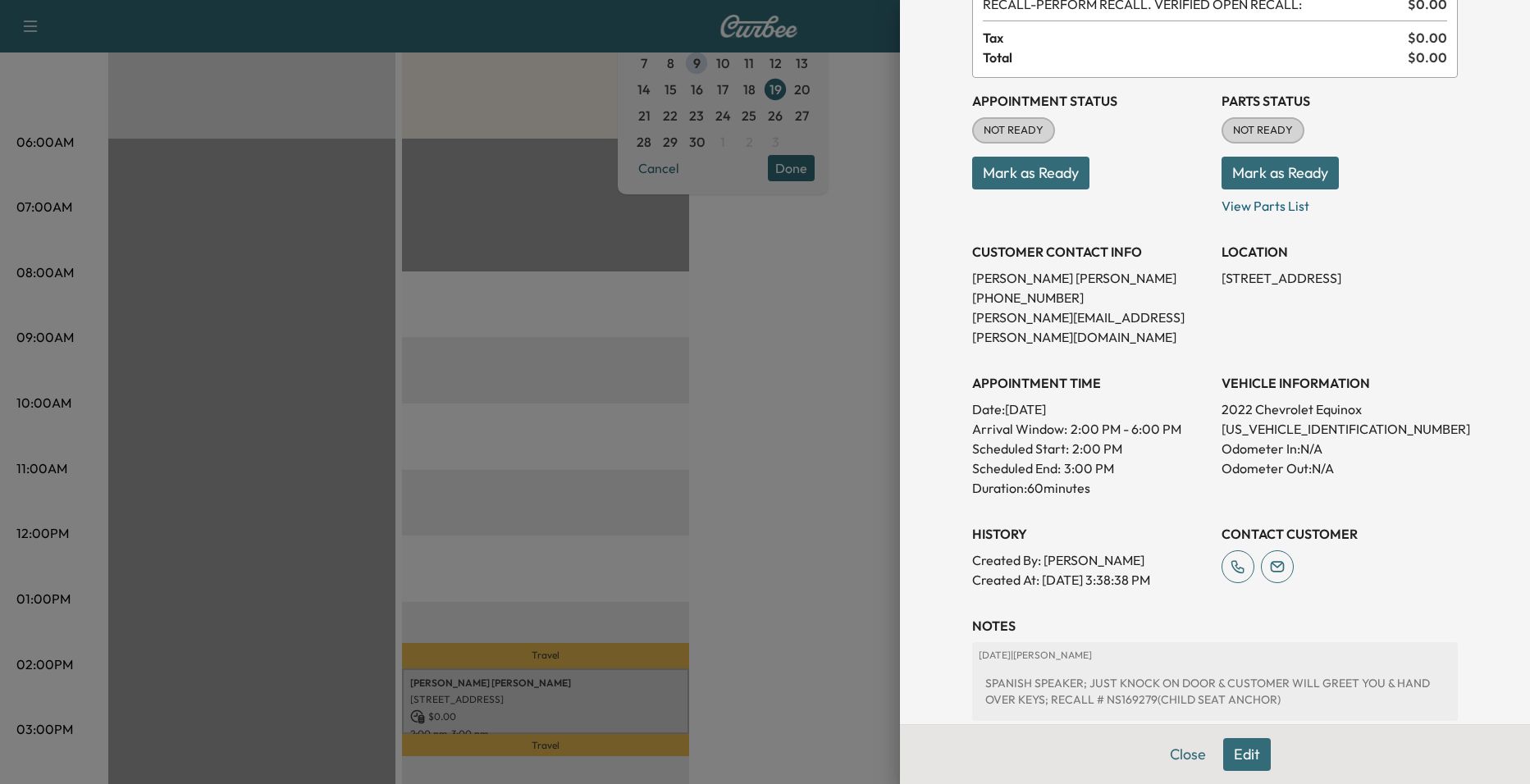
click at [809, 468] on div at bounding box center [765, 392] width 1530 height 784
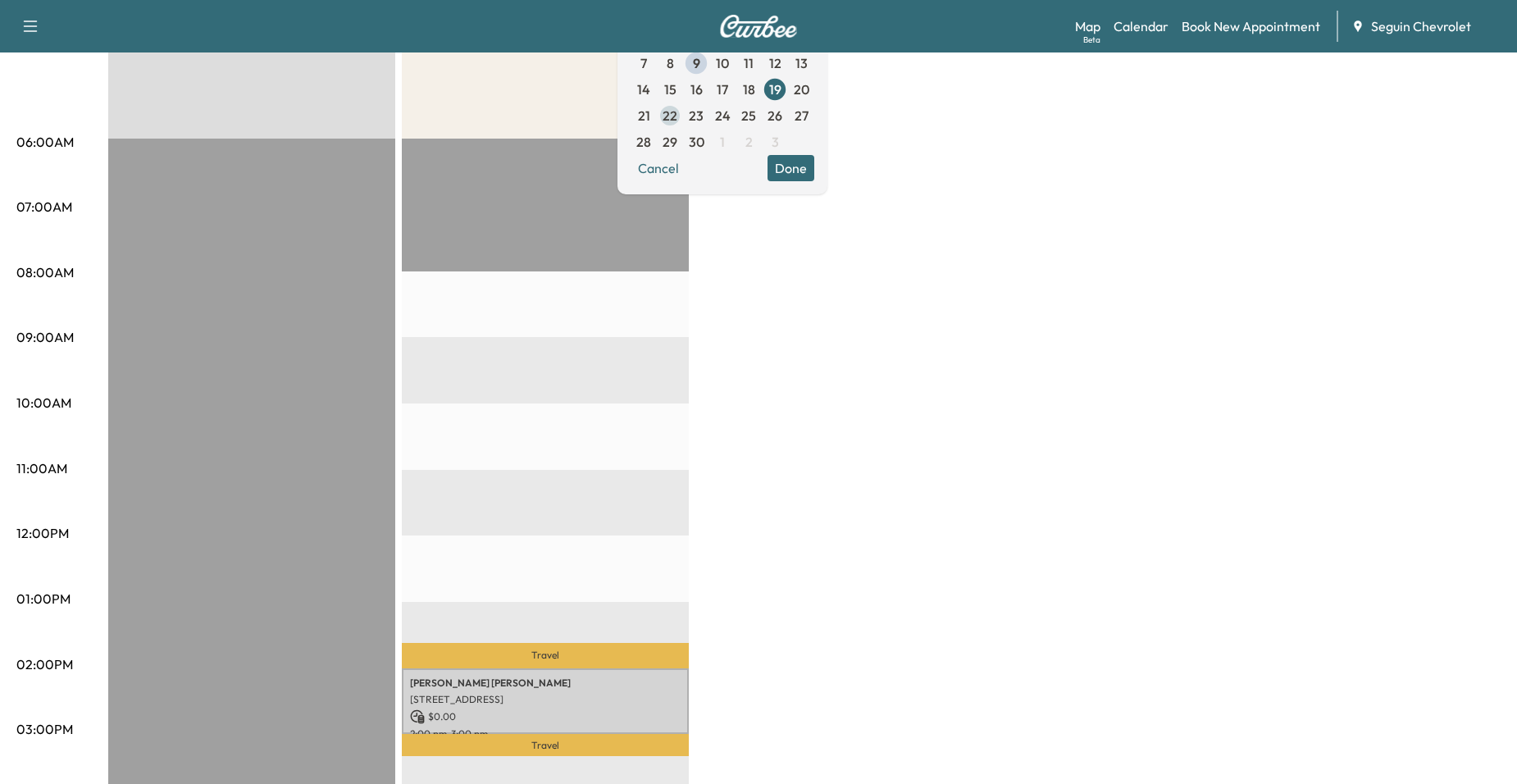
click at [678, 116] on span "22" at bounding box center [669, 115] width 15 height 19
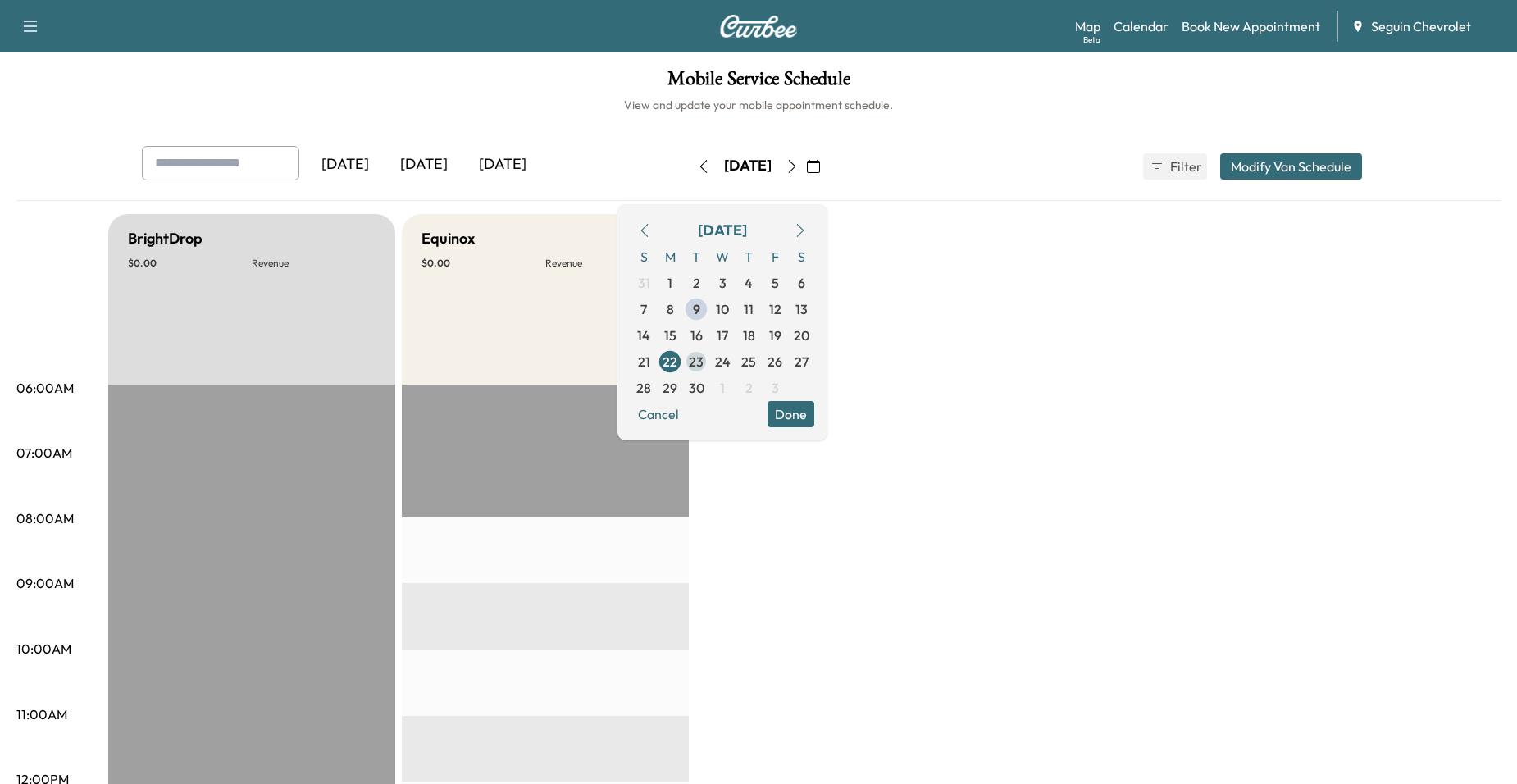
click at [710, 358] on span "23" at bounding box center [696, 362] width 26 height 26
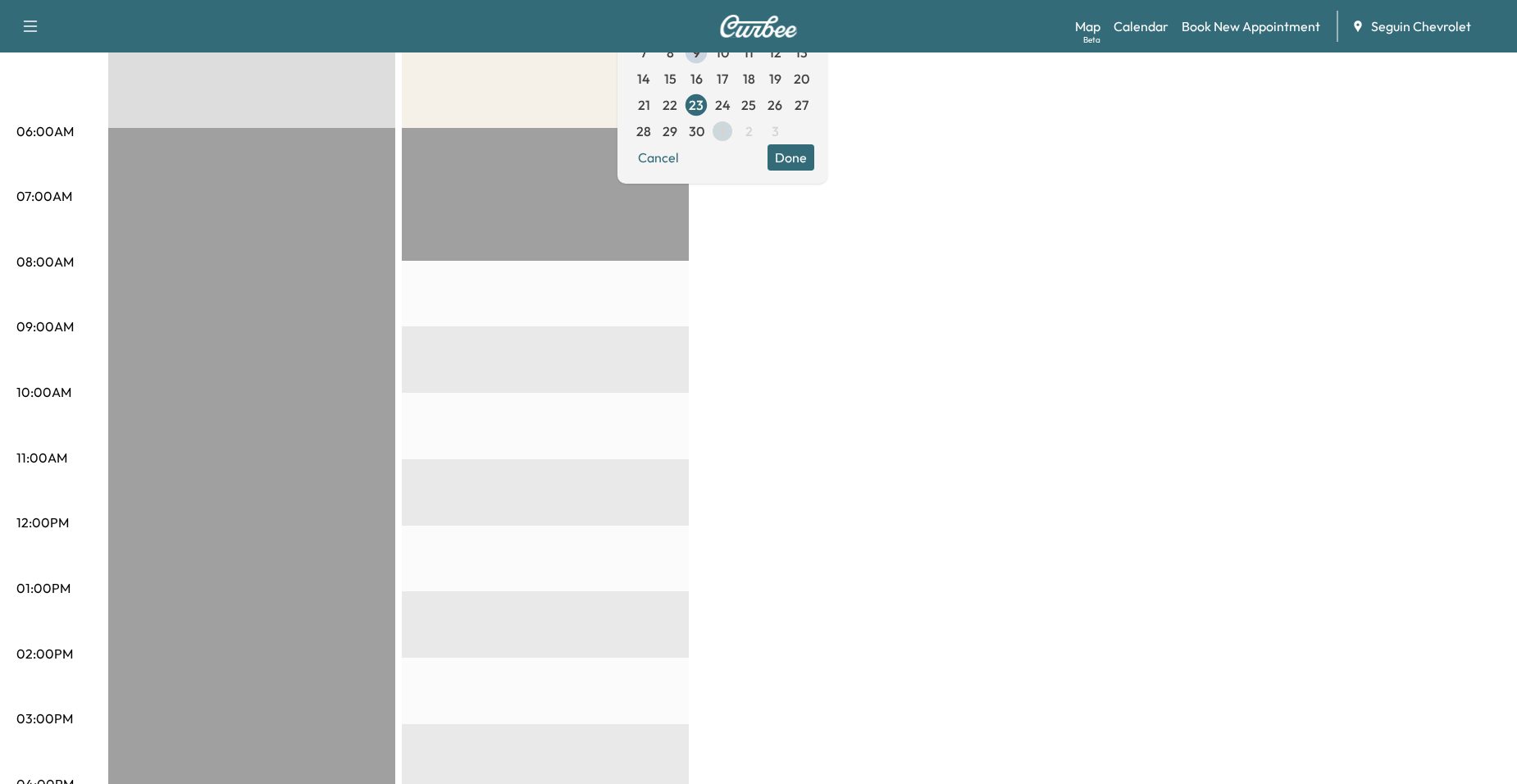
scroll to position [82, 0]
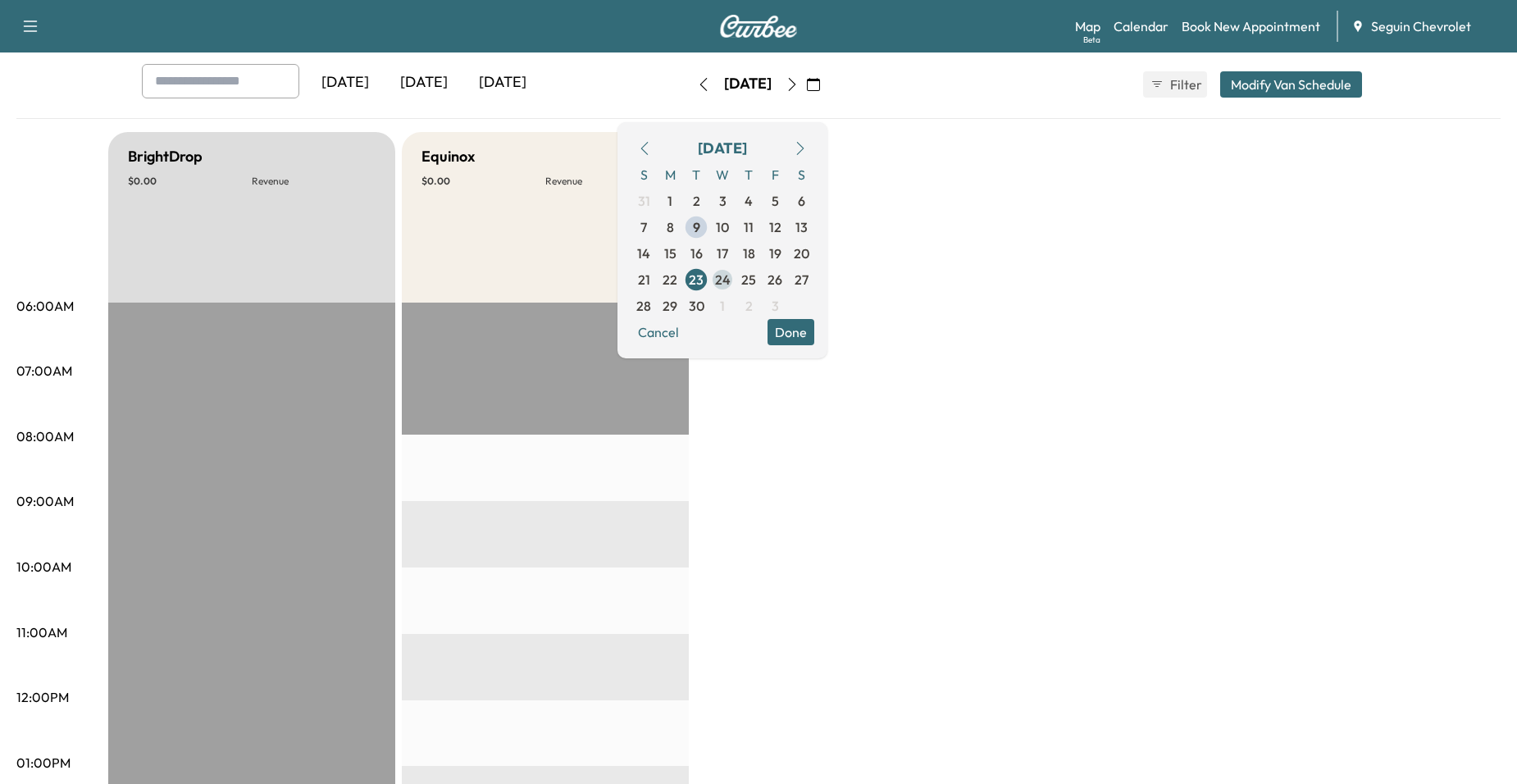
click at [736, 291] on span "24" at bounding box center [722, 279] width 26 height 26
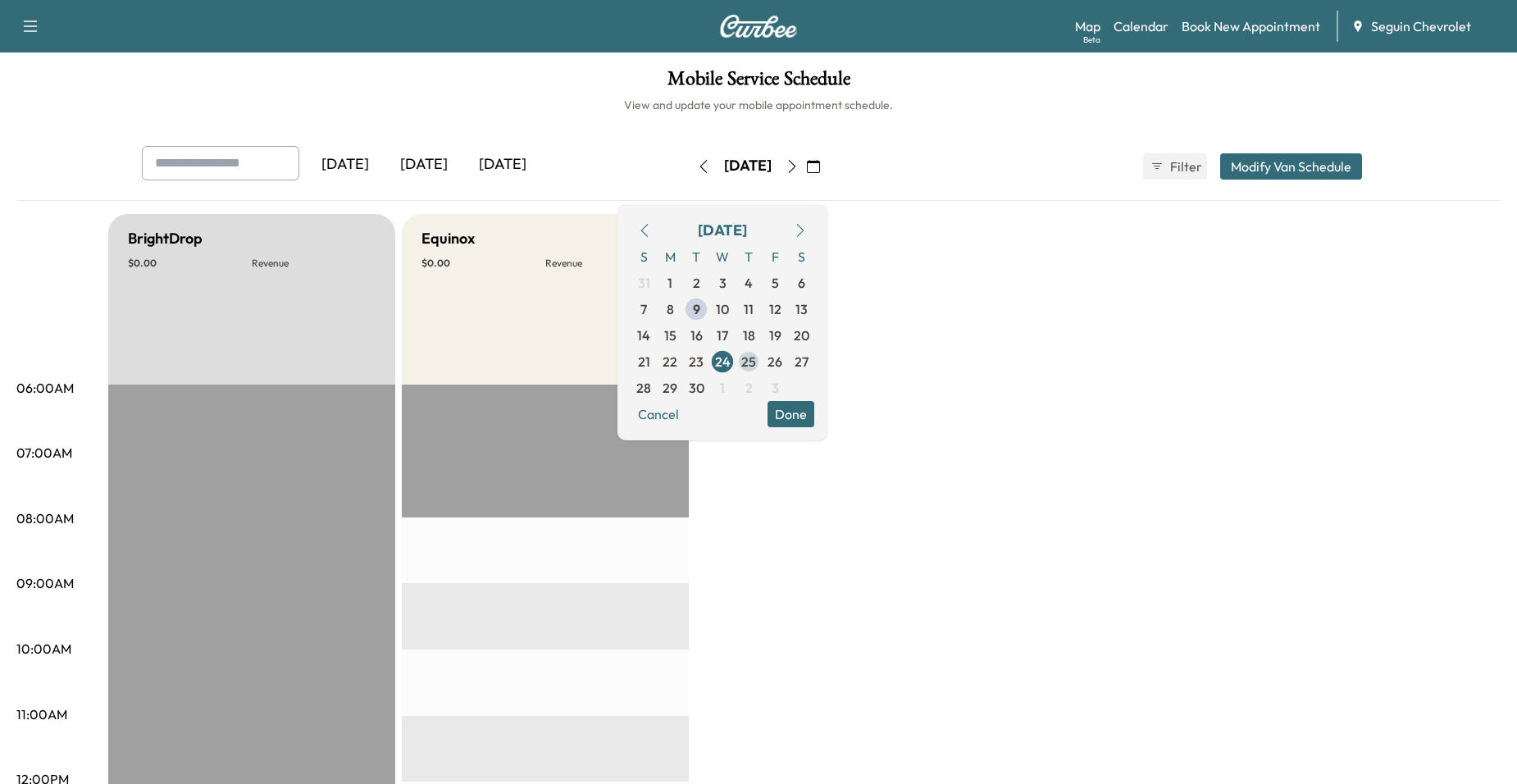
click at [756, 363] on span "25" at bounding box center [748, 362] width 15 height 19
click at [788, 365] on span "26" at bounding box center [774, 362] width 26 height 26
click at [686, 404] on button "Cancel" at bounding box center [658, 414] width 56 height 26
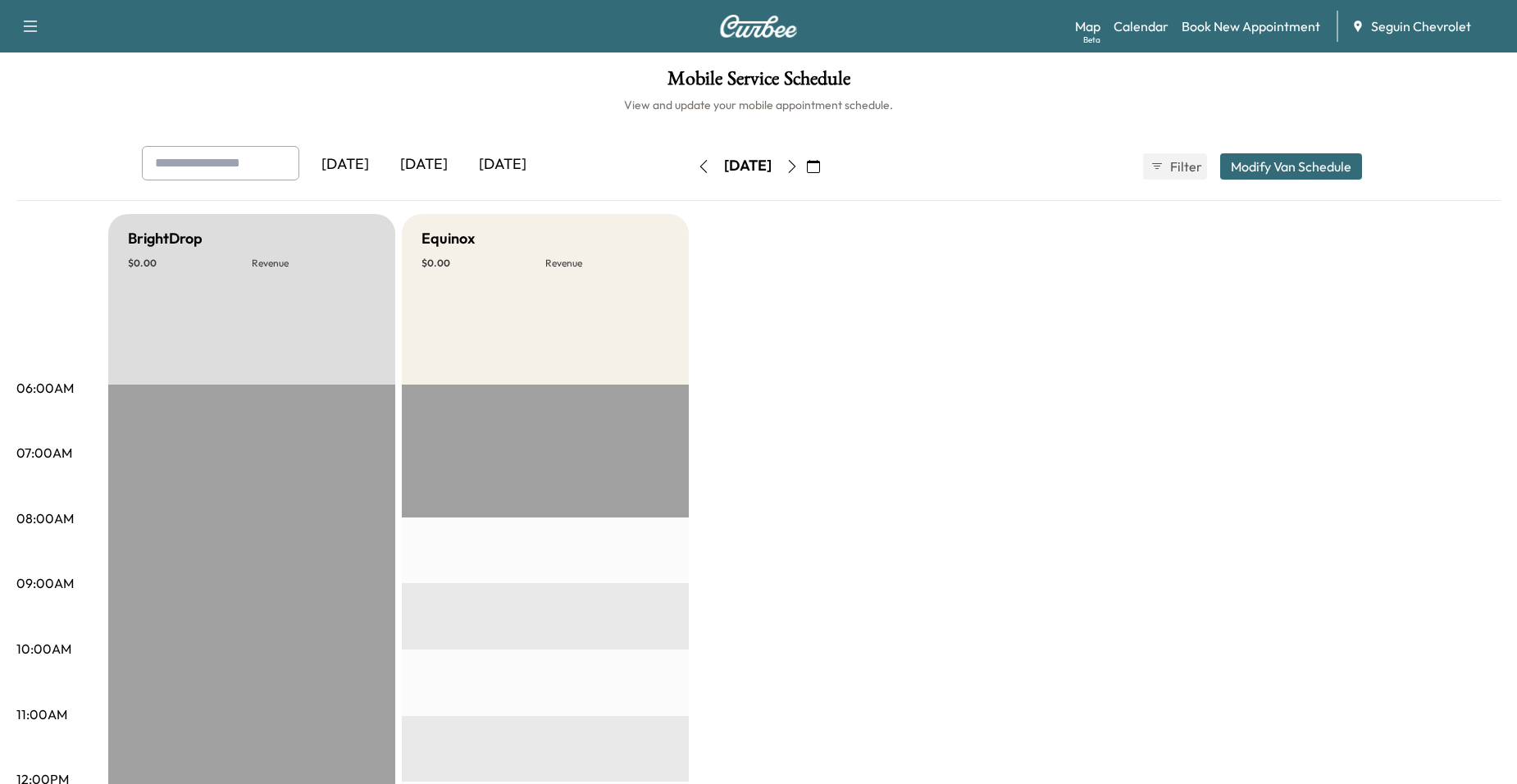
click at [820, 168] on icon "button" at bounding box center [814, 166] width 14 height 14
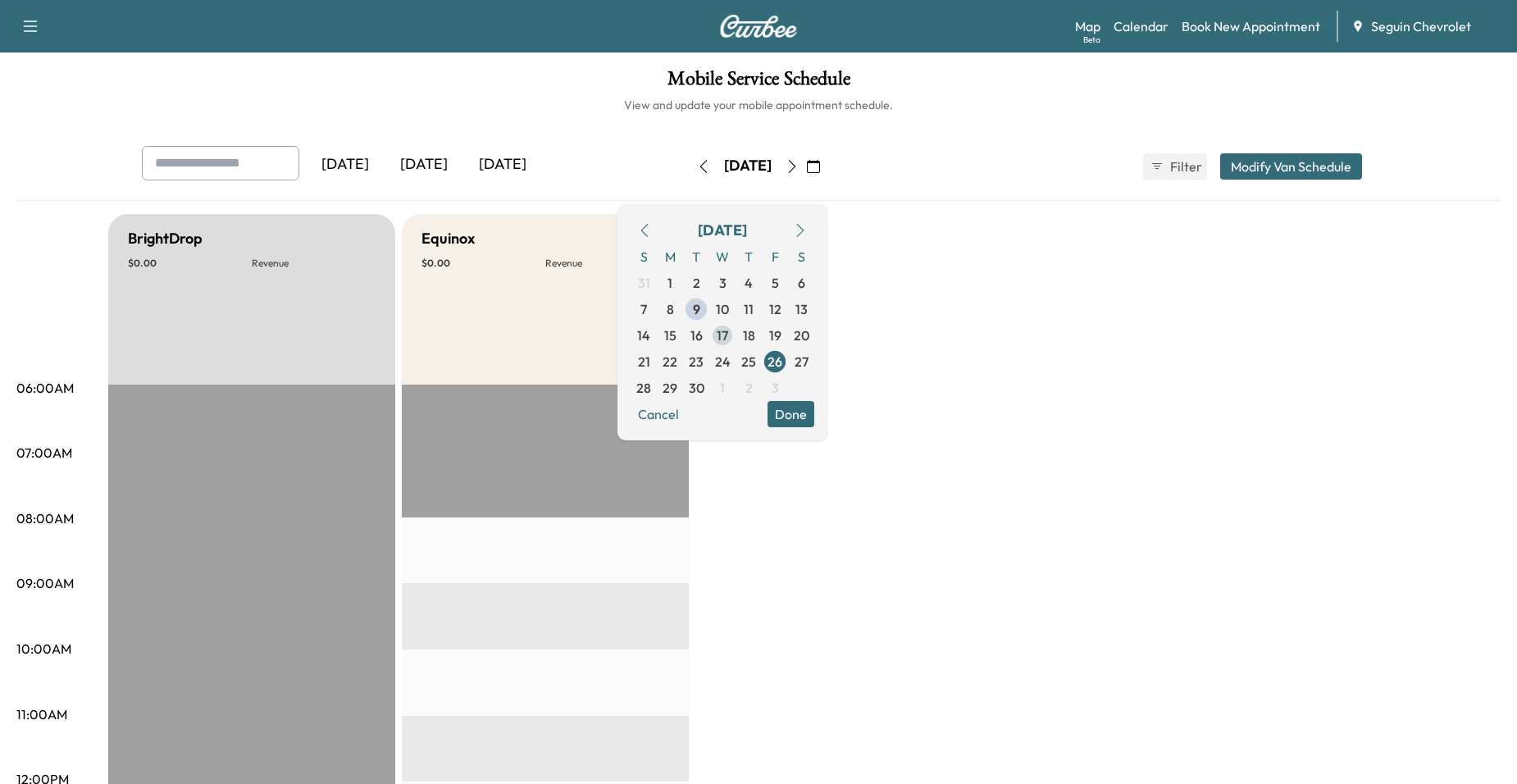
click at [728, 334] on span "17" at bounding box center [722, 335] width 12 height 19
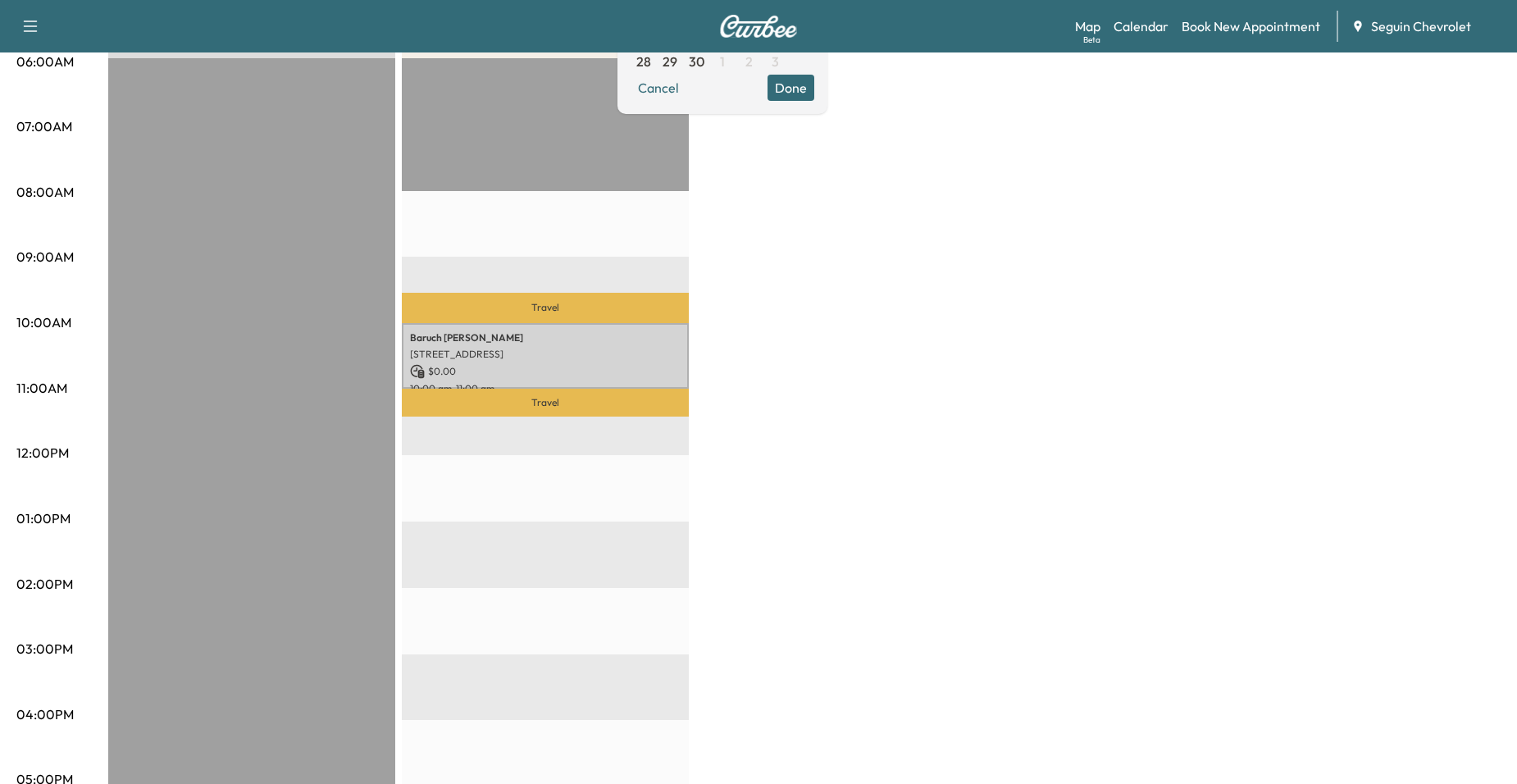
scroll to position [328, 0]
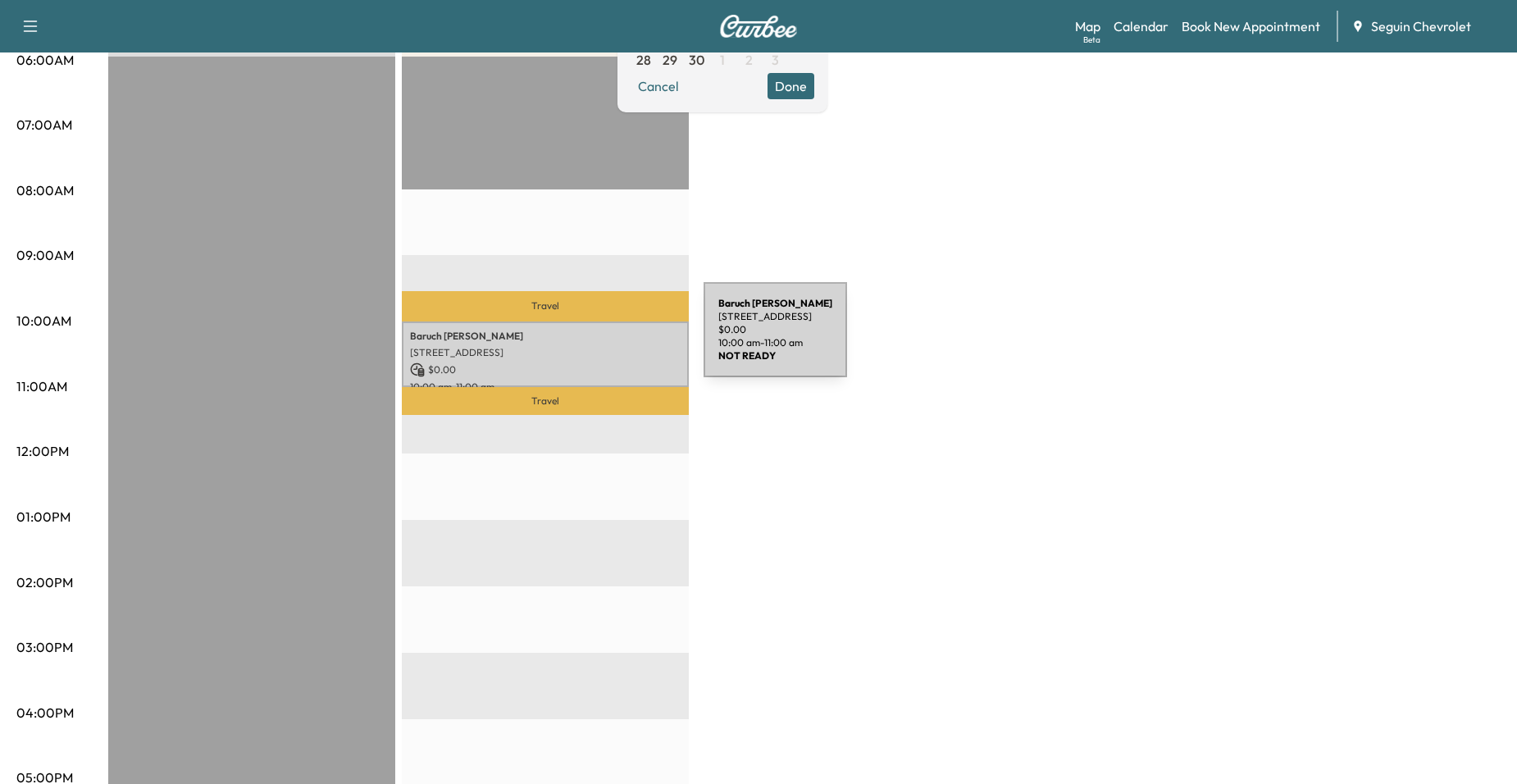
click at [581, 339] on div "[PERSON_NAME] Roman [STREET_ADDRESS] $ 0.00 10:00 am - 11:00 am" at bounding box center [545, 355] width 287 height 67
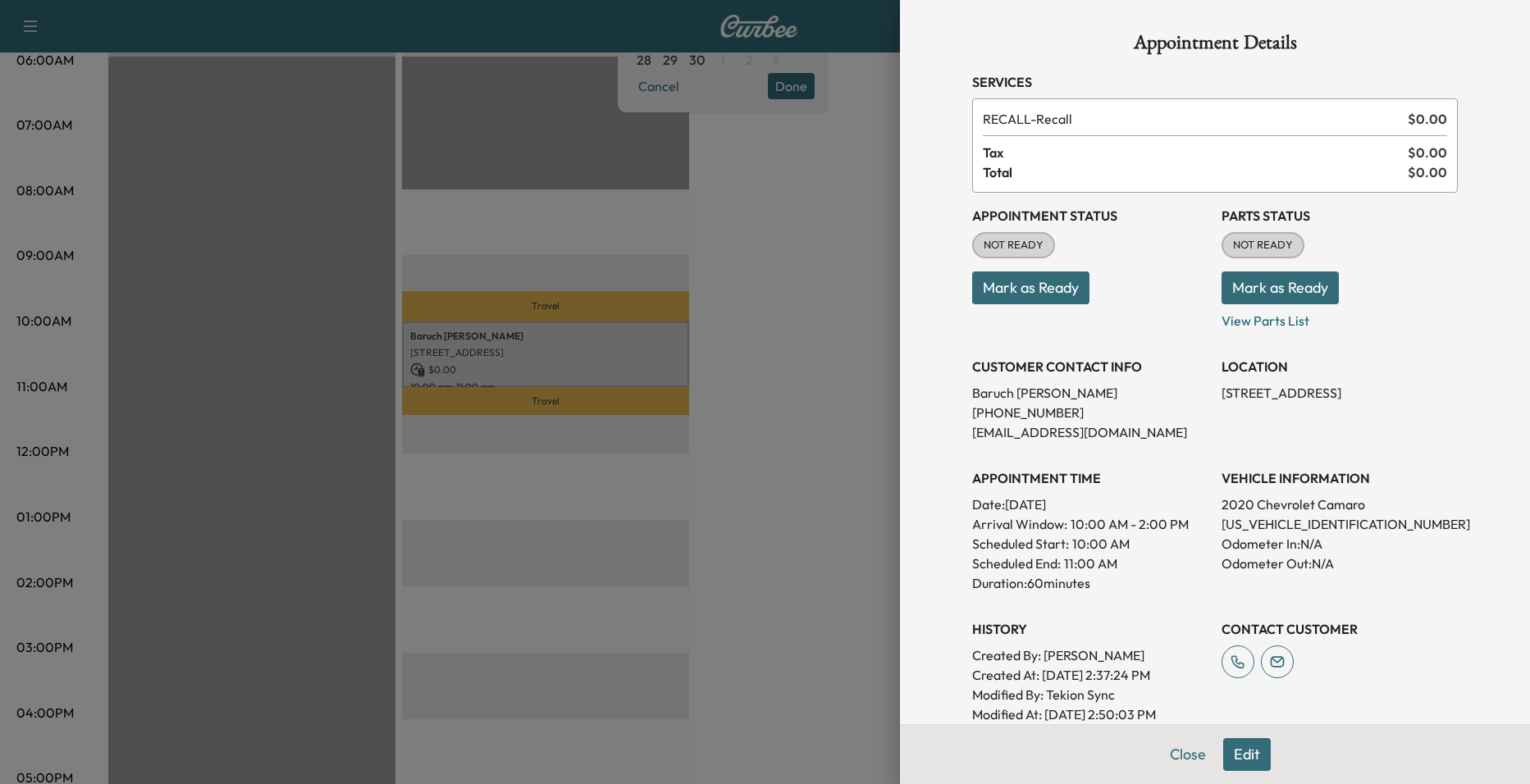
click at [770, 174] on div at bounding box center [765, 392] width 1530 height 784
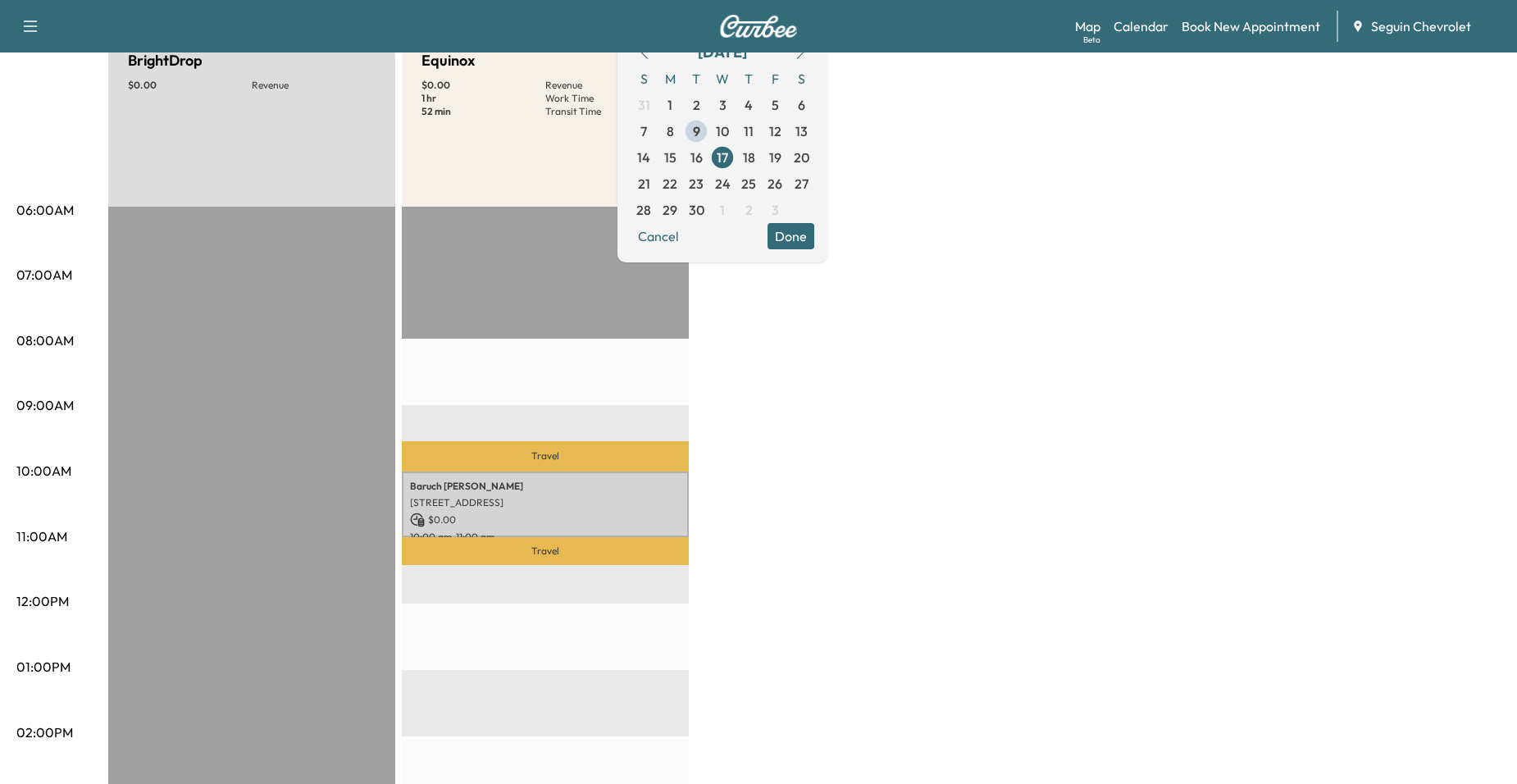
scroll to position [164, 0]
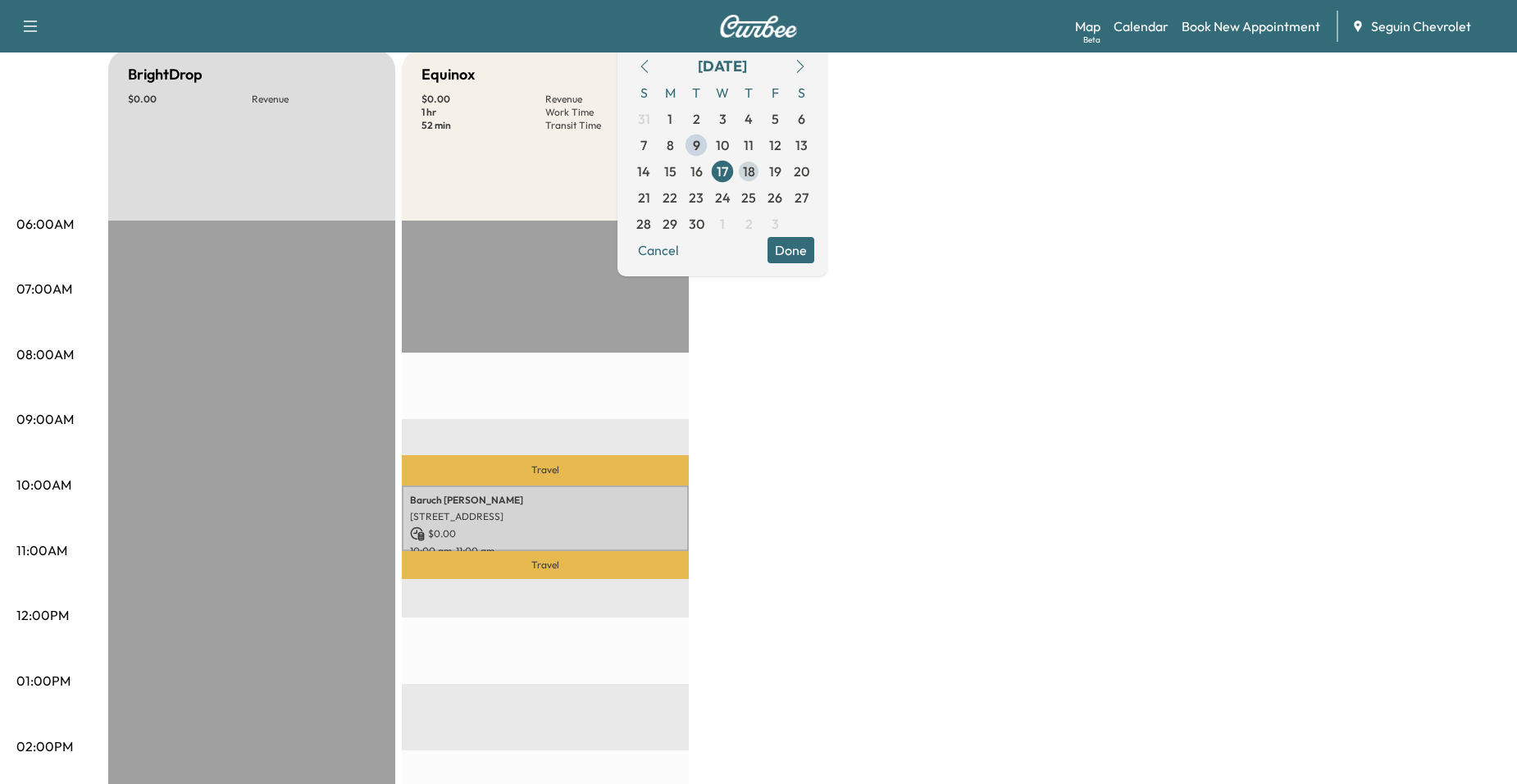
click at [755, 176] on span "18" at bounding box center [749, 171] width 13 height 19
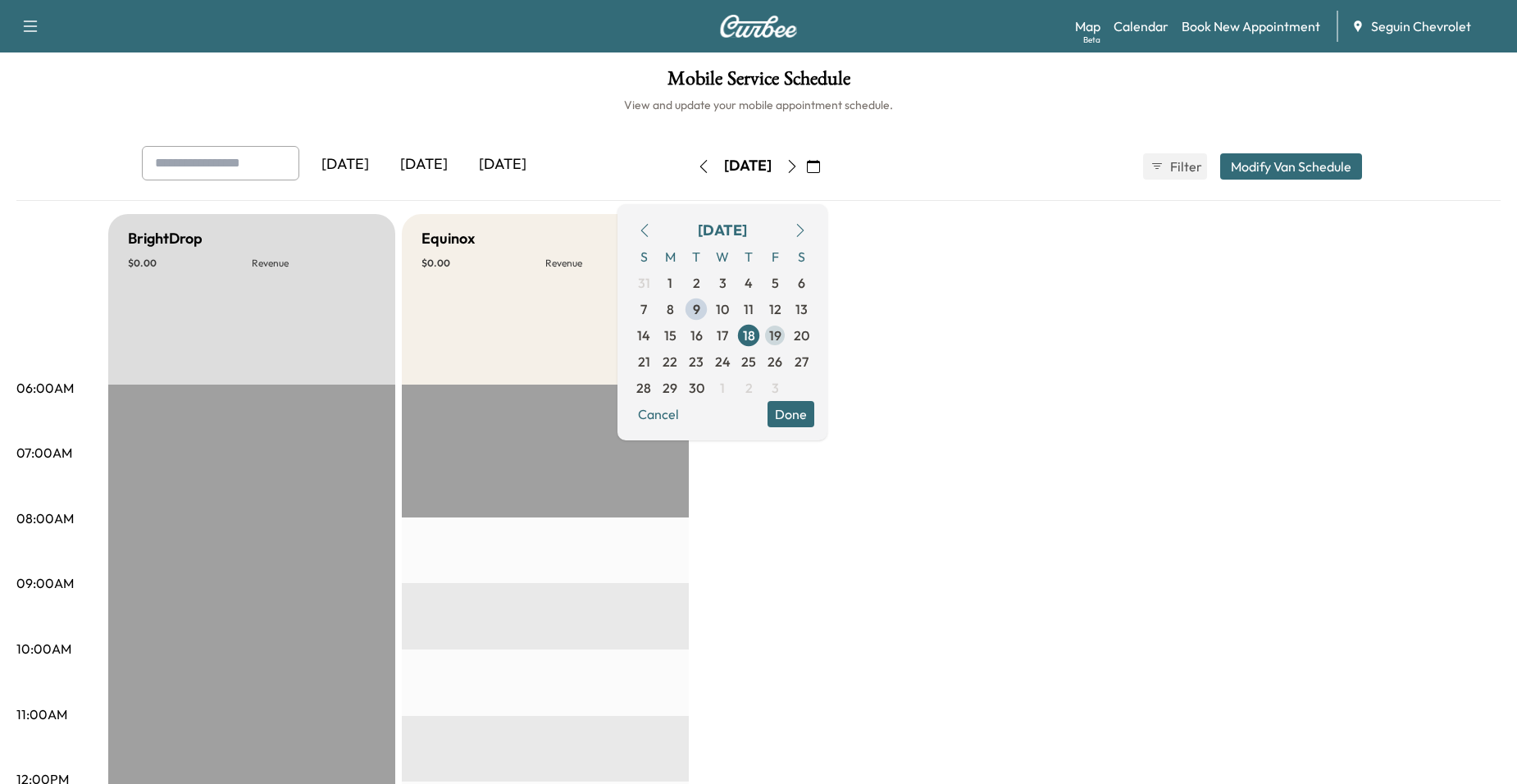
click at [781, 334] on span "19" at bounding box center [775, 335] width 13 height 19
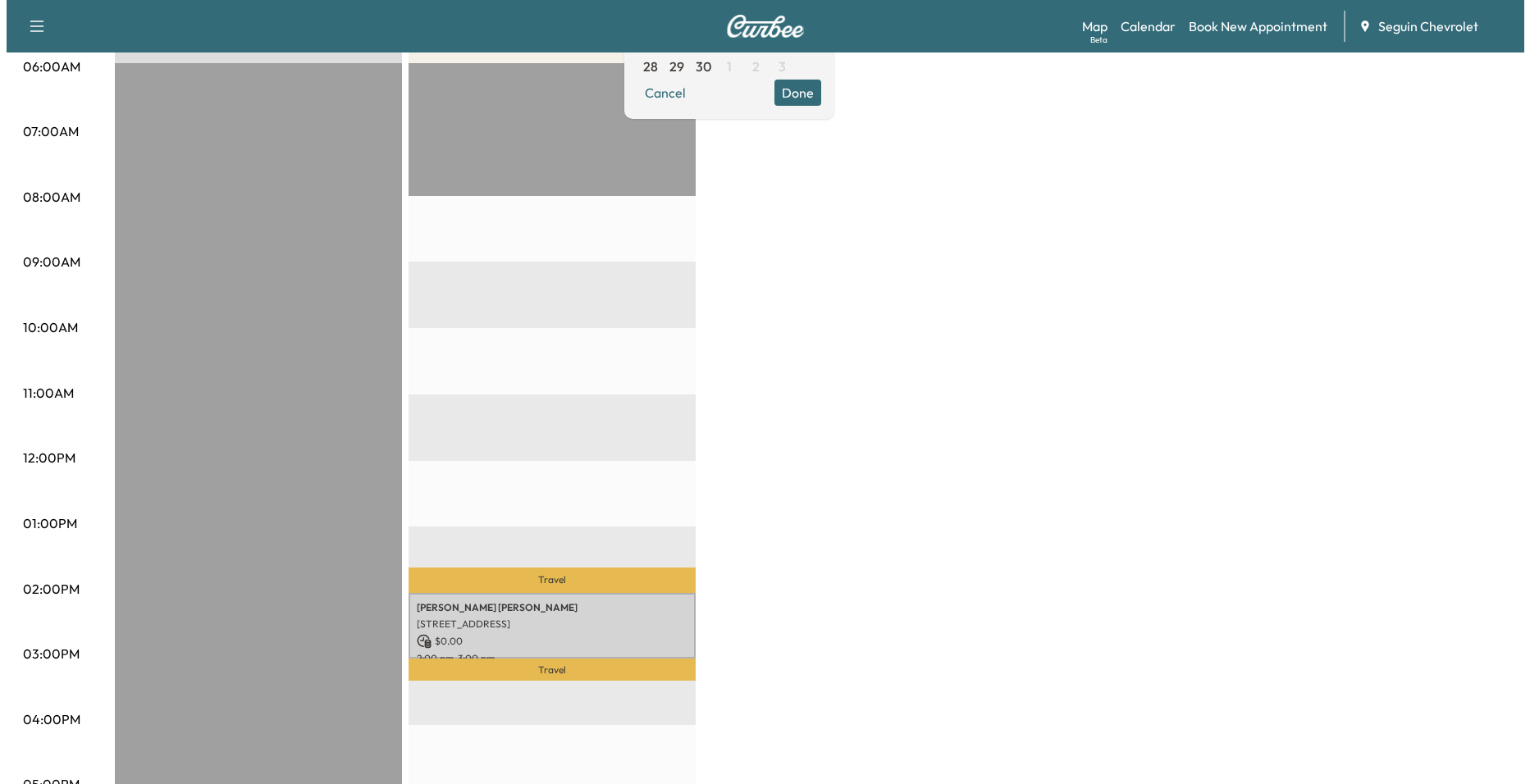
scroll to position [328, 0]
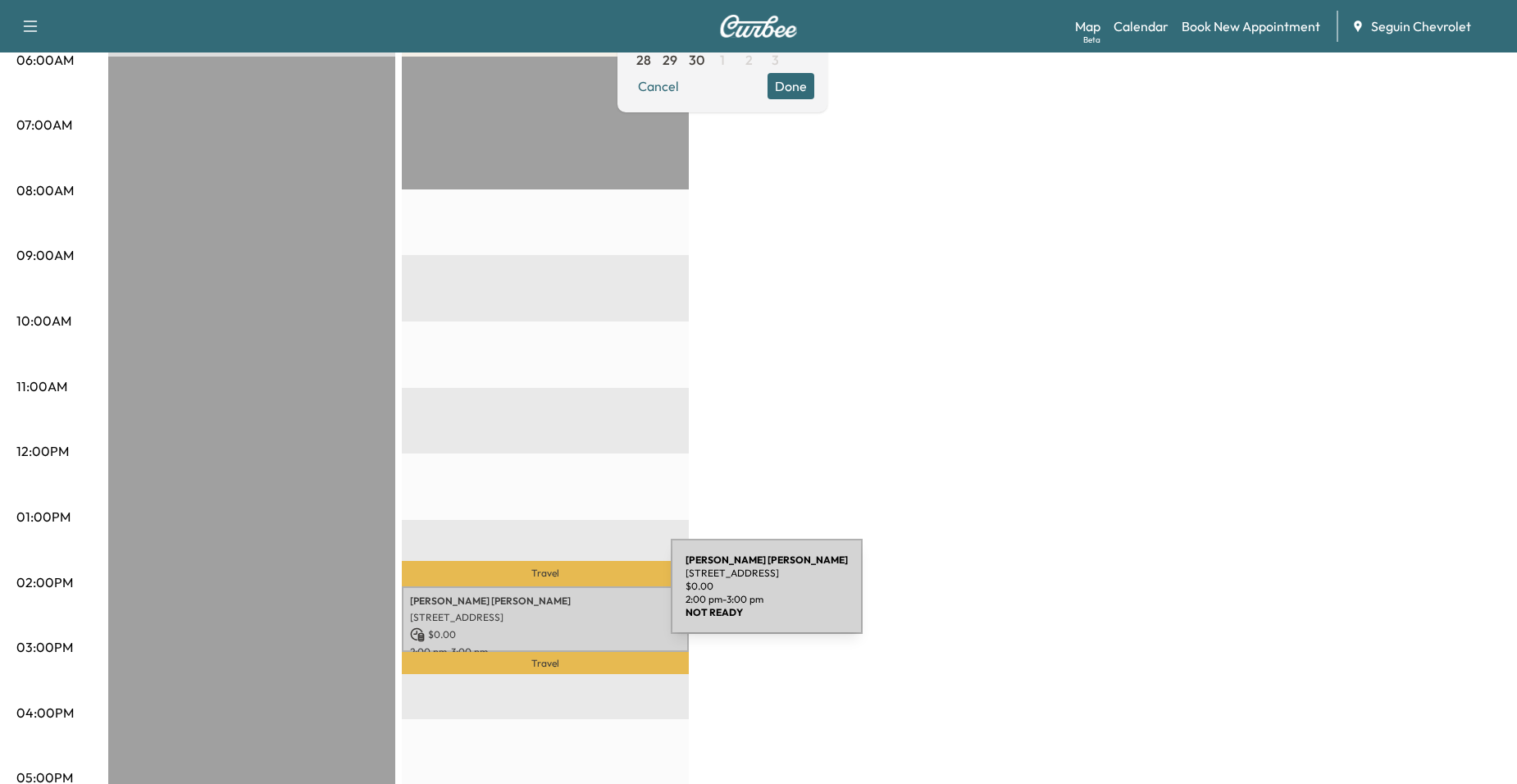
click at [548, 596] on p "[PERSON_NAME] [PERSON_NAME]" at bounding box center [545, 601] width 271 height 14
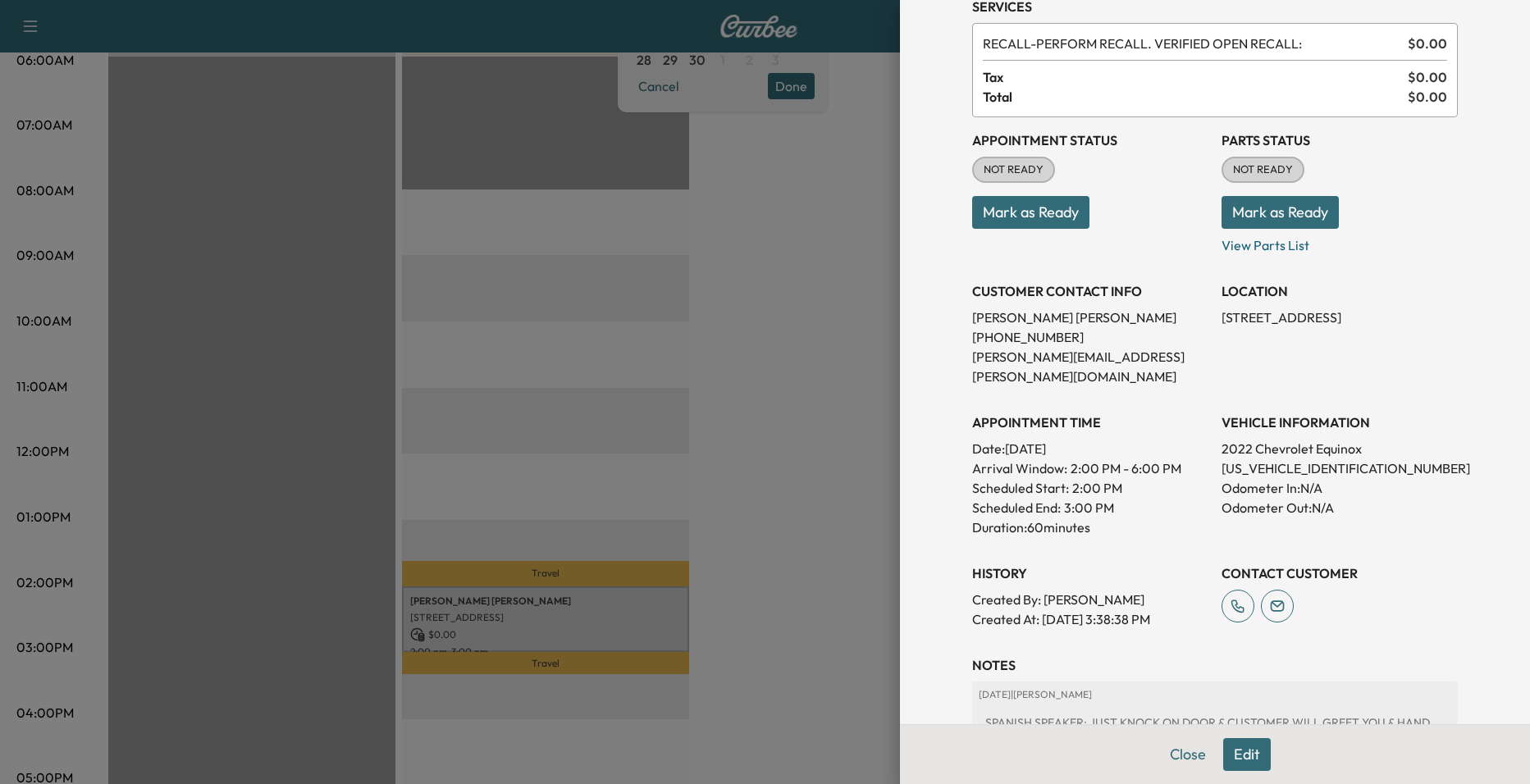
scroll to position [247, 0]
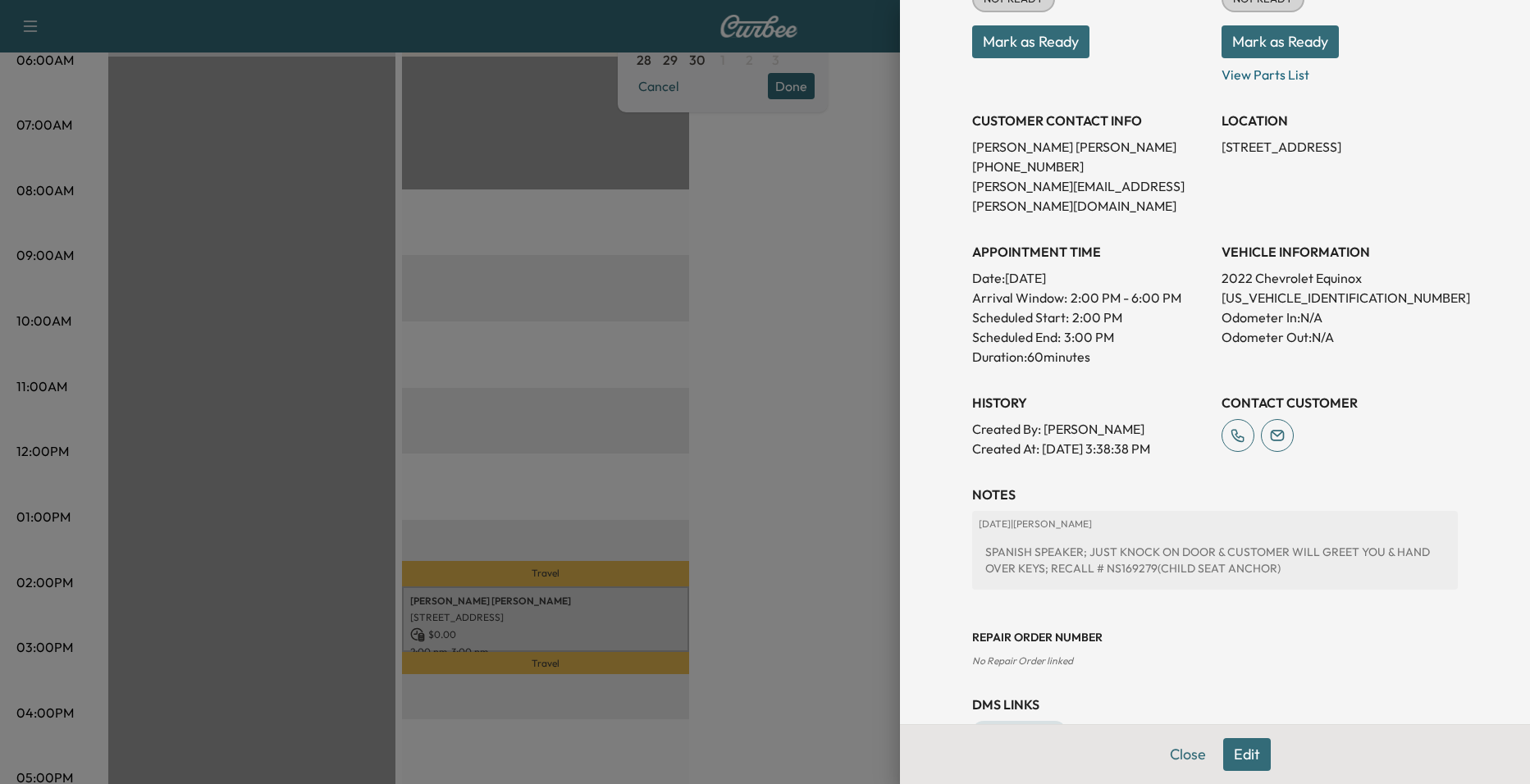
click at [208, 392] on div at bounding box center [765, 392] width 1530 height 784
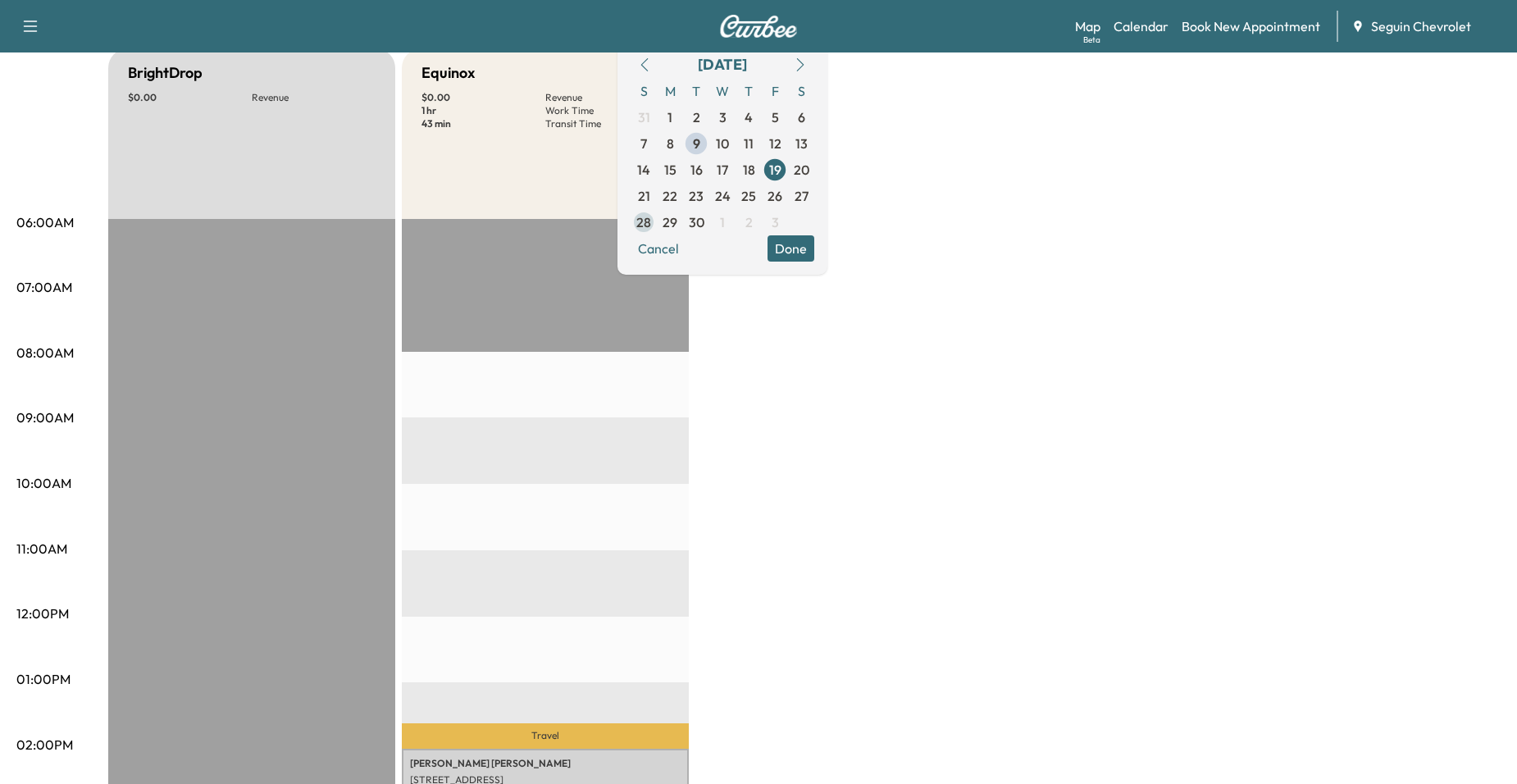
scroll to position [164, 0]
click at [678, 194] on span "22" at bounding box center [669, 197] width 15 height 19
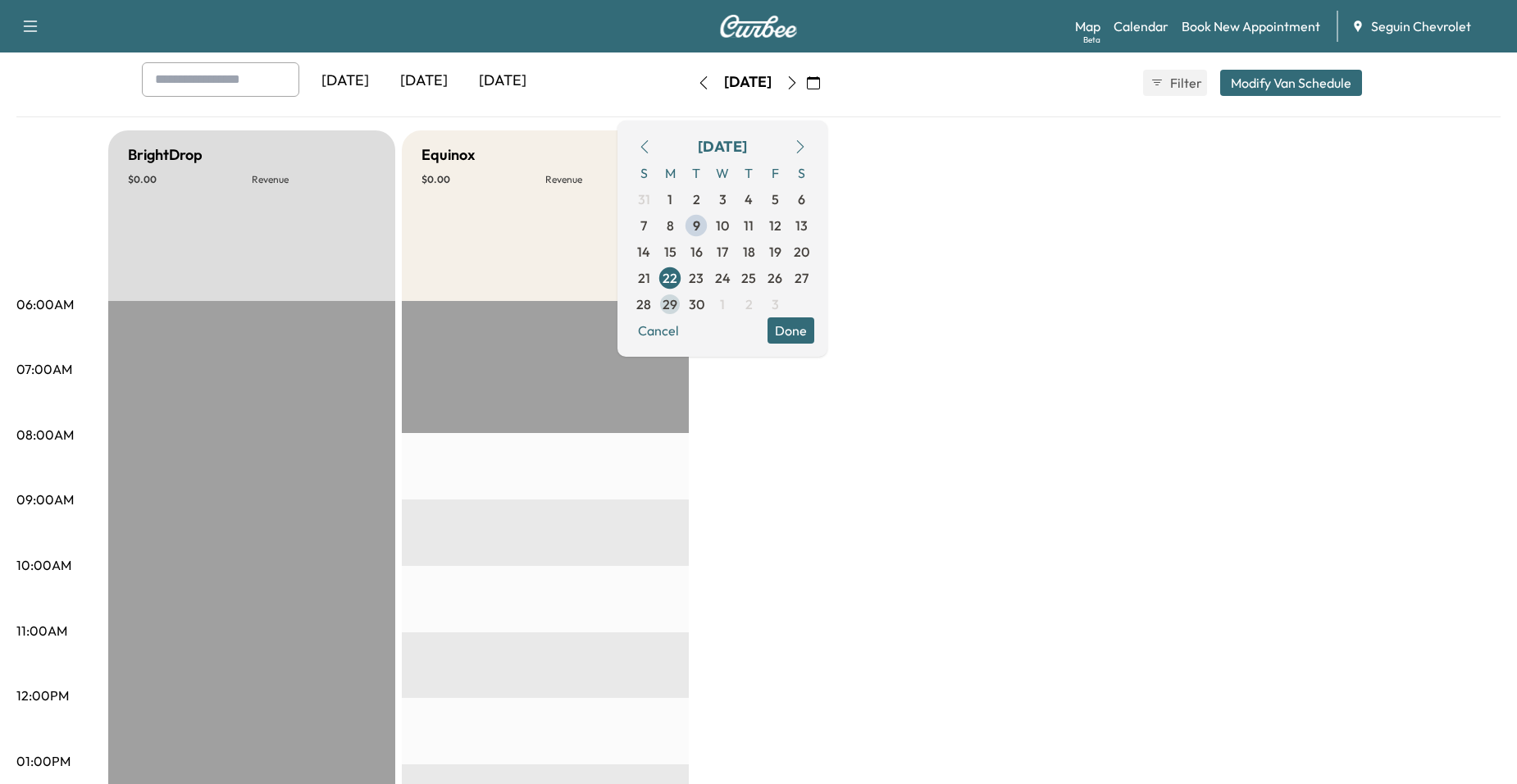
scroll to position [82, 0]
click at [710, 279] on span "23" at bounding box center [696, 279] width 26 height 26
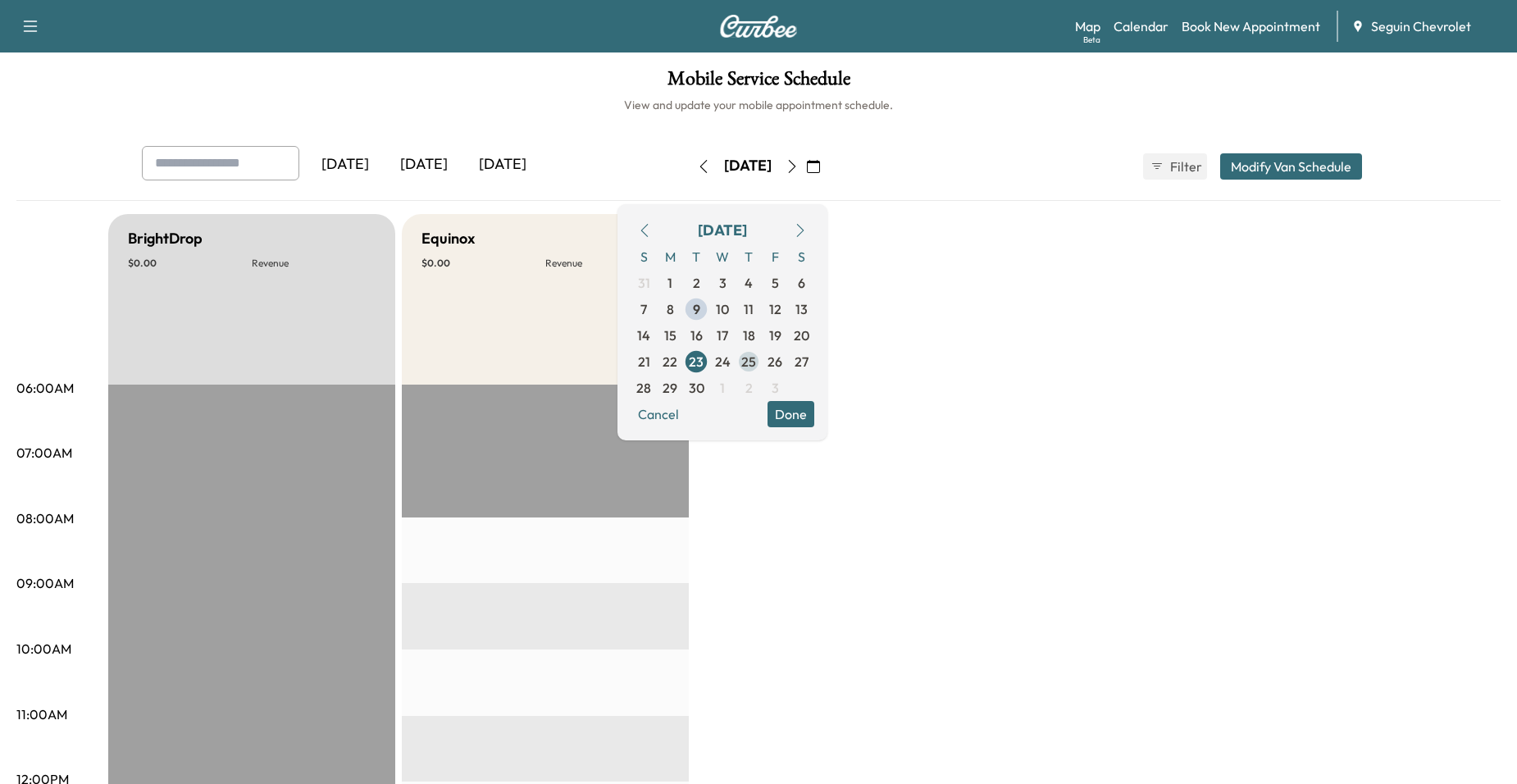
click at [756, 360] on span "25" at bounding box center [748, 362] width 15 height 19
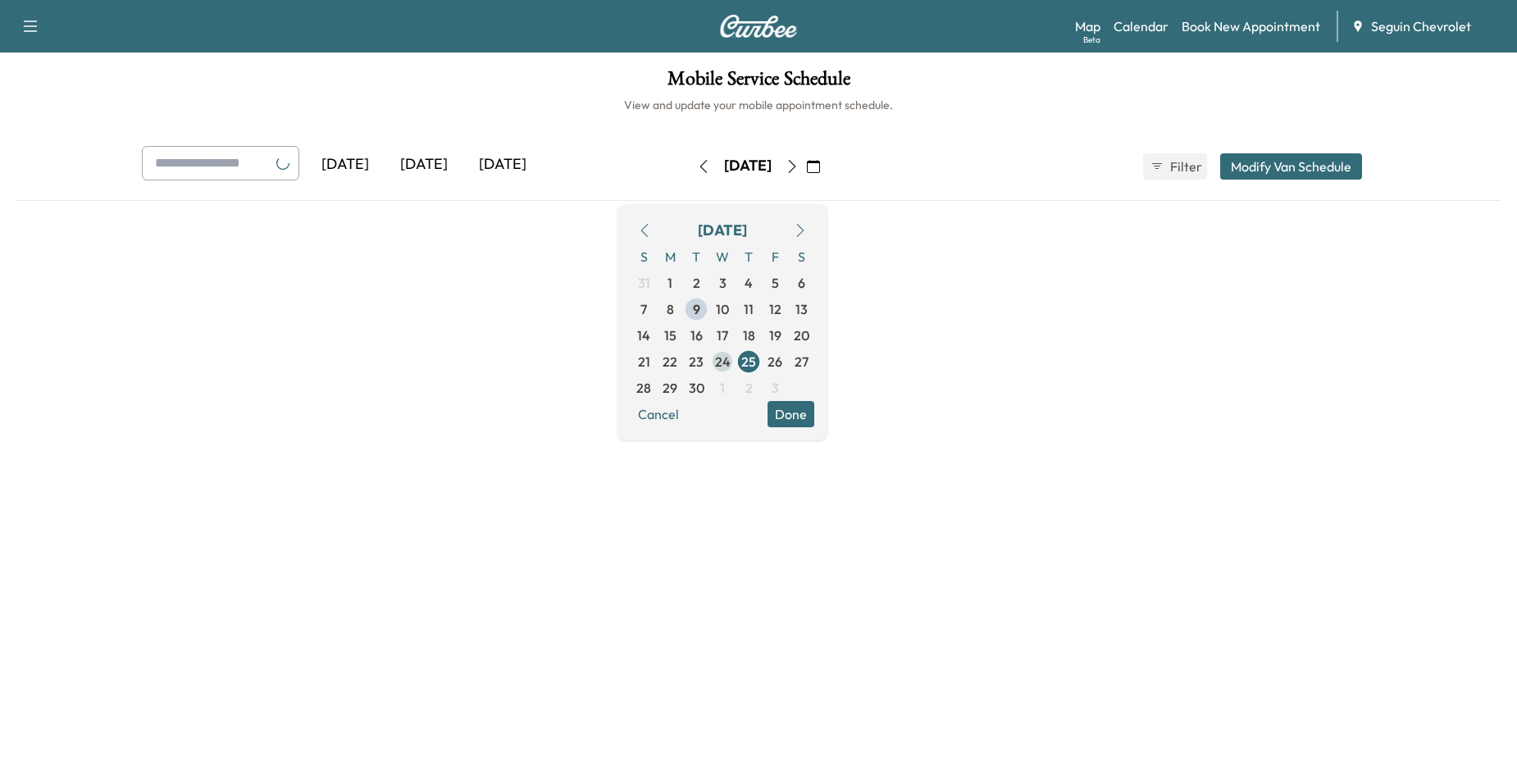
click at [731, 362] on span "24" at bounding box center [723, 362] width 15 height 19
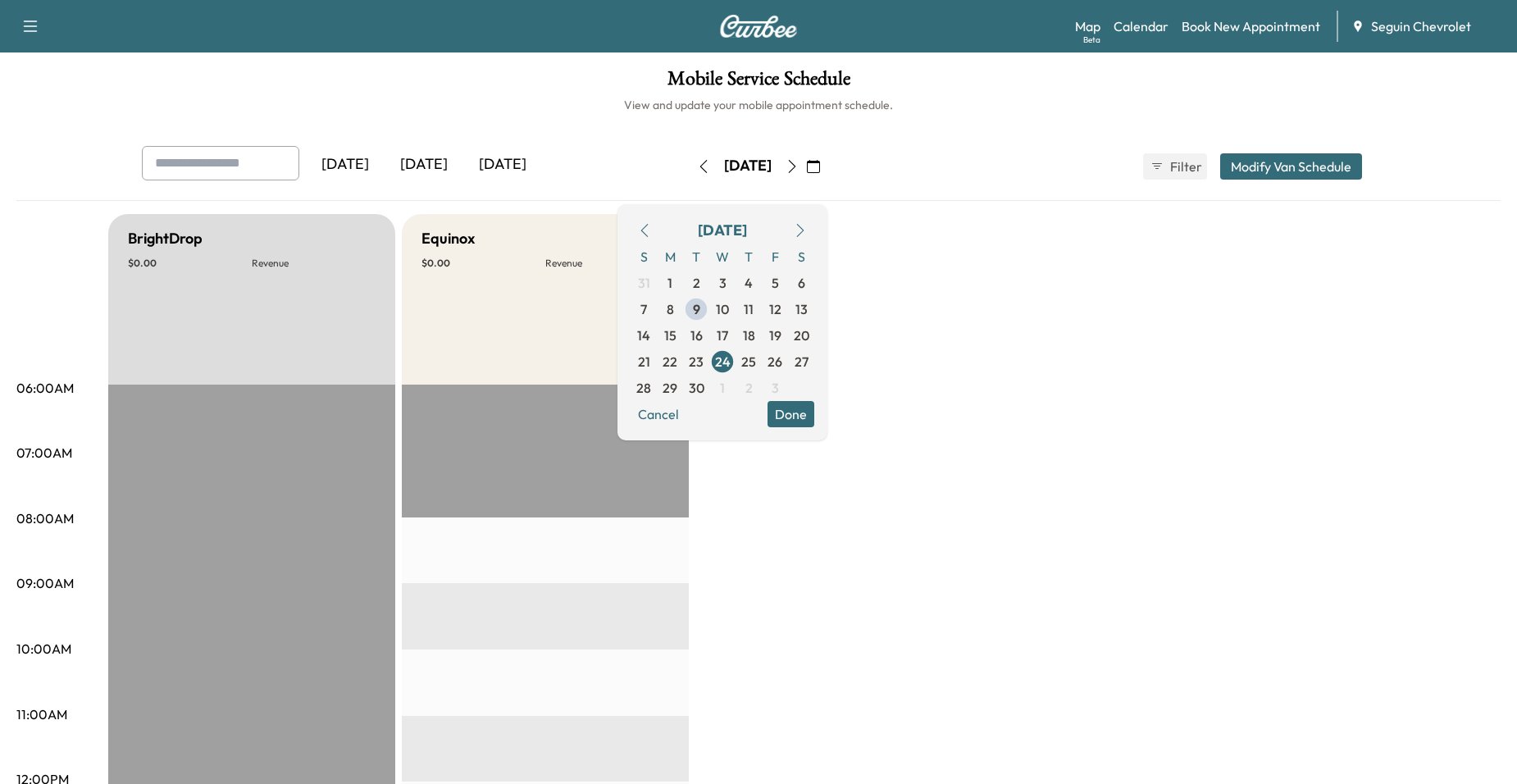
click at [814, 415] on button "Done" at bounding box center [791, 414] width 46 height 26
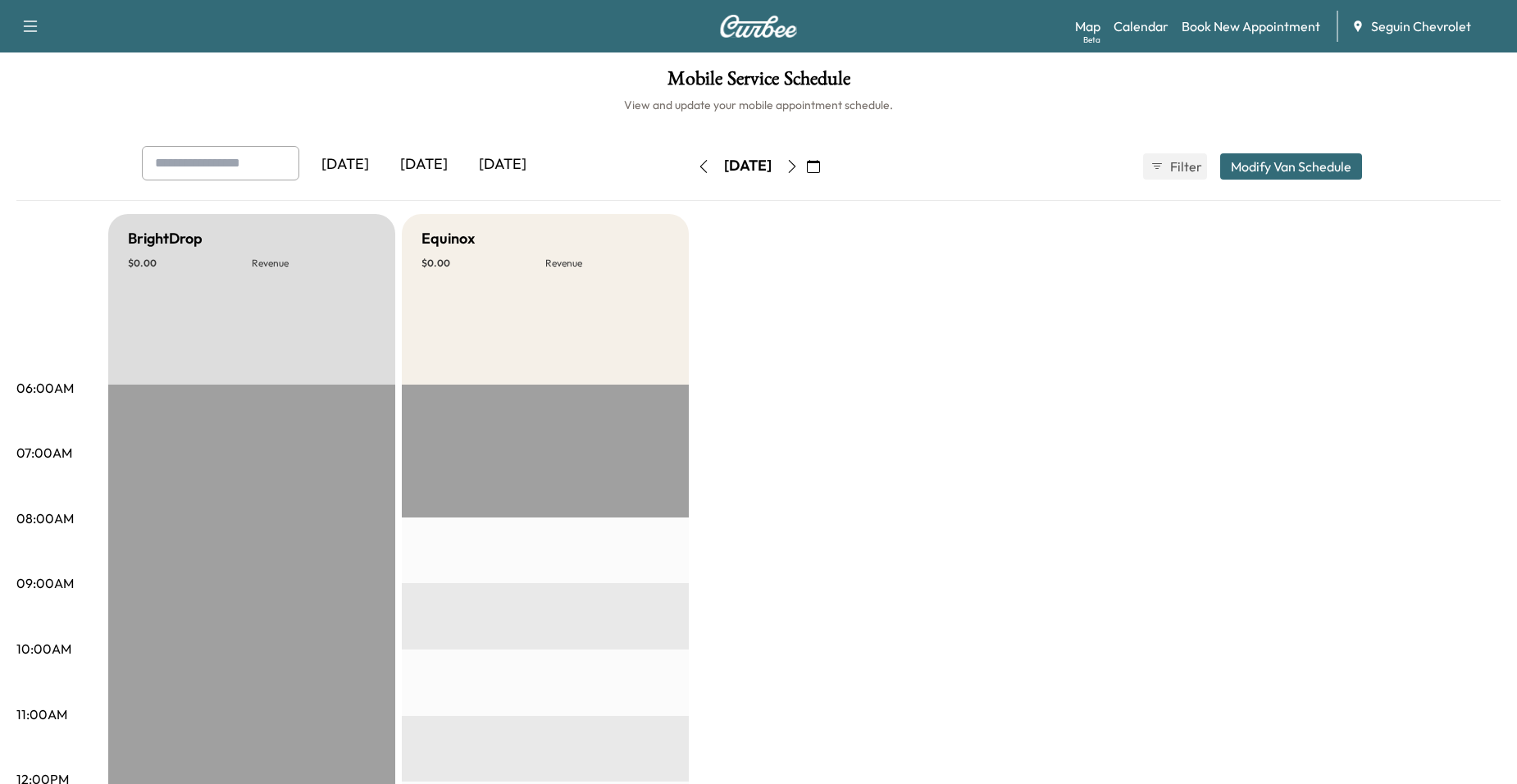
click at [820, 162] on icon "button" at bounding box center [814, 166] width 14 height 14
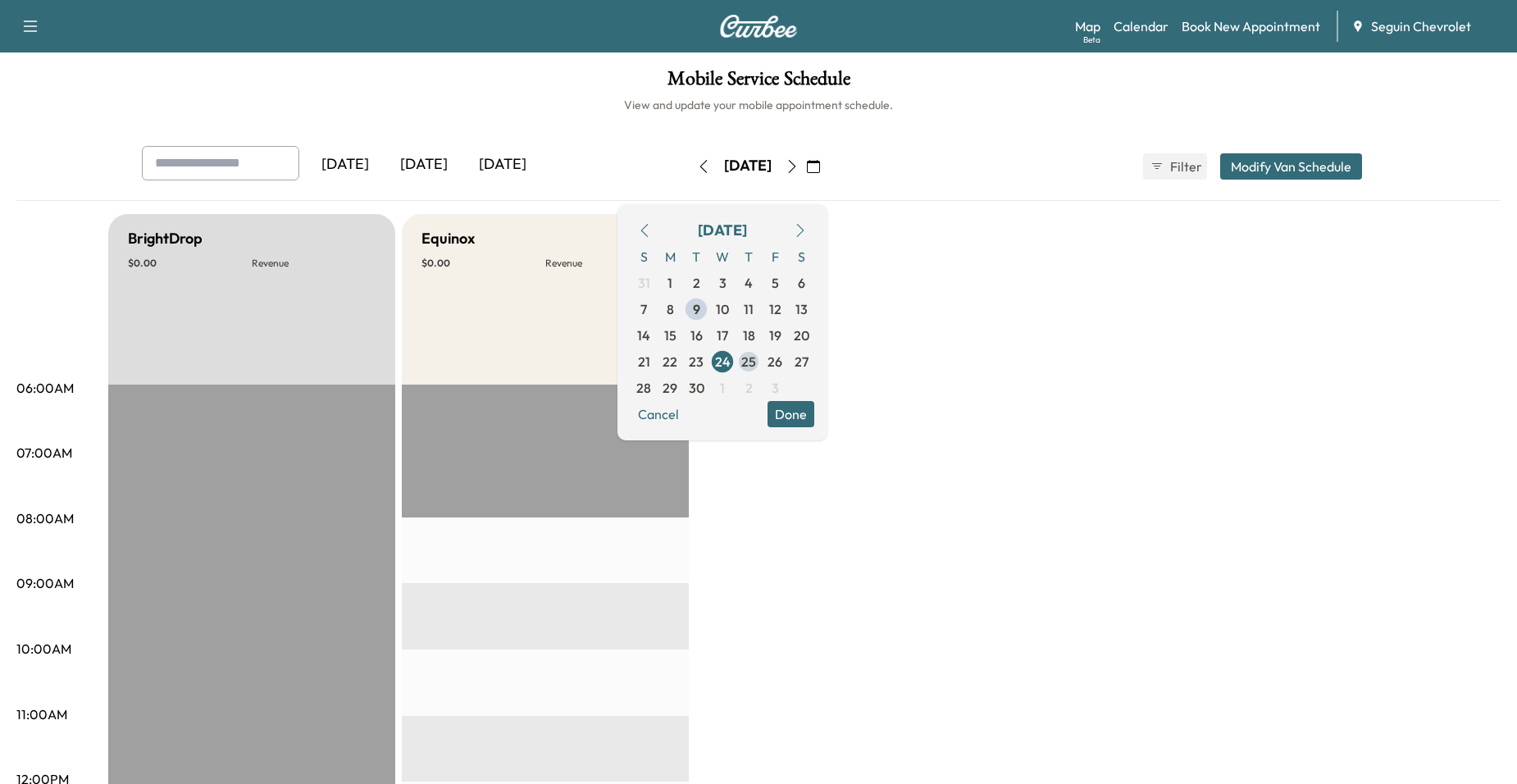
click at [762, 360] on span "25" at bounding box center [748, 362] width 26 height 26
click at [782, 356] on span "26" at bounding box center [774, 362] width 15 height 19
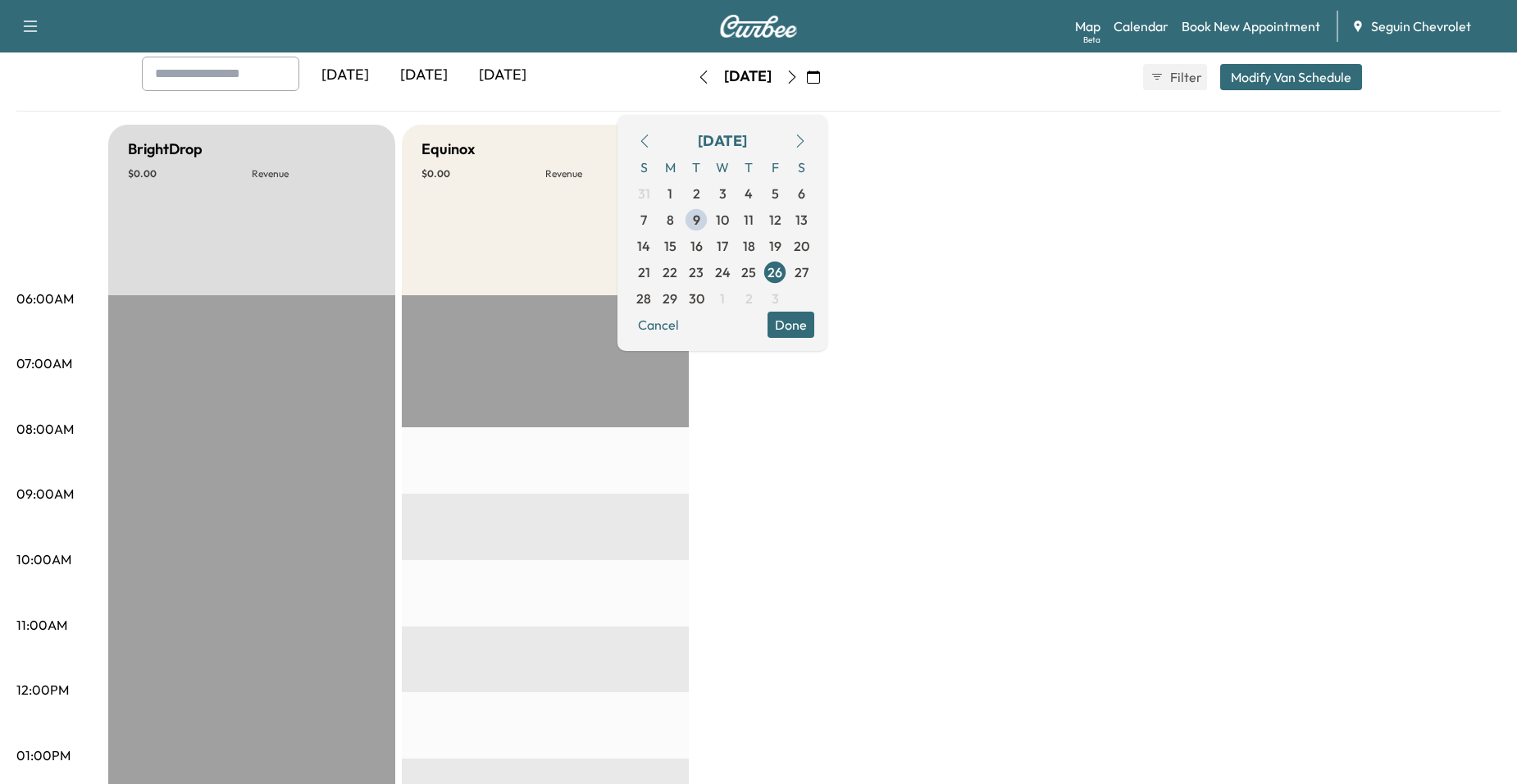
scroll to position [247, 0]
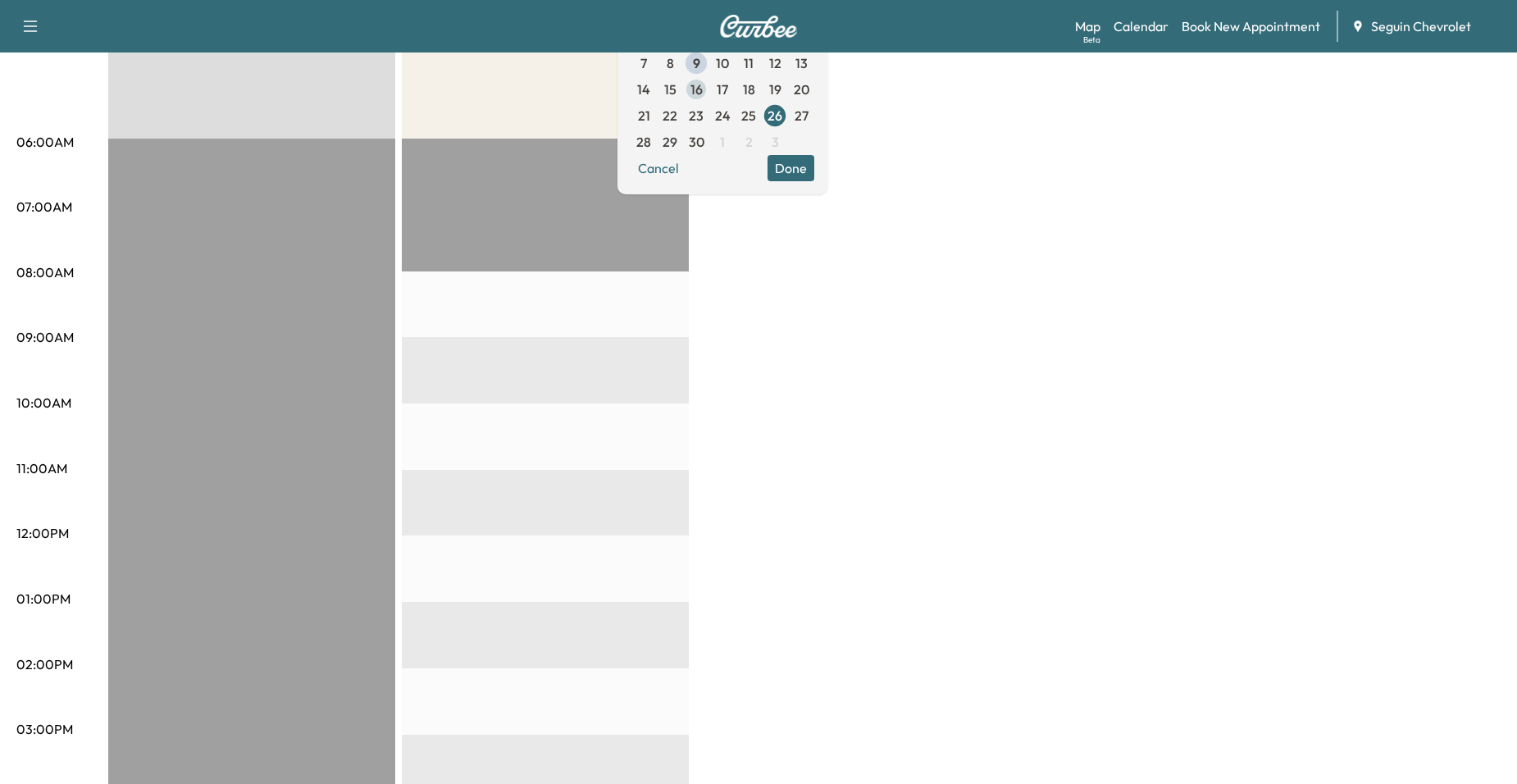
click at [703, 95] on span "16" at bounding box center [696, 89] width 13 height 19
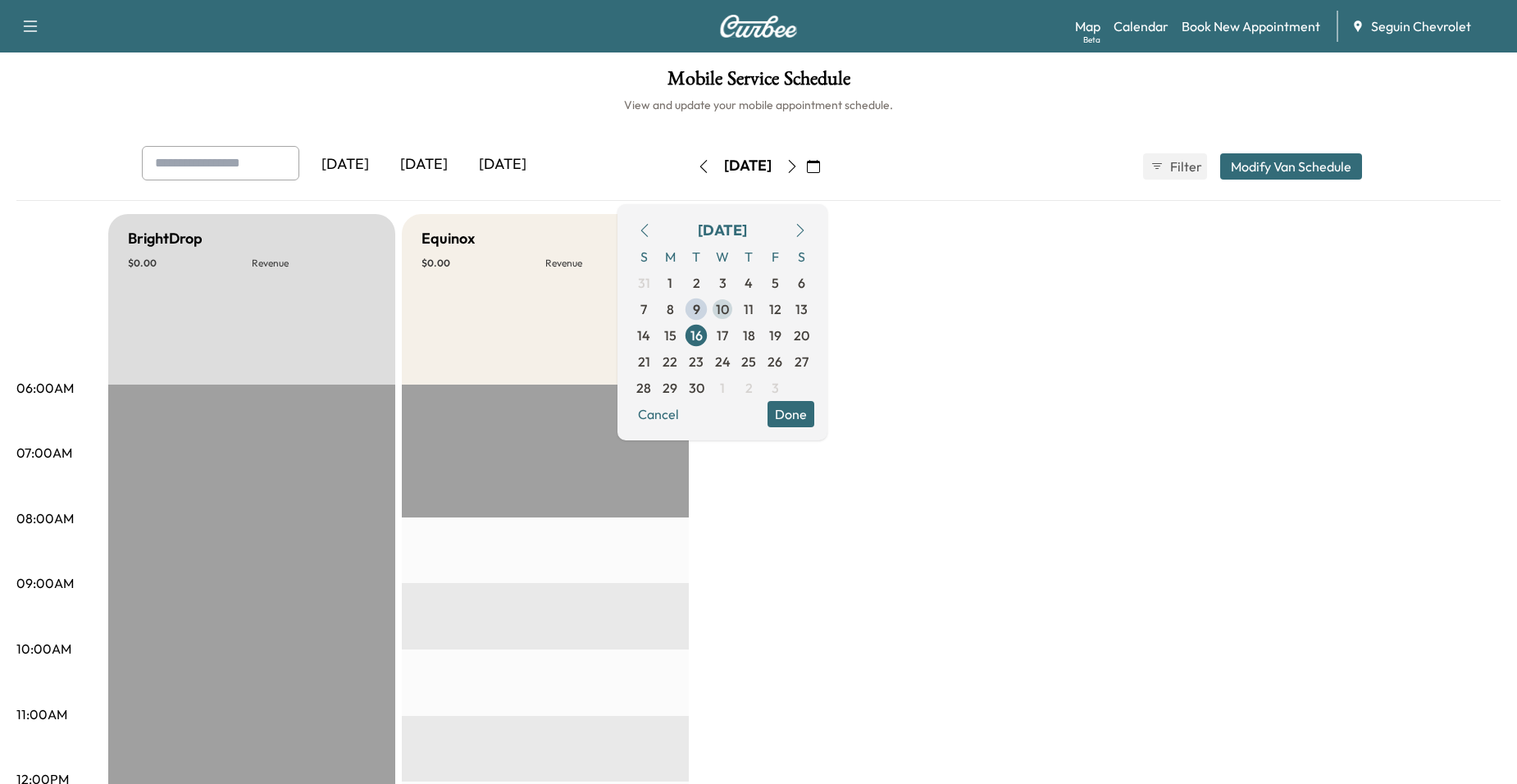
click at [736, 319] on span "10" at bounding box center [722, 308] width 26 height 26
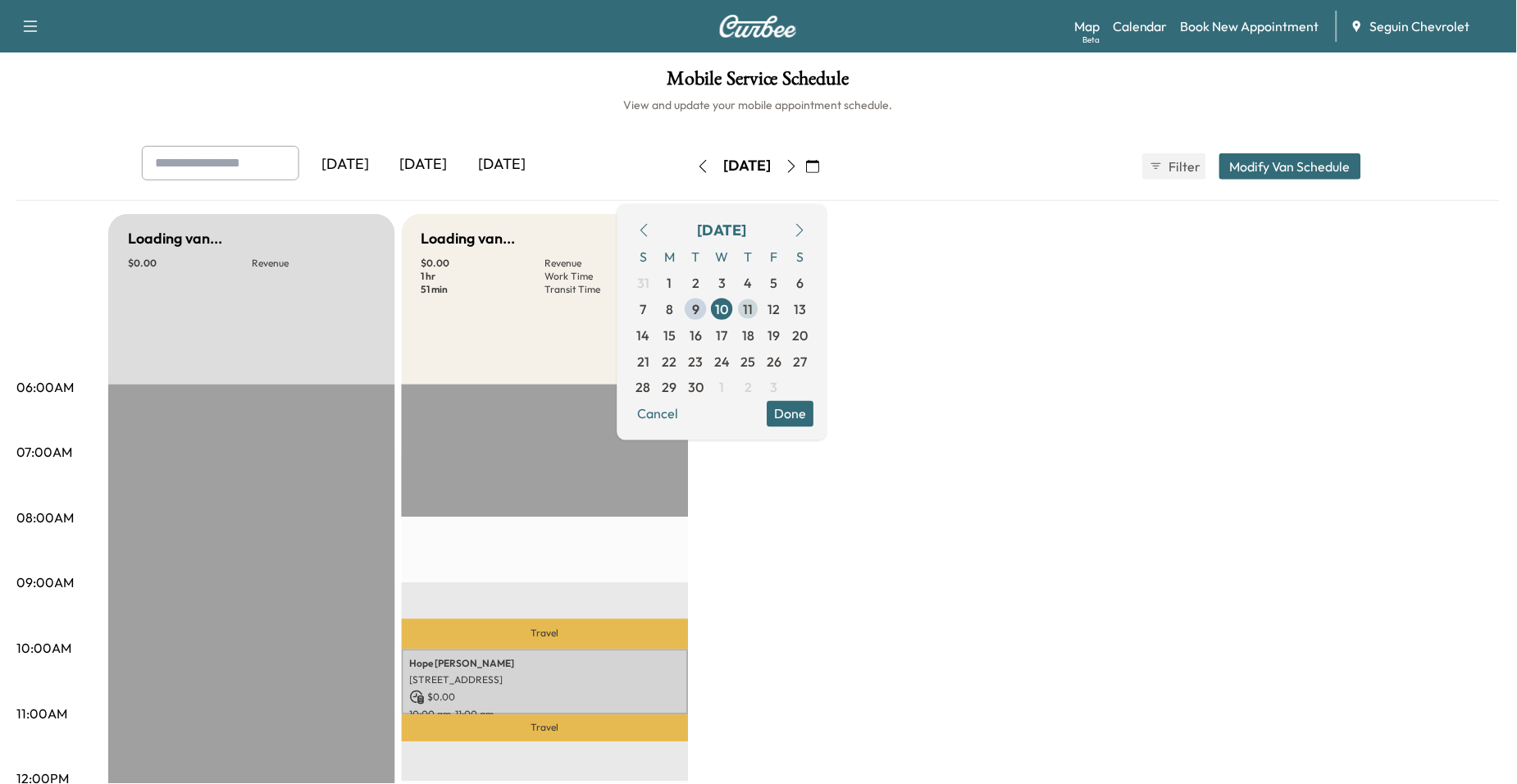
click at [754, 313] on span "11" at bounding box center [748, 309] width 10 height 19
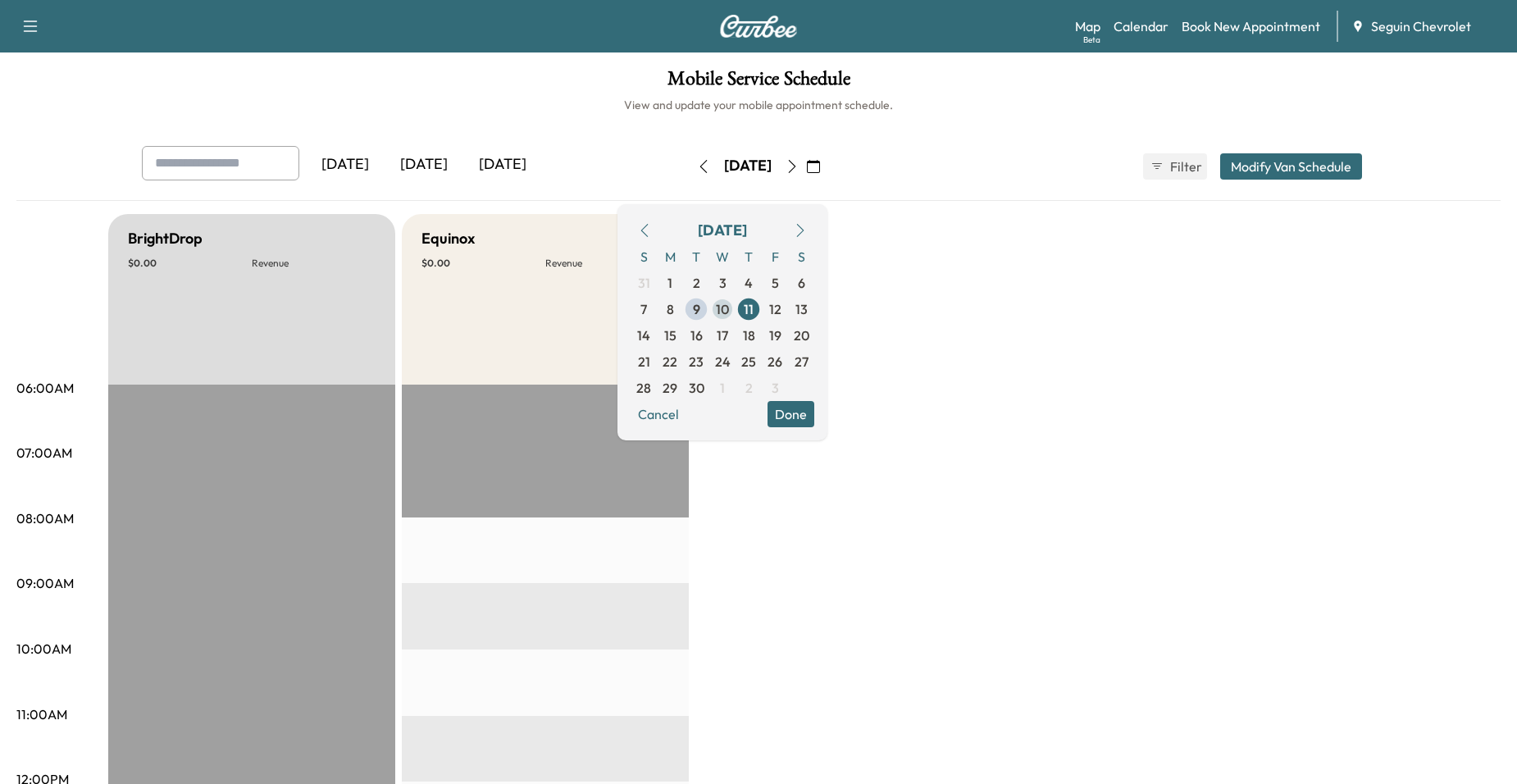
click at [729, 313] on span "10" at bounding box center [723, 309] width 14 height 19
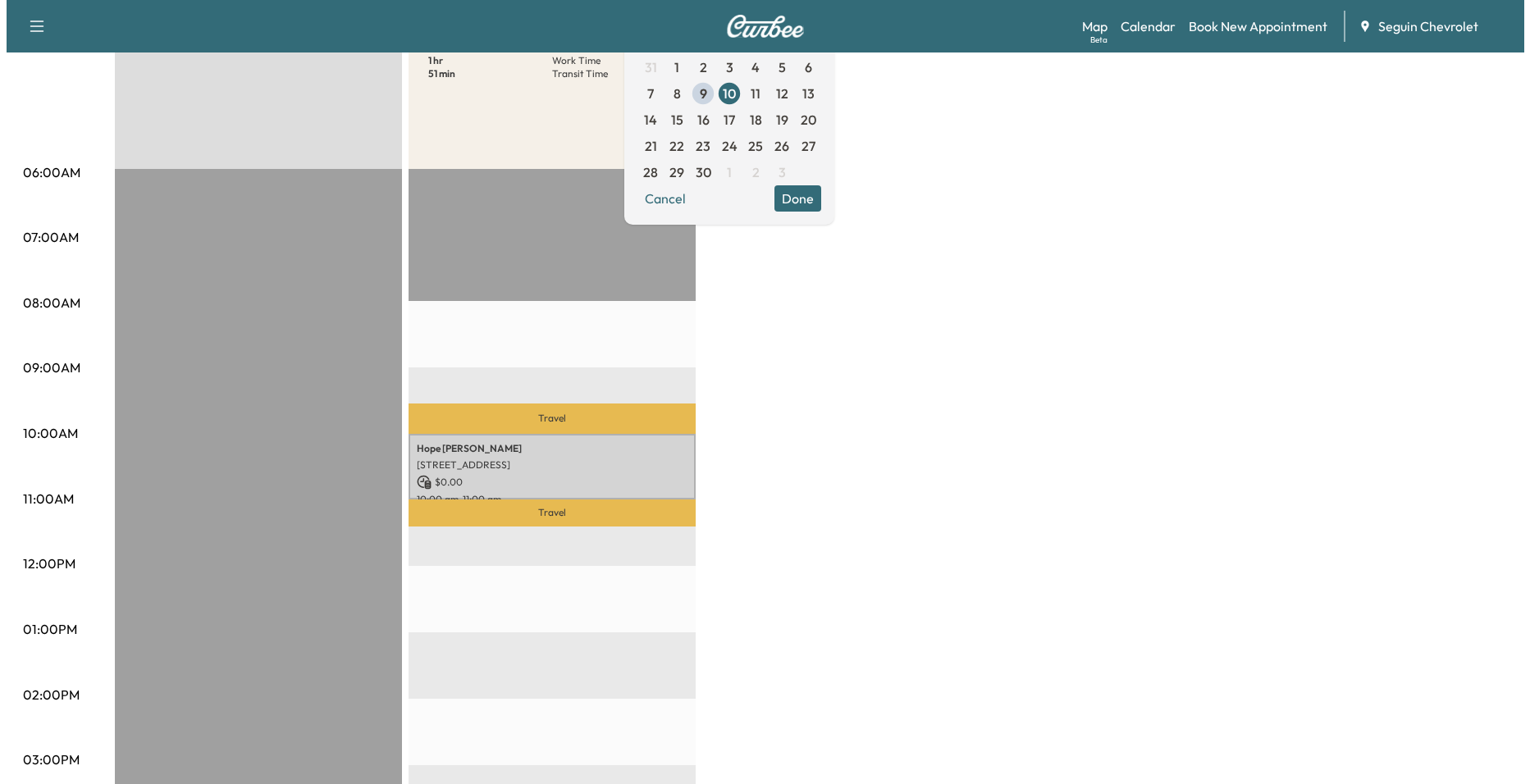
scroll to position [164, 0]
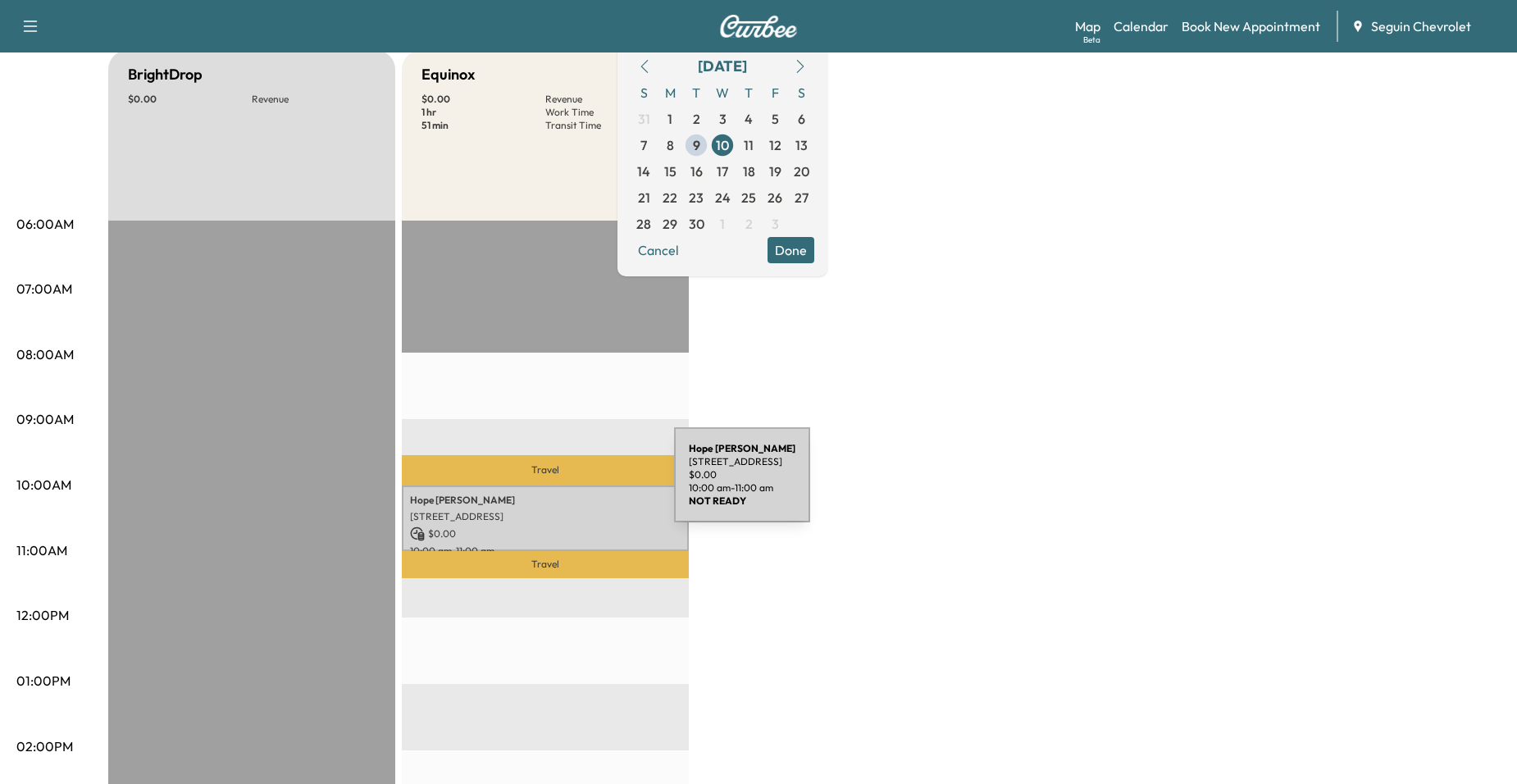
click at [547, 487] on div "[PERSON_NAME] [STREET_ADDRESS] $ 0.00 10:00 am - 11:00 am" at bounding box center [545, 518] width 287 height 67
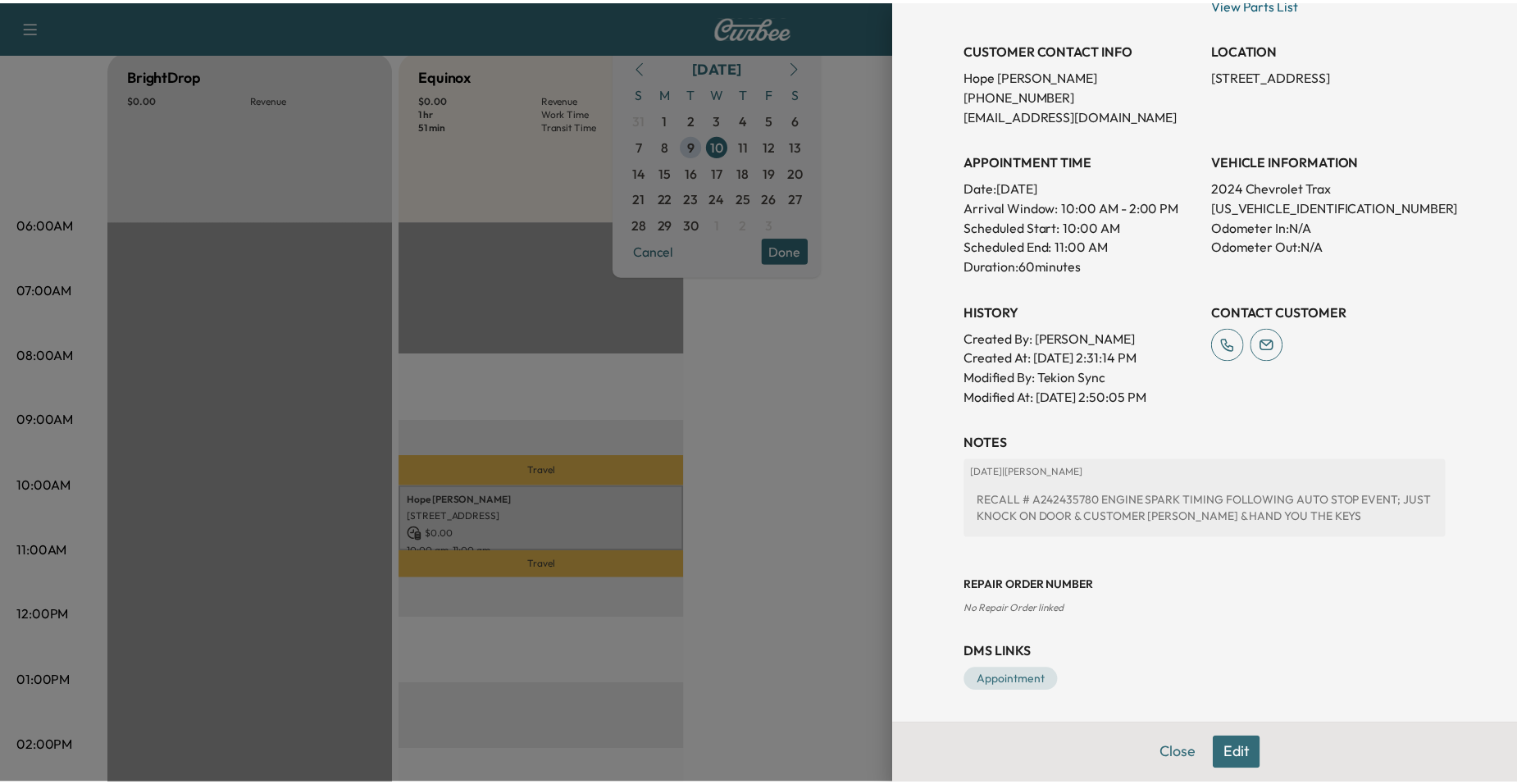
scroll to position [318, 0]
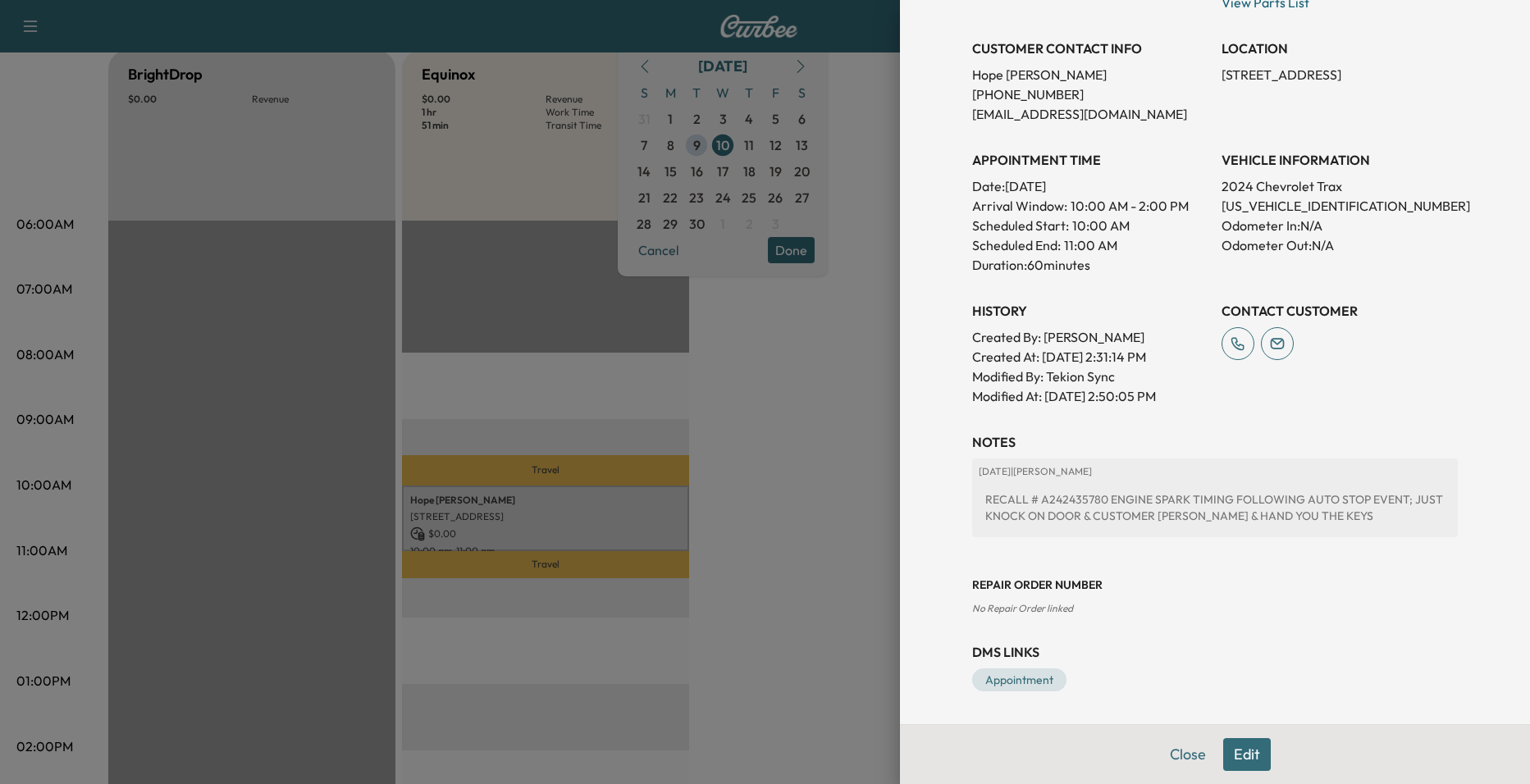
click at [739, 471] on div at bounding box center [765, 392] width 1530 height 784
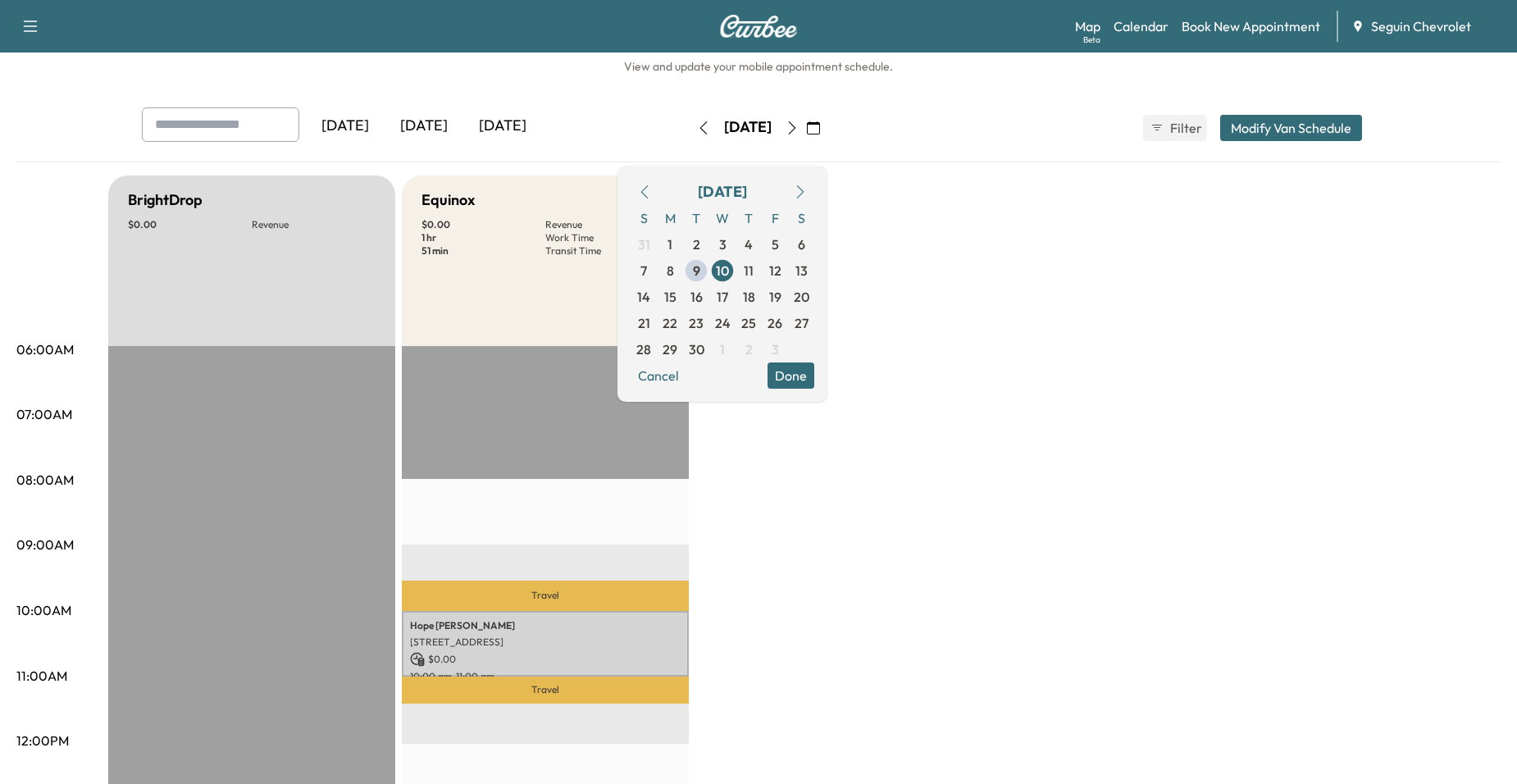
scroll to position [0, 0]
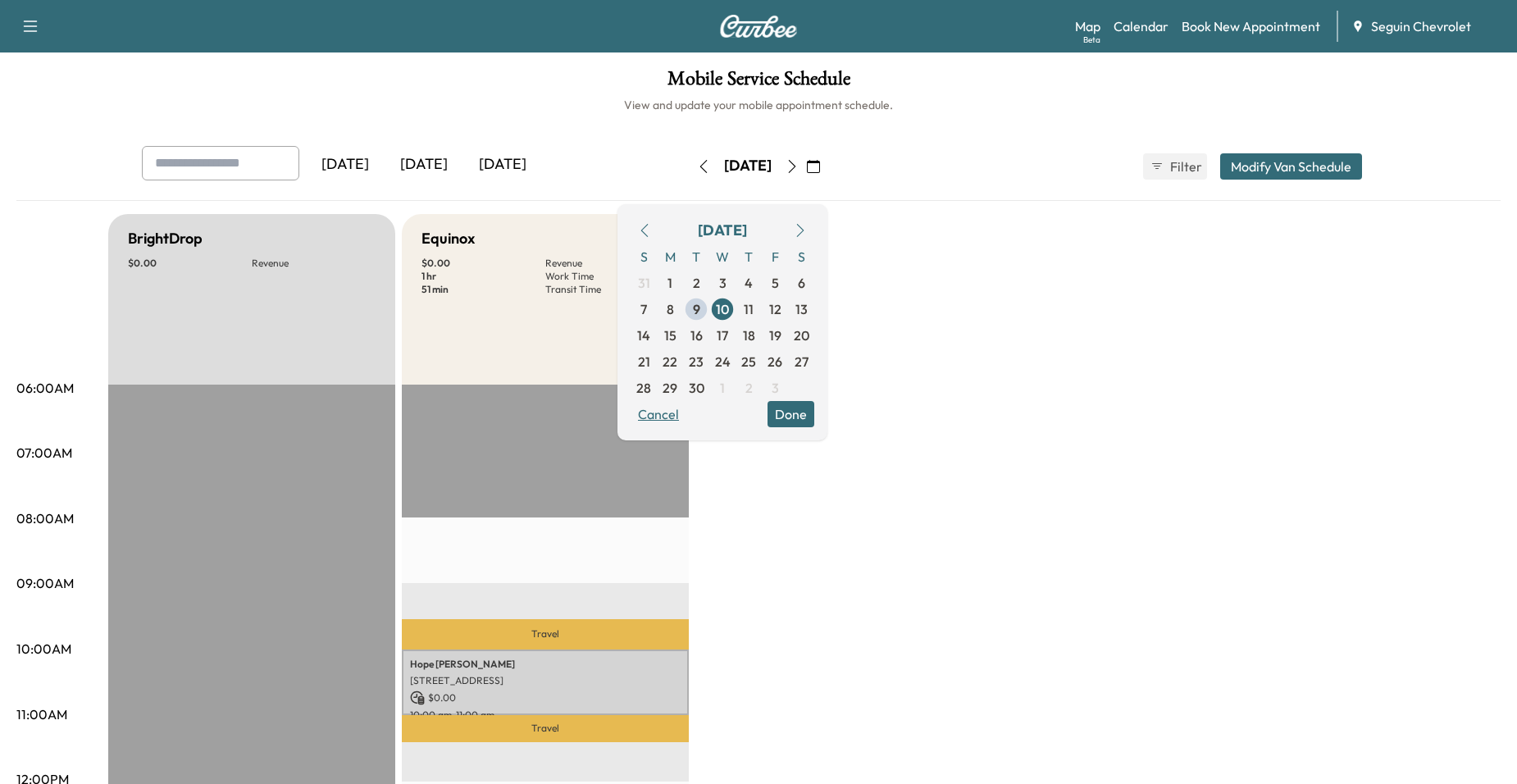
click at [686, 416] on button "Cancel" at bounding box center [658, 414] width 56 height 26
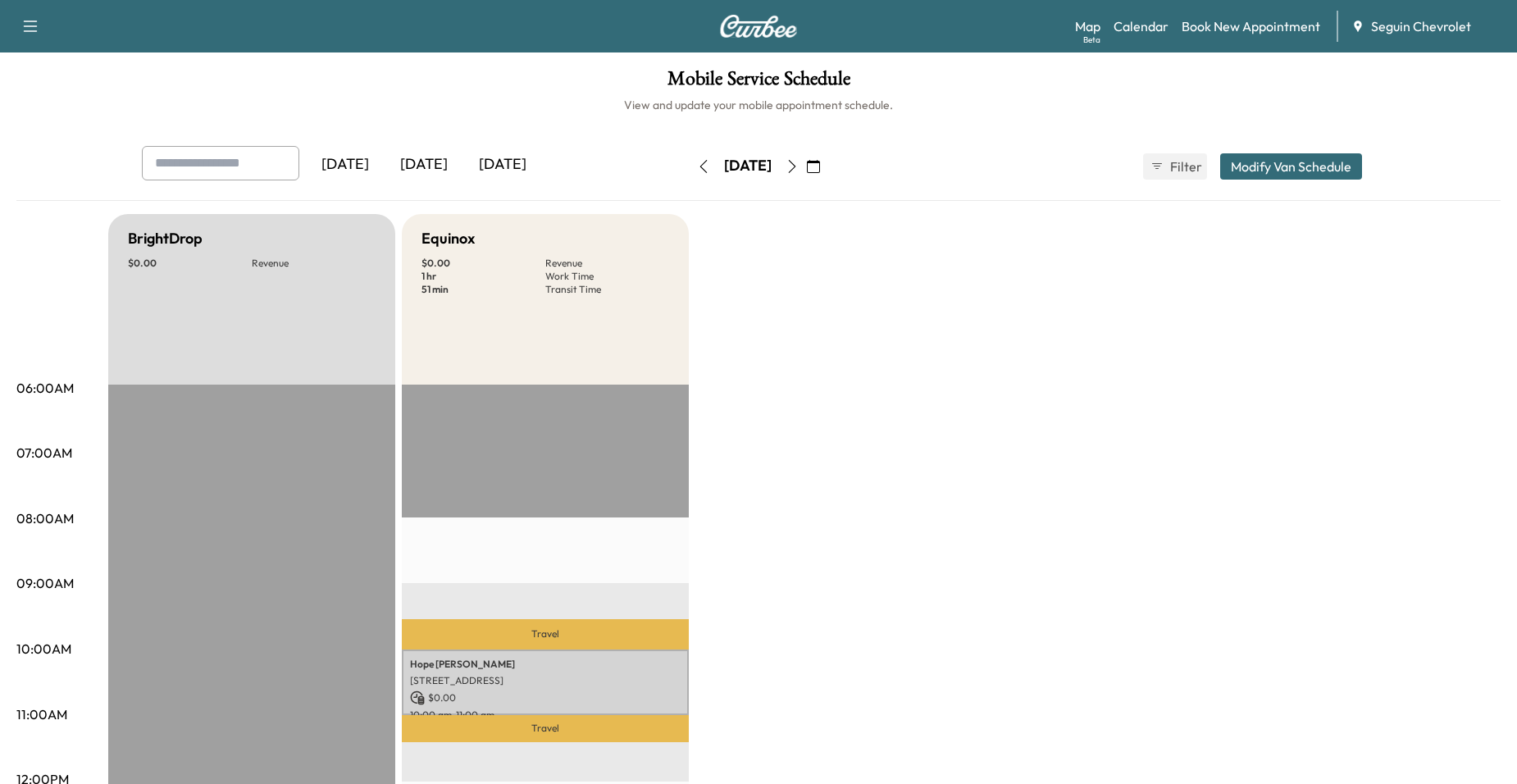
click at [799, 165] on icon "button" at bounding box center [793, 166] width 14 height 14
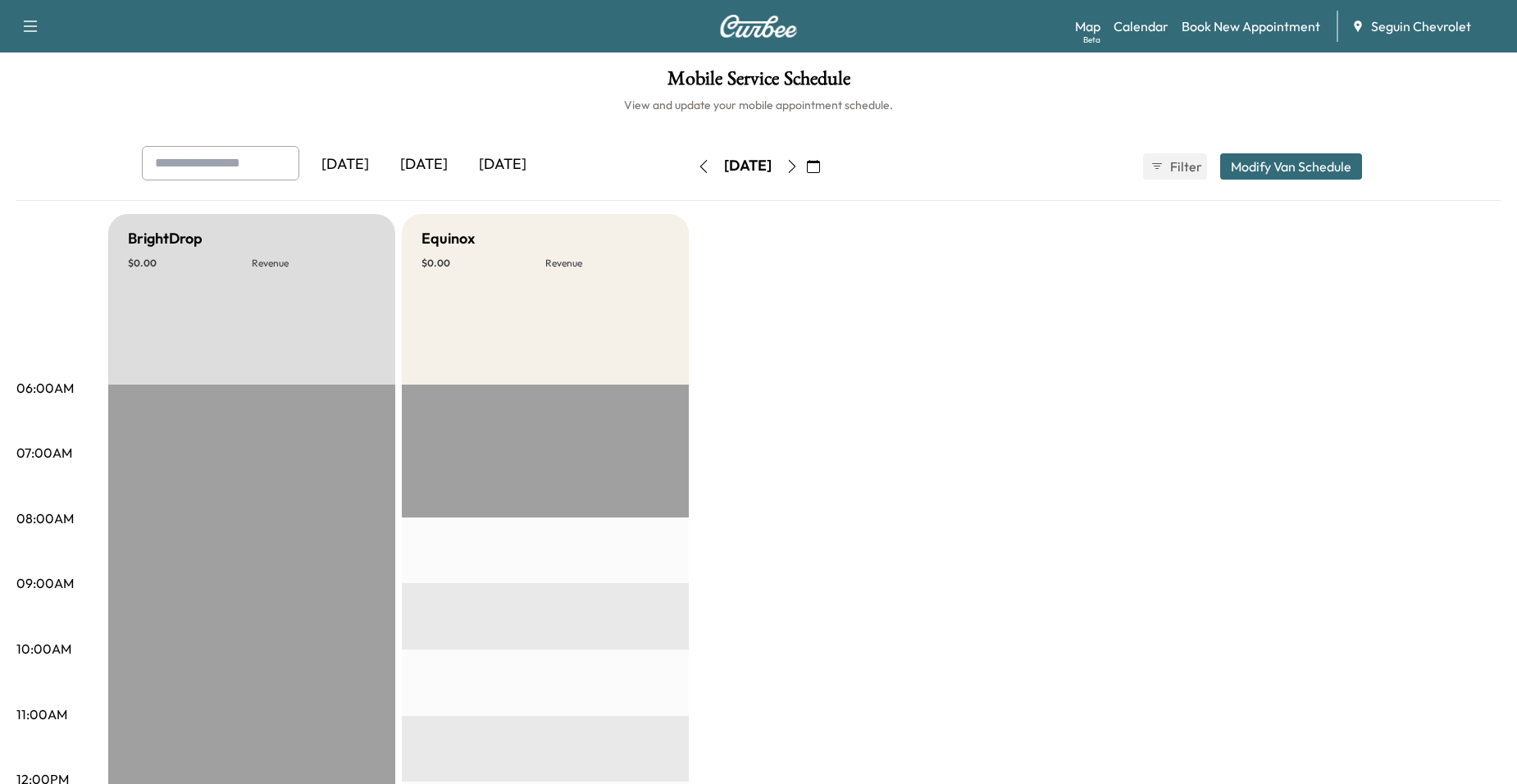
click at [799, 166] on icon "button" at bounding box center [793, 166] width 14 height 14
click at [799, 160] on icon "button" at bounding box center [793, 166] width 14 height 14
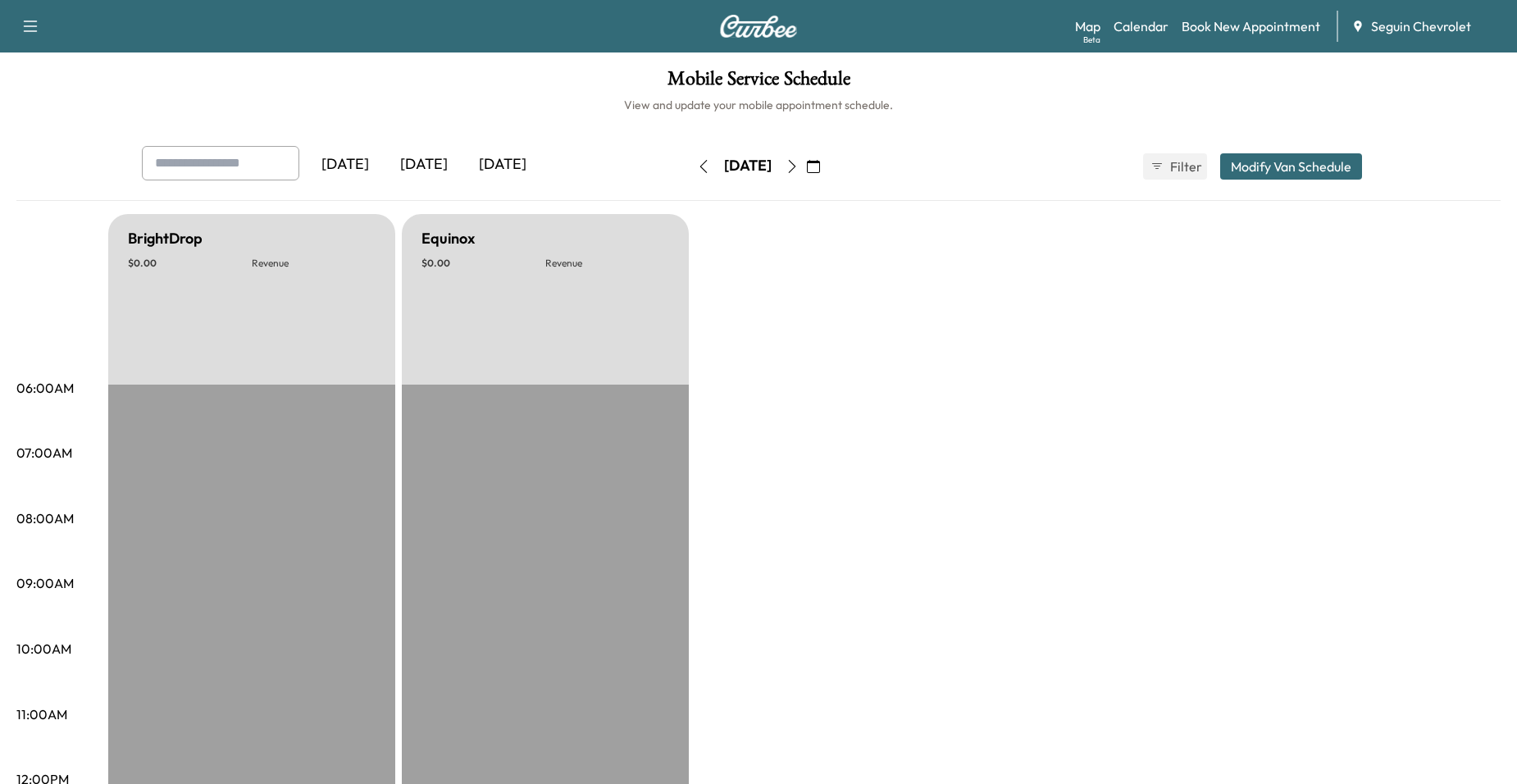
click at [806, 160] on button "button" at bounding box center [792, 166] width 28 height 26
click at [799, 160] on icon "button" at bounding box center [793, 166] width 14 height 14
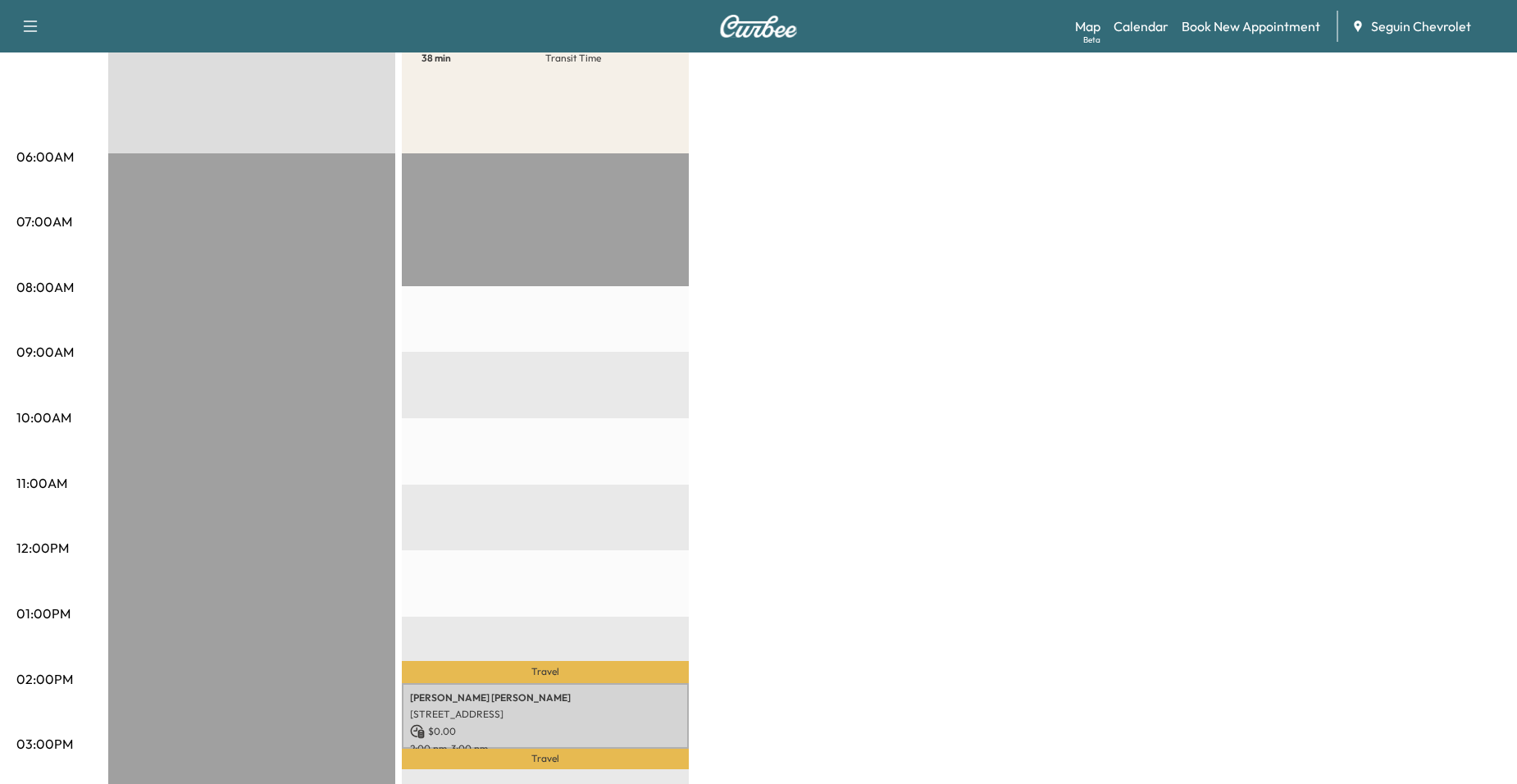
scroll to position [492, 0]
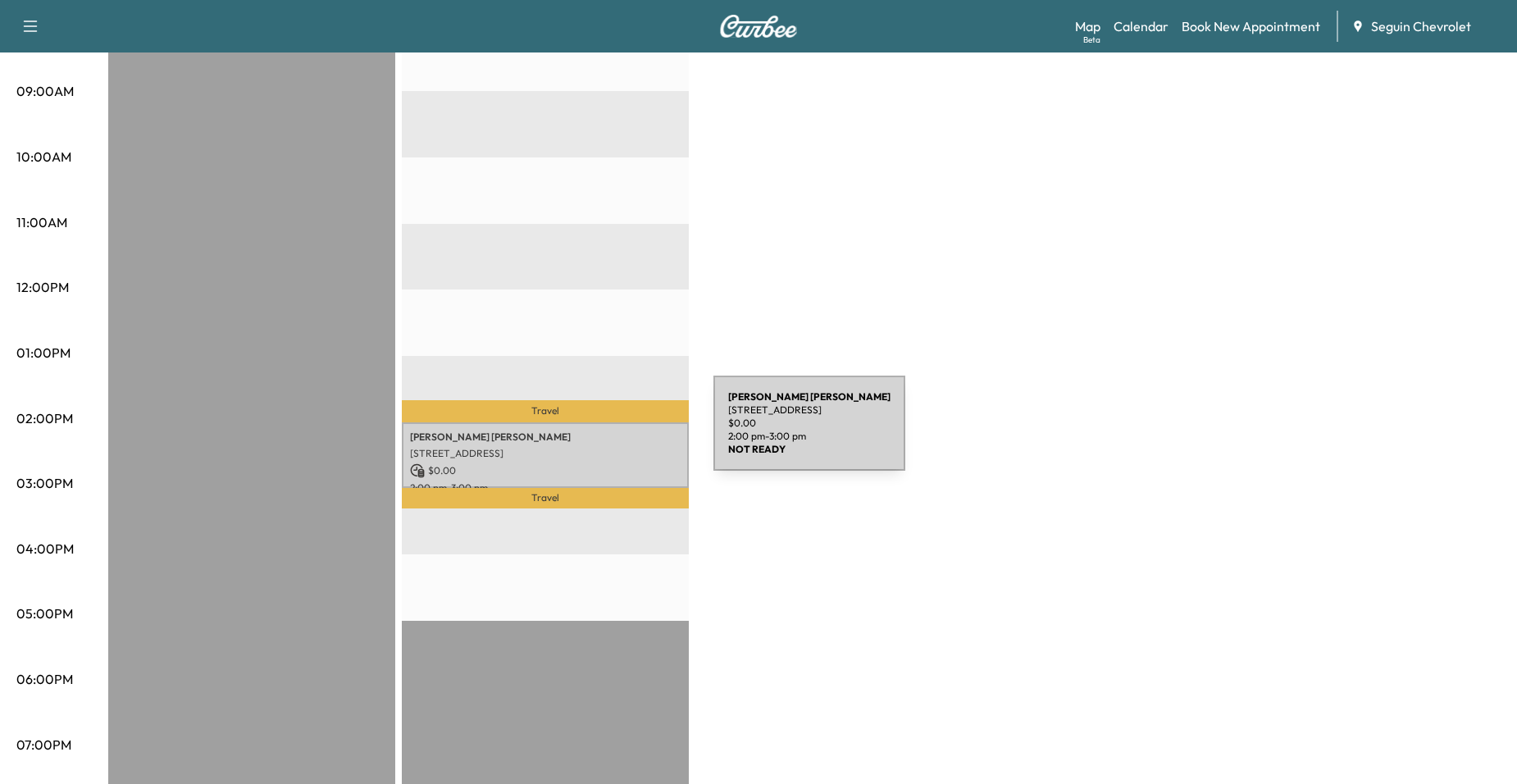
click at [591, 433] on p "[PERSON_NAME]" at bounding box center [545, 437] width 271 height 14
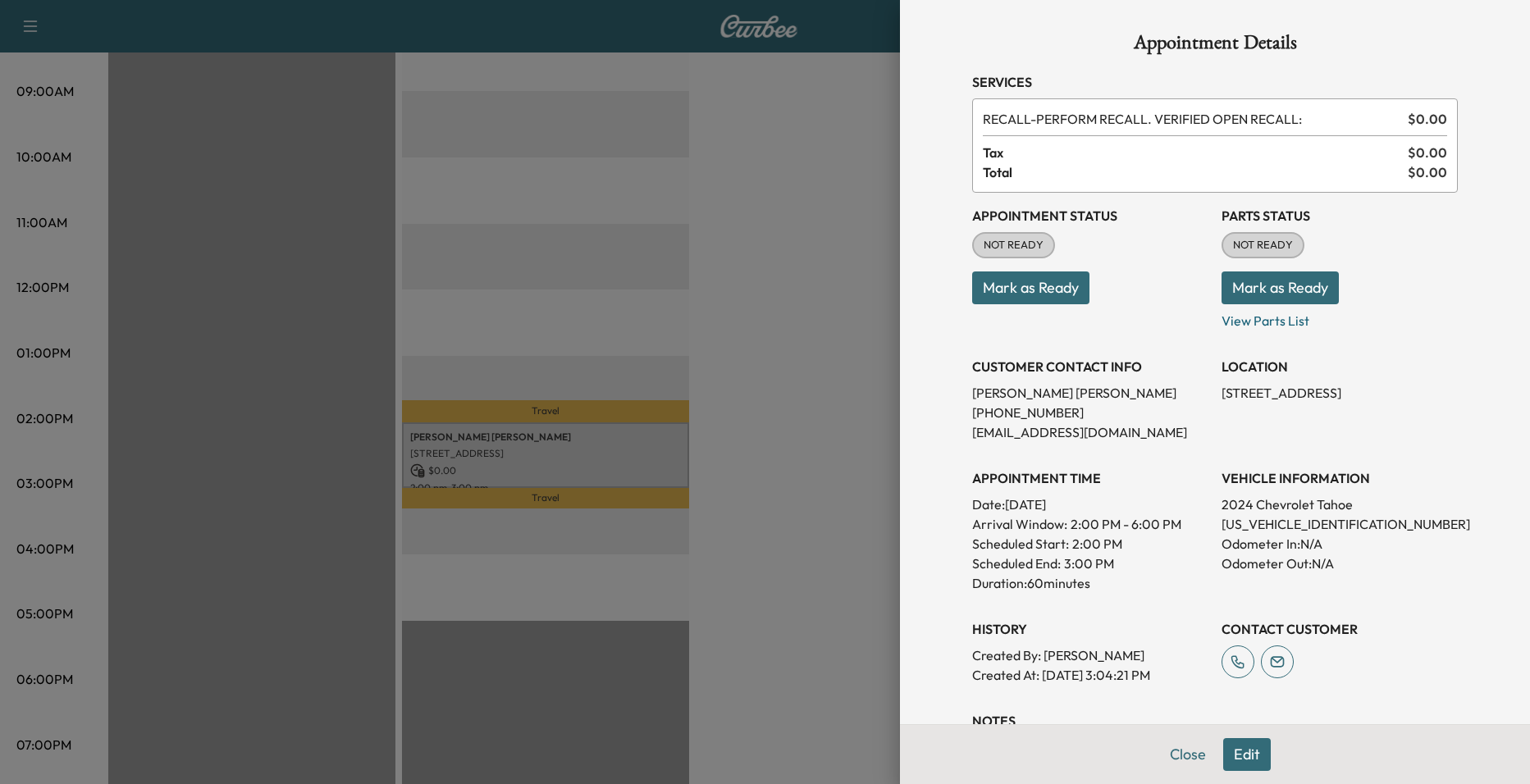
click at [662, 358] on div at bounding box center [765, 392] width 1530 height 784
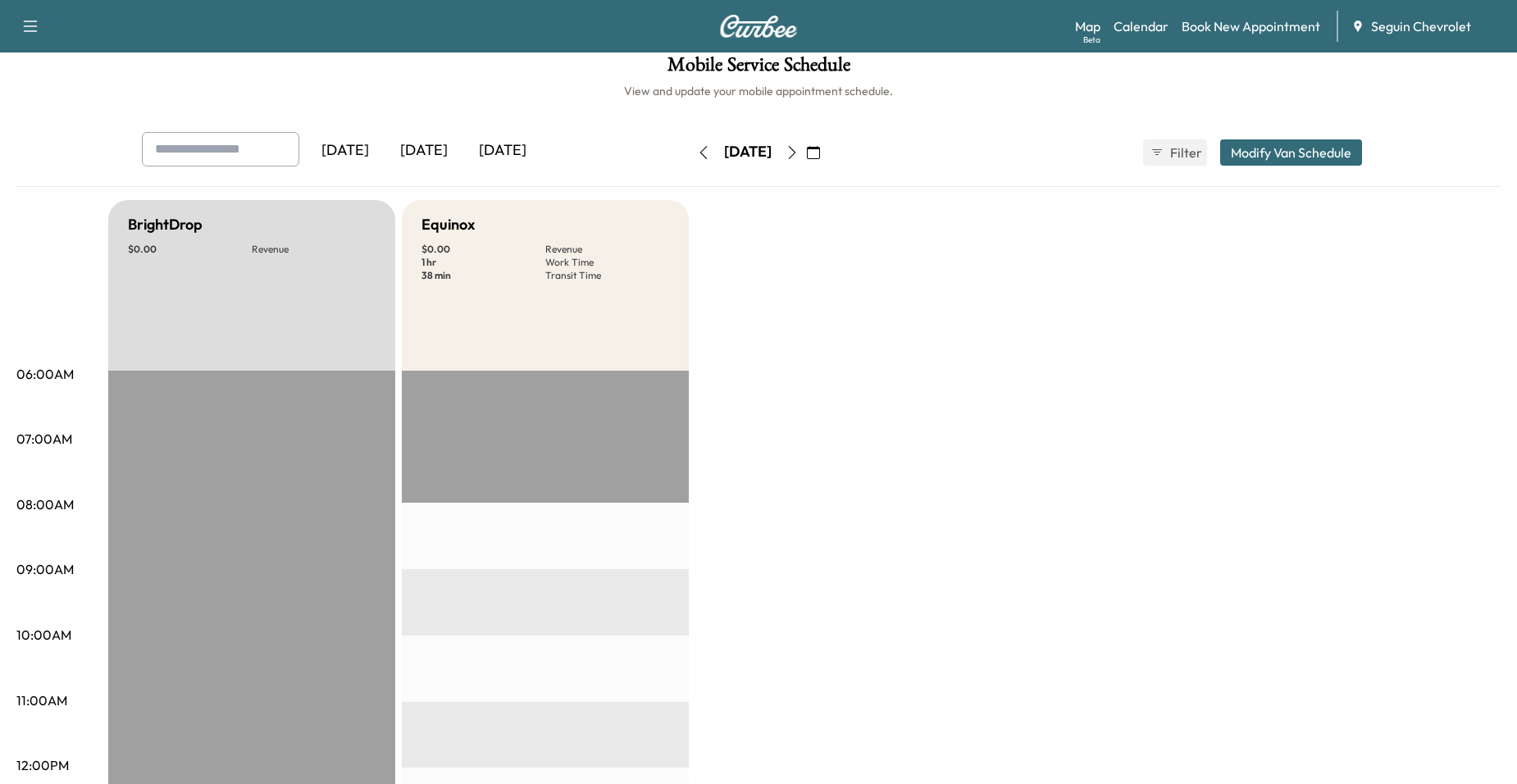
scroll to position [0, 0]
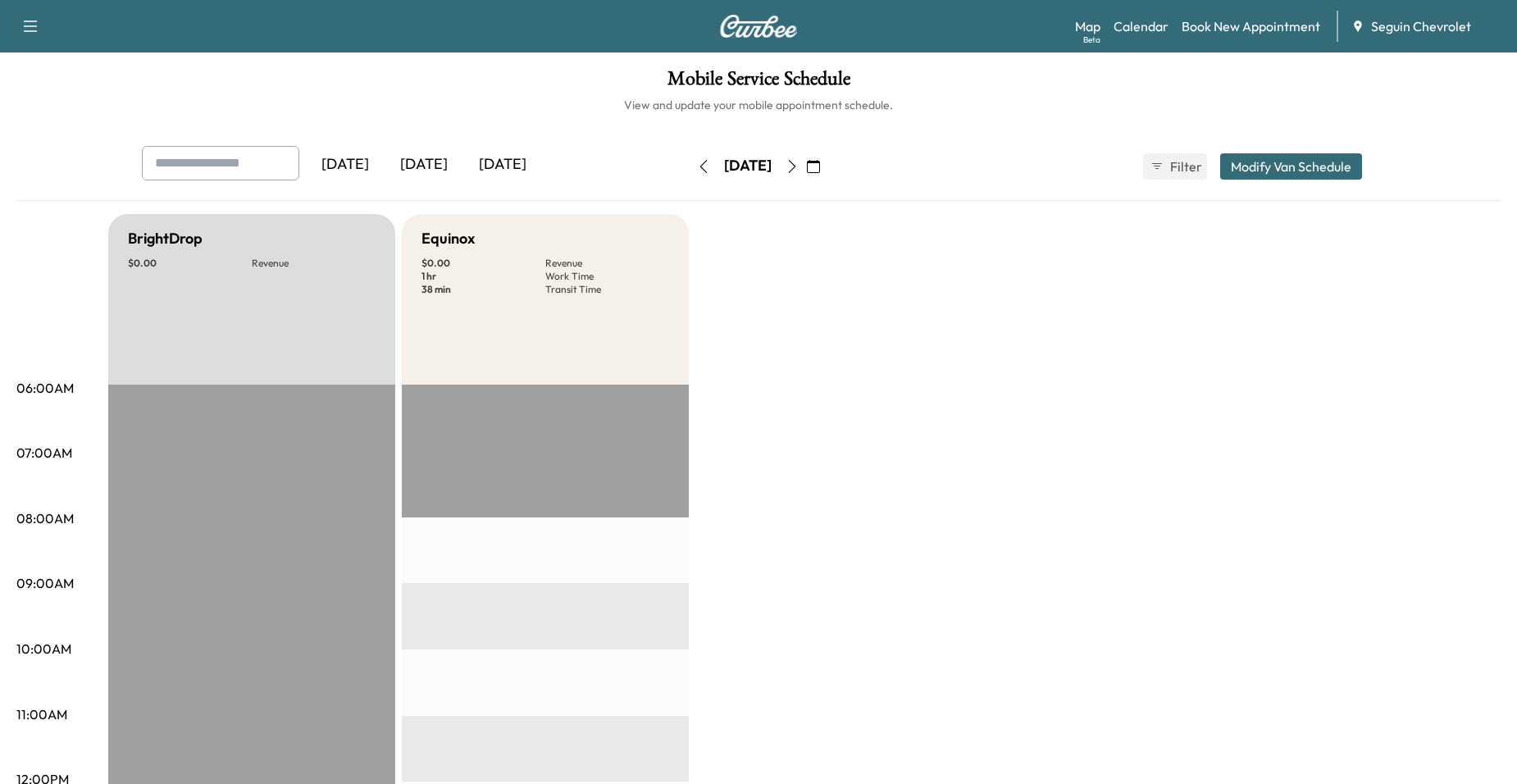
click at [806, 170] on button "button" at bounding box center [792, 166] width 28 height 26
click at [799, 160] on icon "button" at bounding box center [793, 166] width 14 height 14
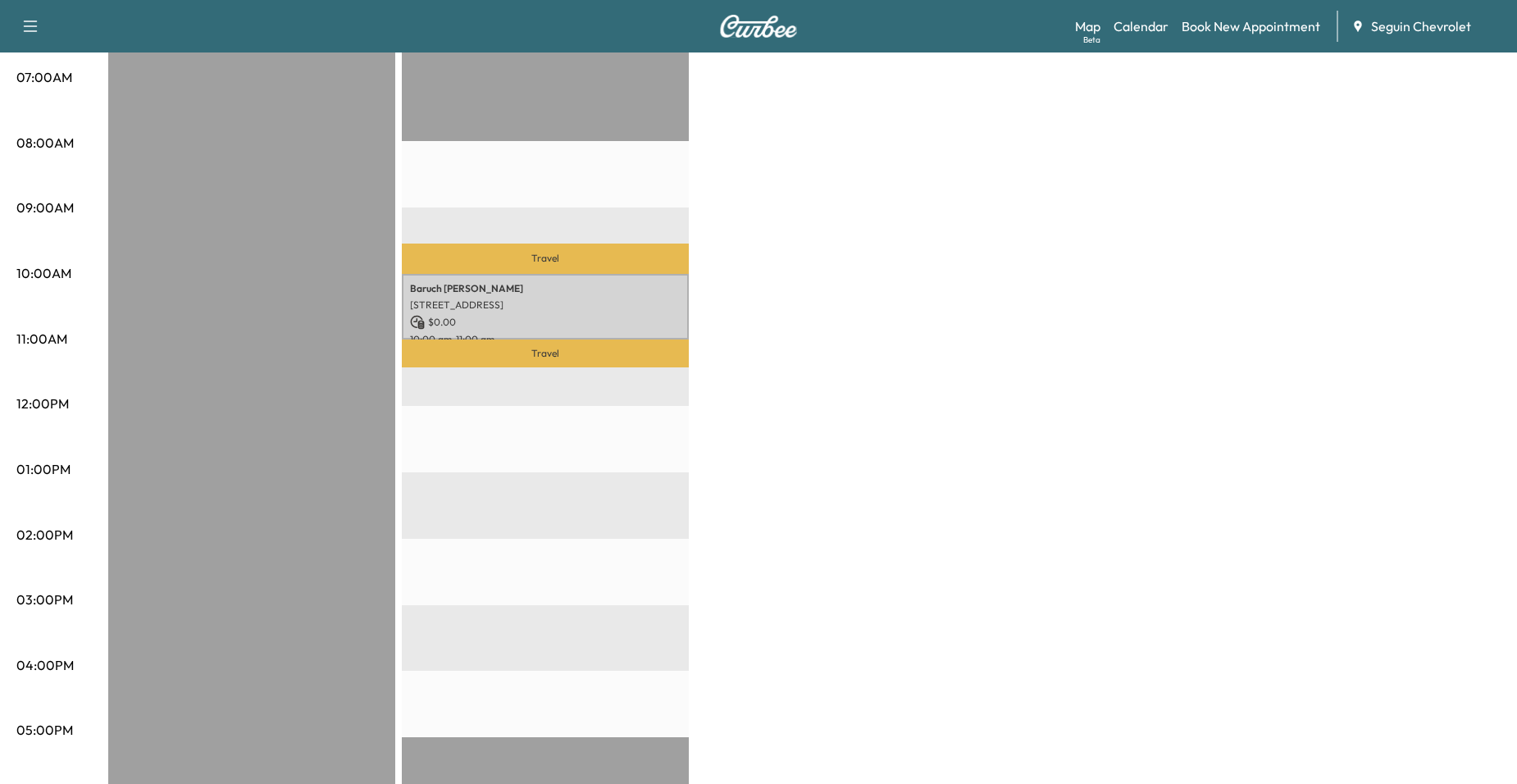
scroll to position [410, 0]
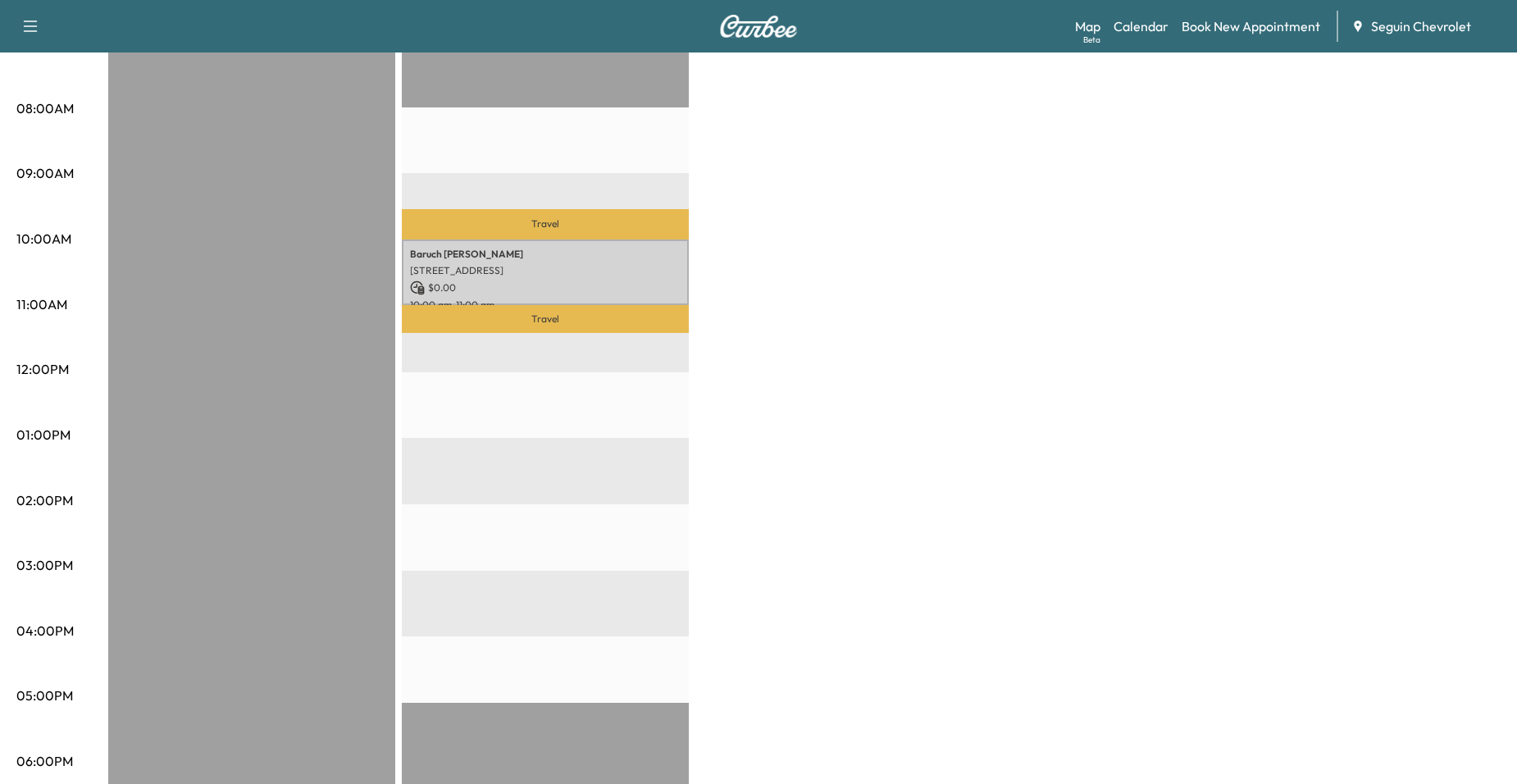
click at [627, 222] on p "Travel" at bounding box center [545, 223] width 287 height 30
click at [591, 257] on p "[PERSON_NAME] Roman" at bounding box center [545, 254] width 271 height 14
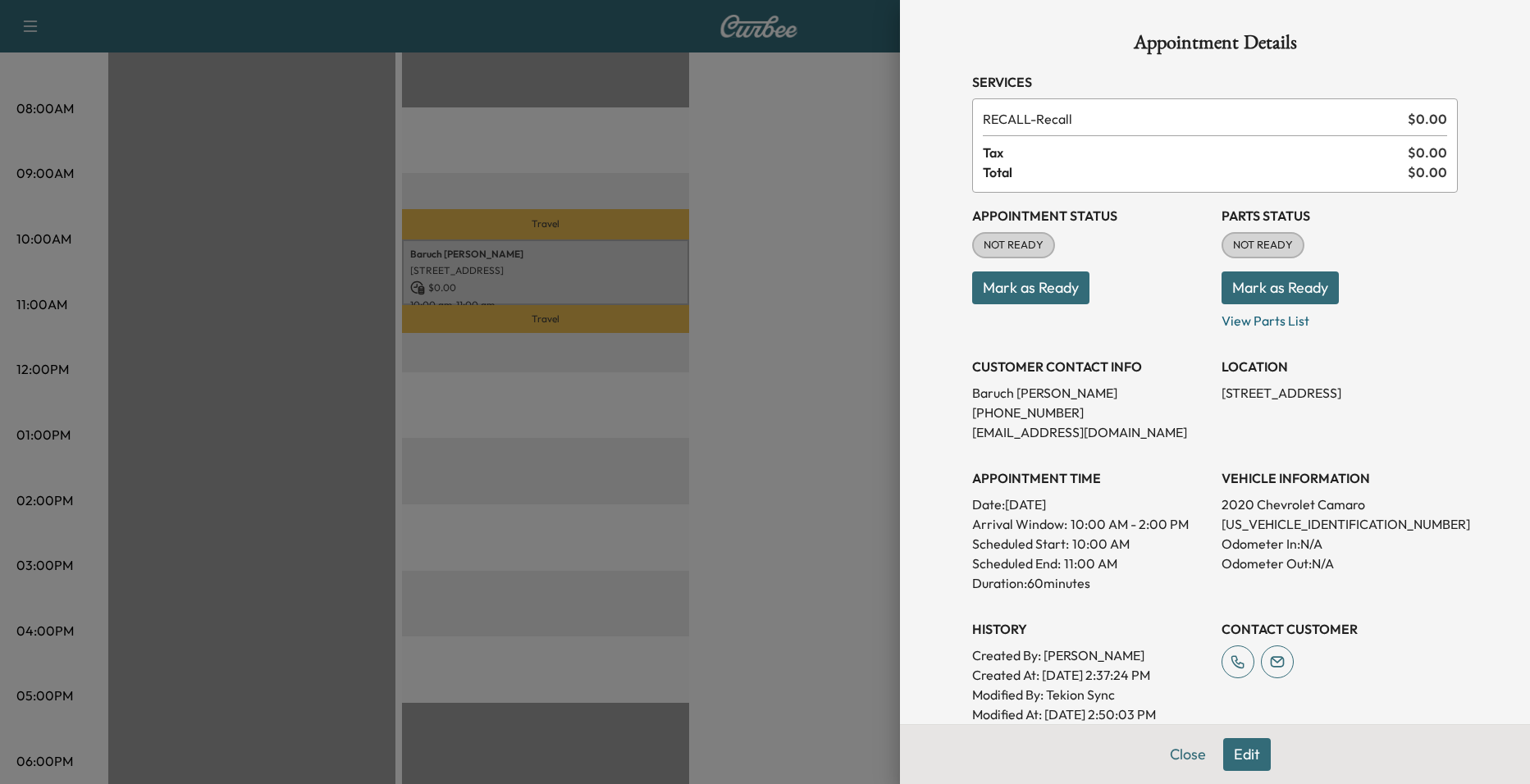
click at [616, 194] on div at bounding box center [765, 392] width 1530 height 784
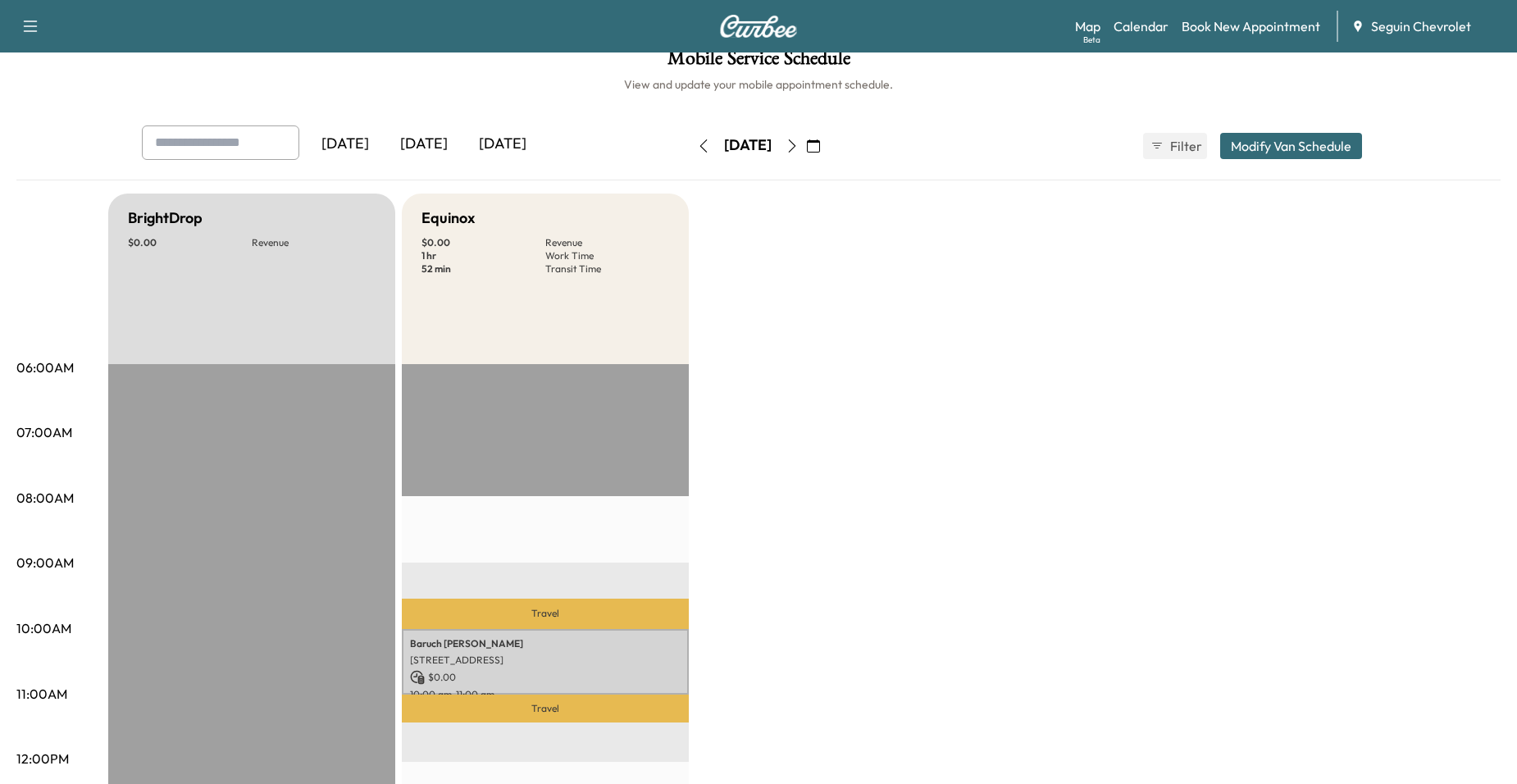
scroll to position [0, 0]
